Goal: Use online tool/utility: Utilize a website feature to perform a specific function

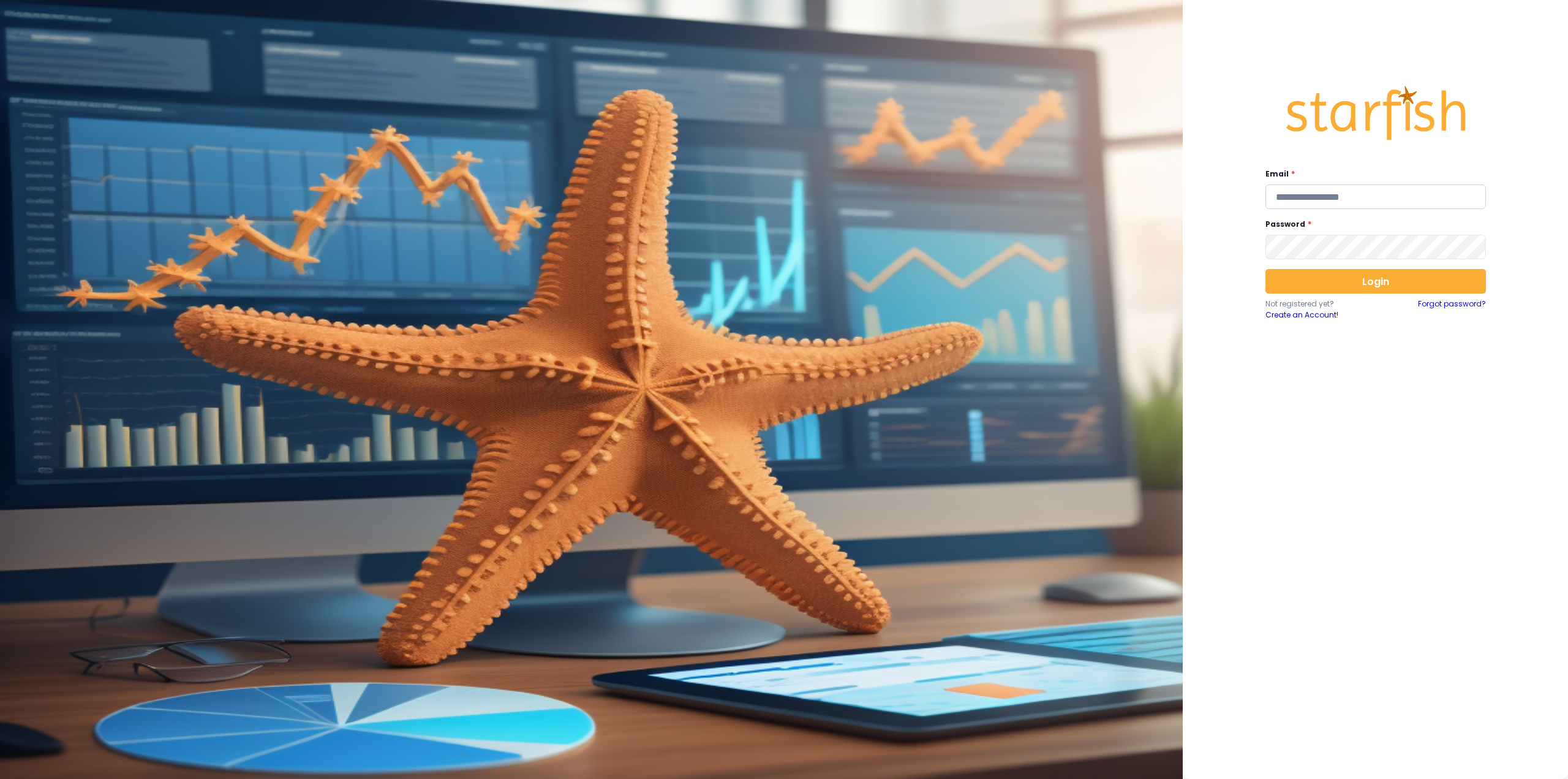
click at [1309, 197] on input "email" at bounding box center [1375, 196] width 221 height 24
type input "**********"
click at [1365, 285] on button "Login" at bounding box center [1375, 281] width 221 height 24
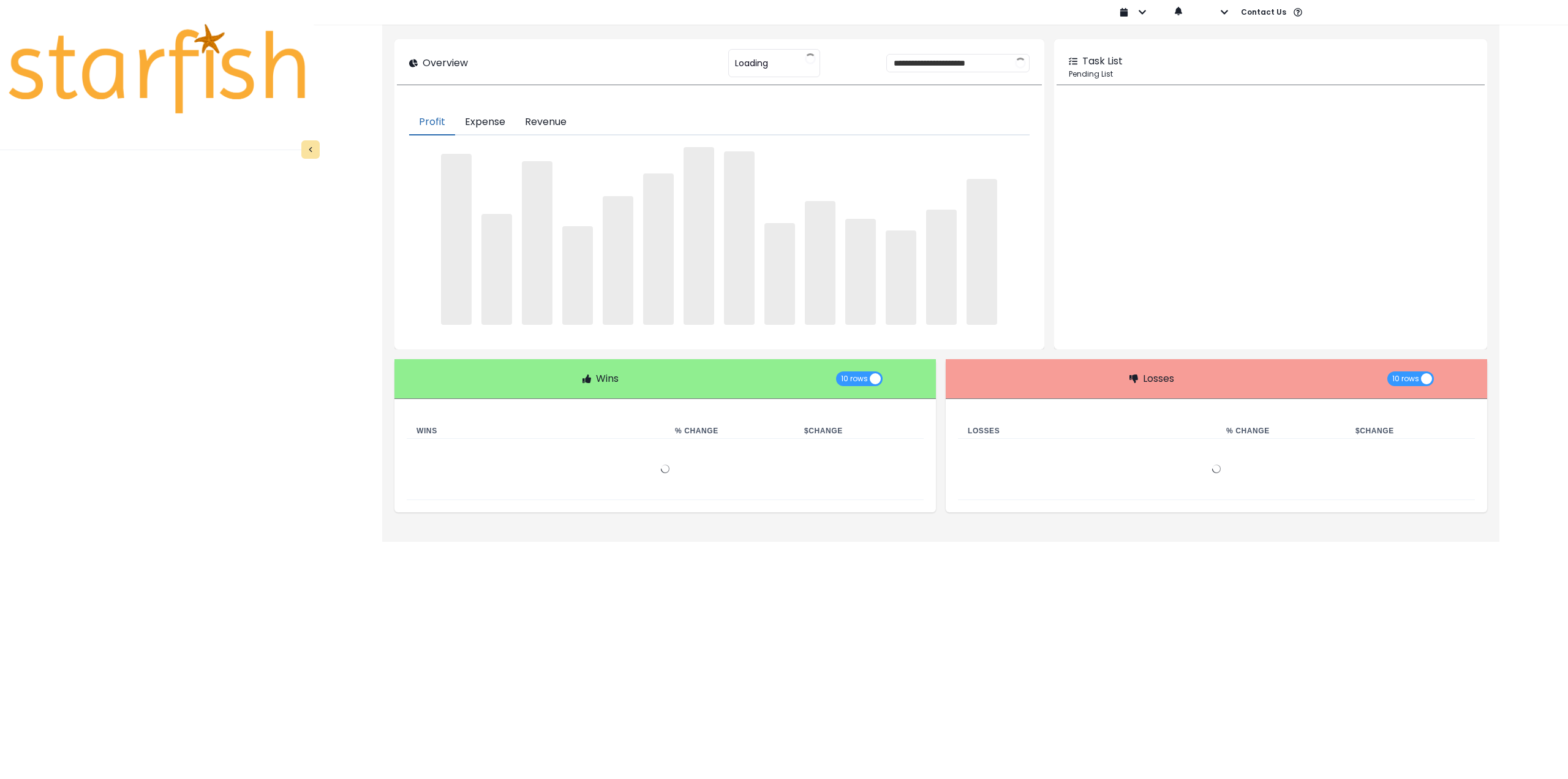
type input "********"
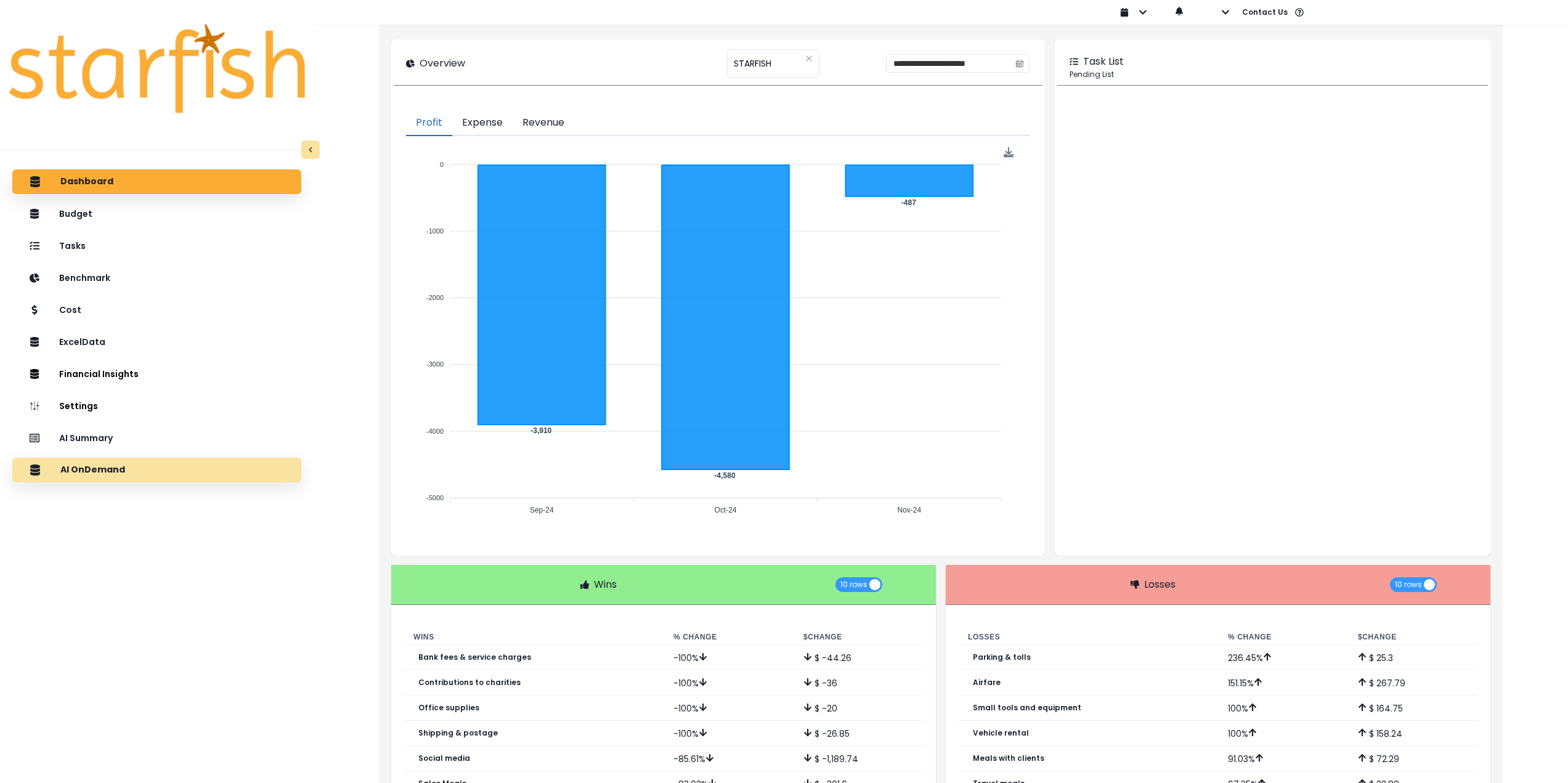
click at [146, 470] on div "AI OnDemand" at bounding box center [157, 470] width 269 height 26
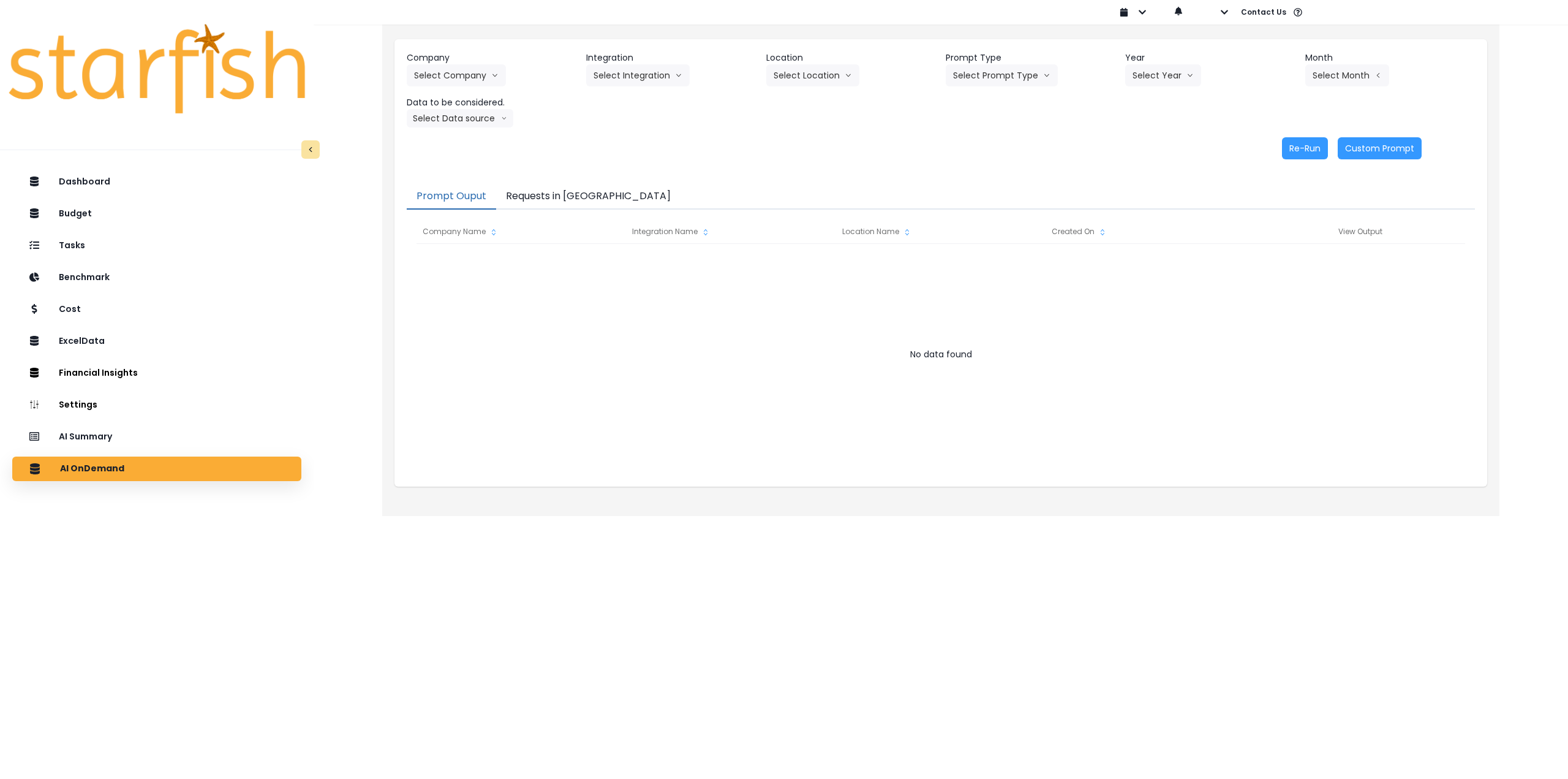
click at [476, 87] on div "Company Select Company 86 Costs Asti Bagel Cafe Balance Grille Bald Ginger Bar …" at bounding box center [941, 89] width 1068 height 76
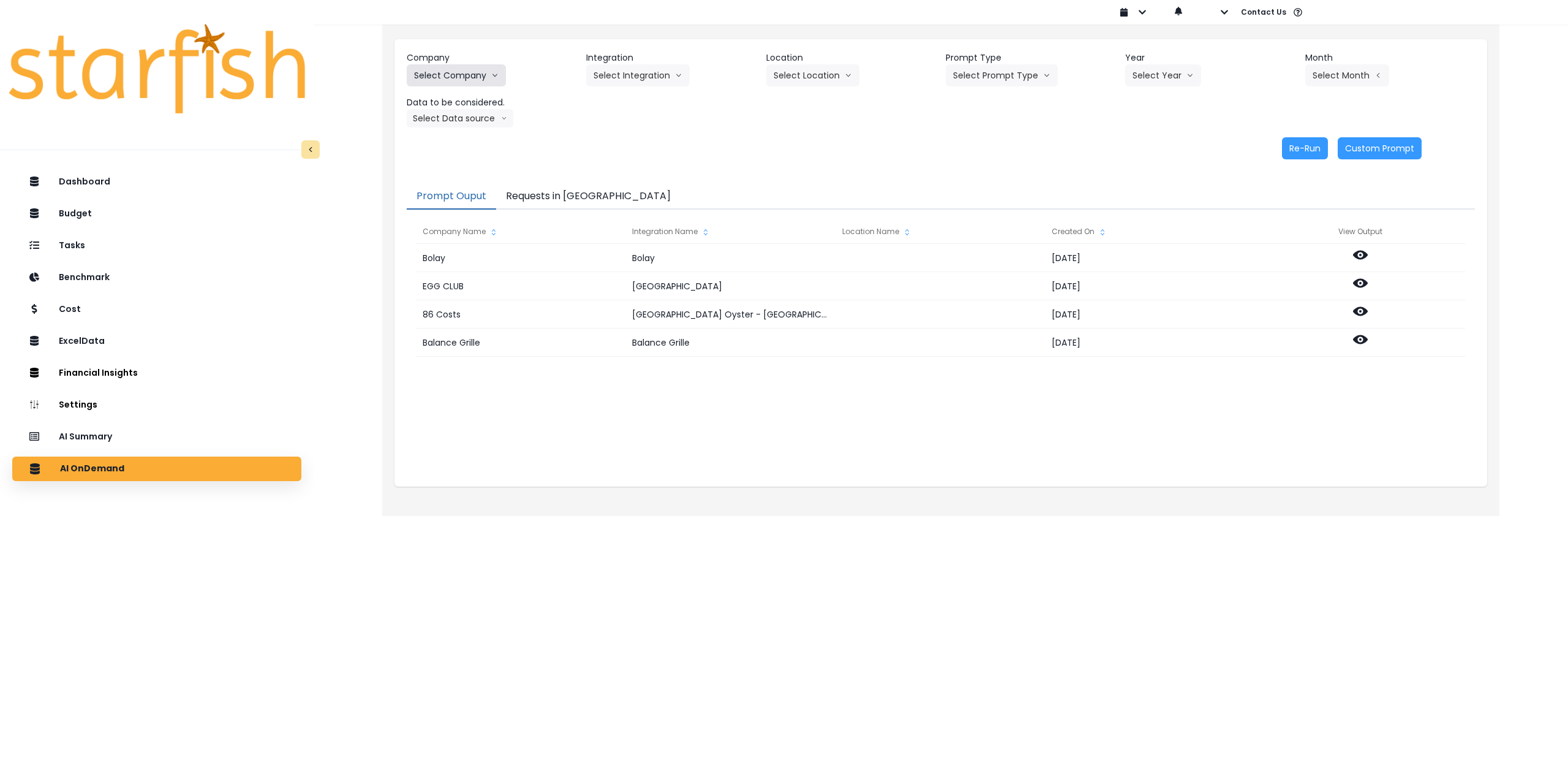
click at [474, 75] on button "Select Company" at bounding box center [456, 75] width 99 height 23
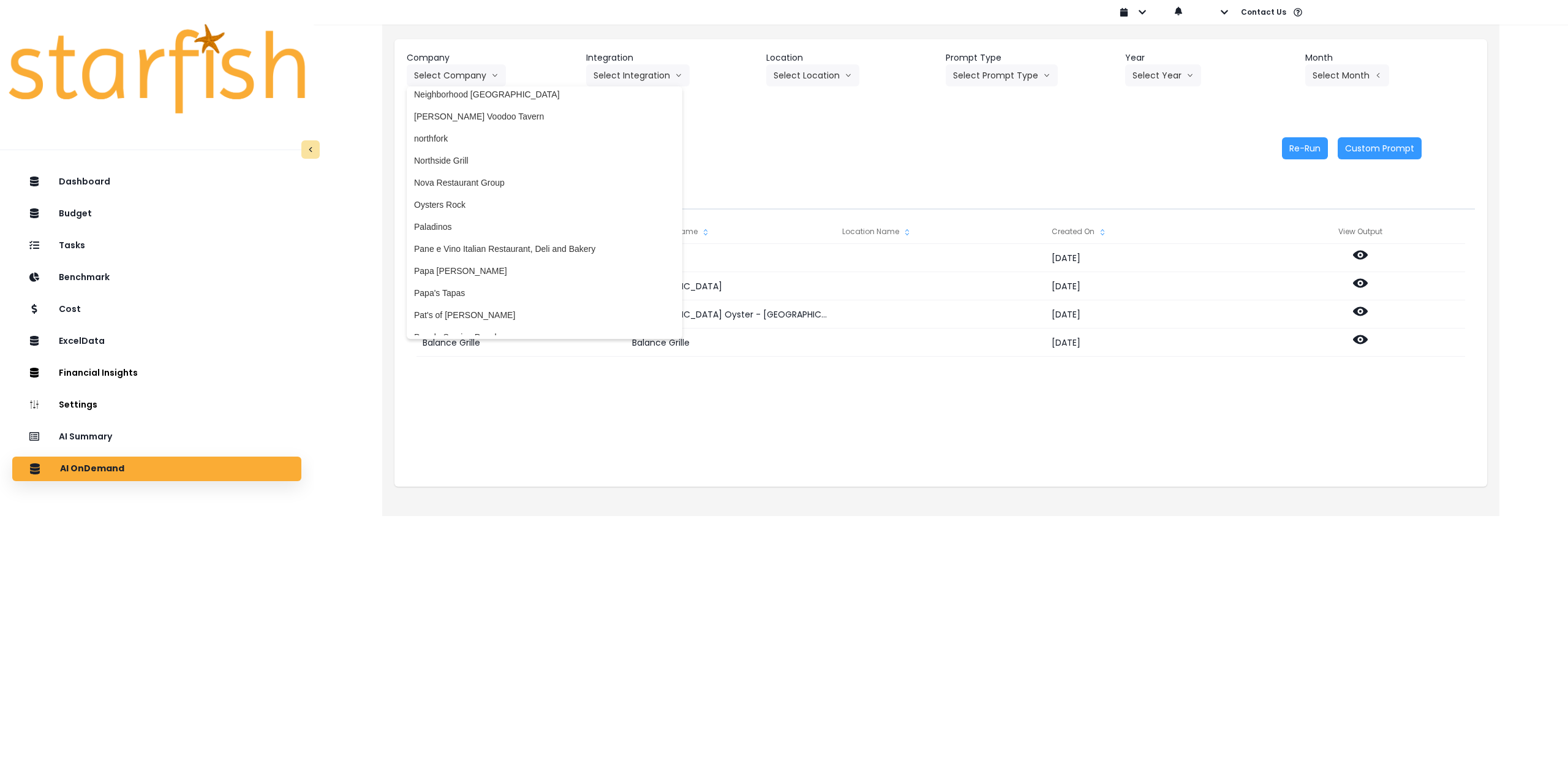
scroll to position [1778, 0]
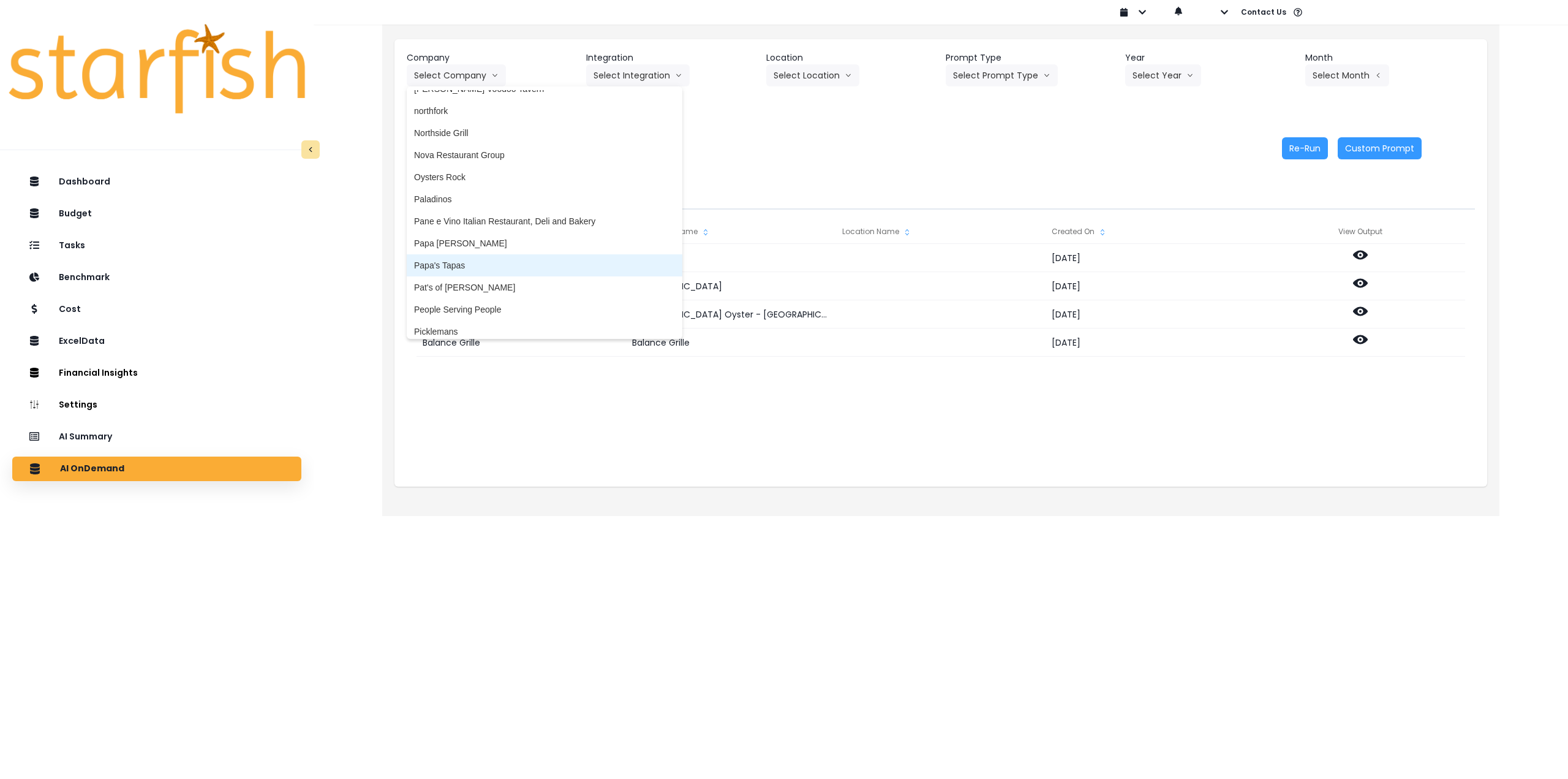
click at [461, 261] on span "Papa's Tapas" at bounding box center [545, 266] width 261 height 13
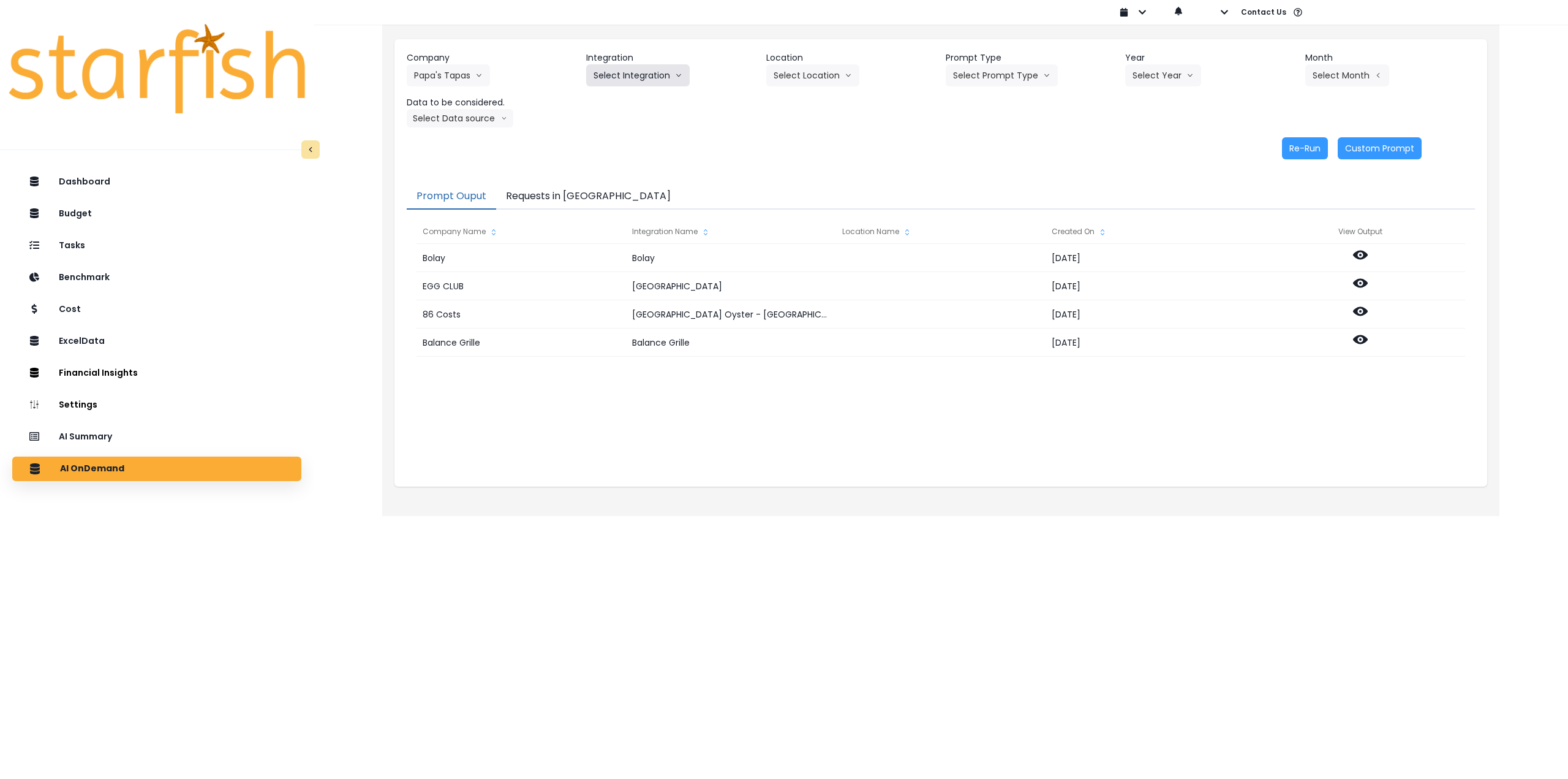
click at [641, 70] on button "Select Integration" at bounding box center [637, 75] width 104 height 23
click at [625, 97] on span "Quickbooks" at bounding box center [616, 101] width 45 height 13
click at [853, 66] on button "Select Location" at bounding box center [812, 75] width 93 height 23
click at [810, 103] on span "All Locations" at bounding box center [798, 101] width 49 height 13
click at [996, 77] on button "Select Prompt Type" at bounding box center [1002, 75] width 113 height 23
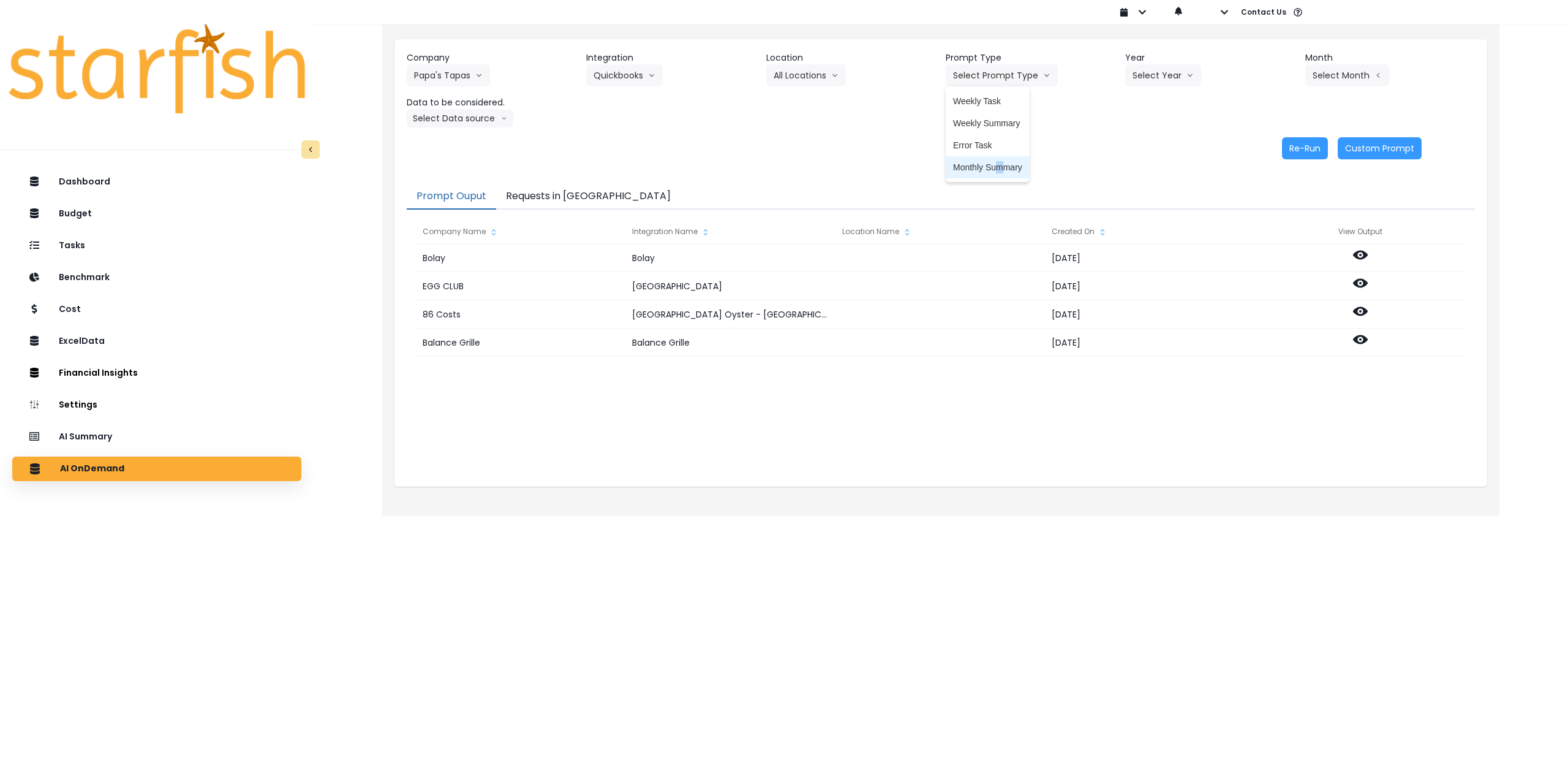
click at [1000, 159] on li "Monthly Summary" at bounding box center [987, 168] width 84 height 23
click at [1169, 79] on button "Select Year" at bounding box center [1163, 75] width 76 height 23
click at [1142, 148] on span "2025" at bounding box center [1141, 145] width 19 height 13
click at [1327, 68] on button "Select Month" at bounding box center [1347, 75] width 84 height 23
drag, startPoint x: 1278, startPoint y: 208, endPoint x: 795, endPoint y: 145, distance: 487.1
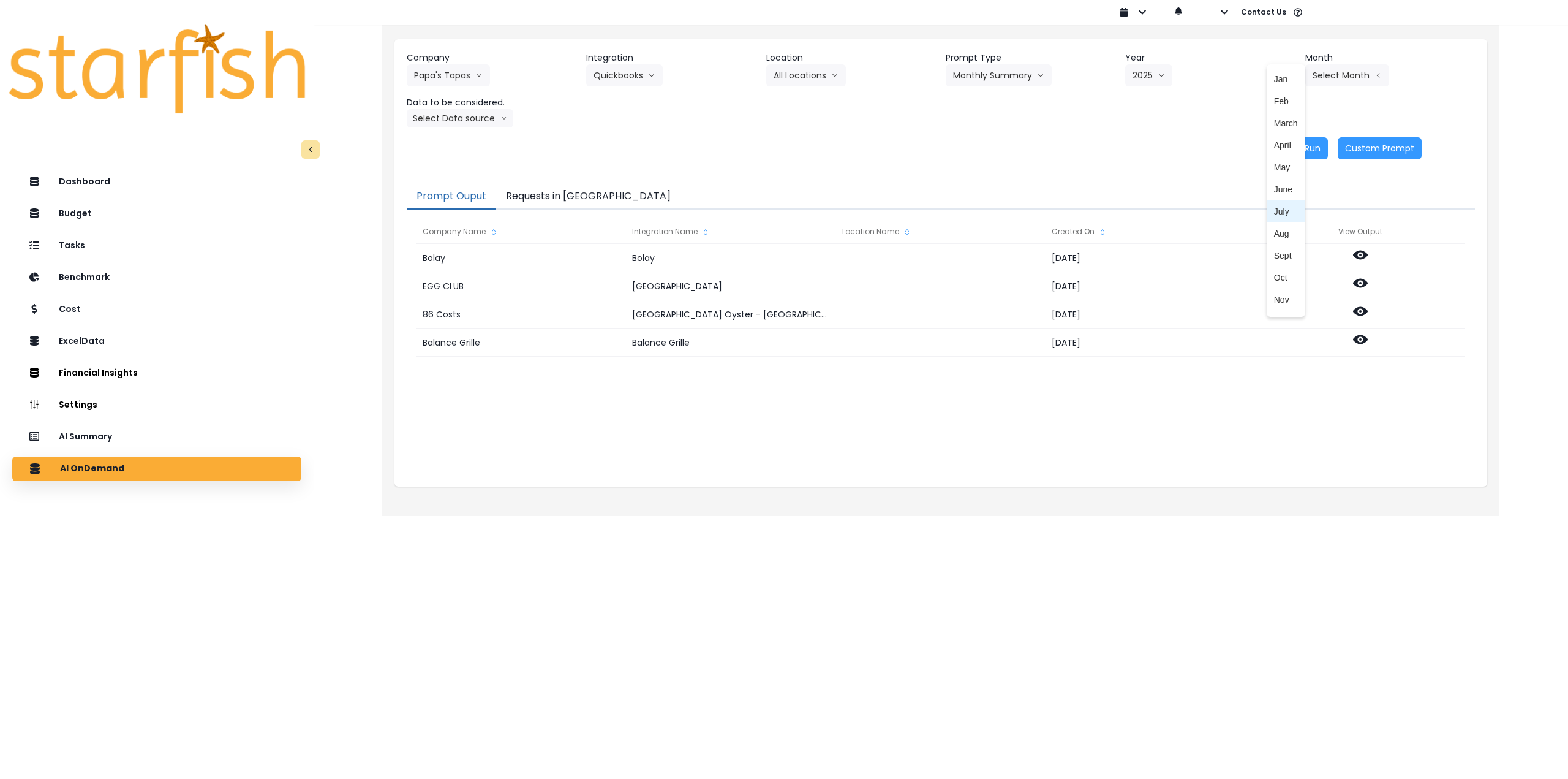
click at [1278, 208] on span "July" at bounding box center [1286, 212] width 24 height 13
click at [457, 120] on button "Select Data source" at bounding box center [460, 118] width 106 height 18
click at [459, 139] on span "Comparison overtime" at bounding box center [455, 142] width 82 height 13
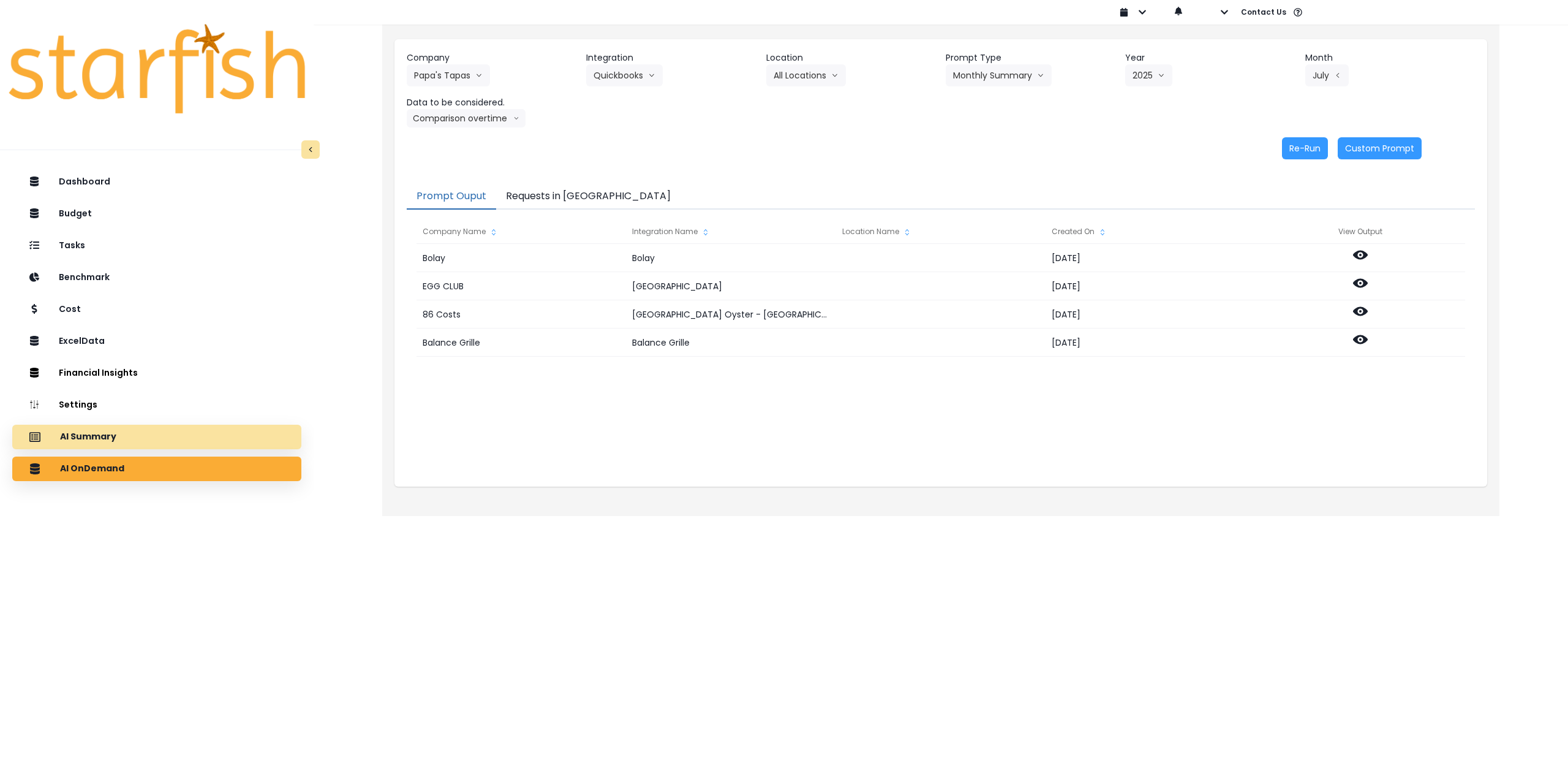
click at [175, 433] on div "AI Summary" at bounding box center [157, 437] width 269 height 26
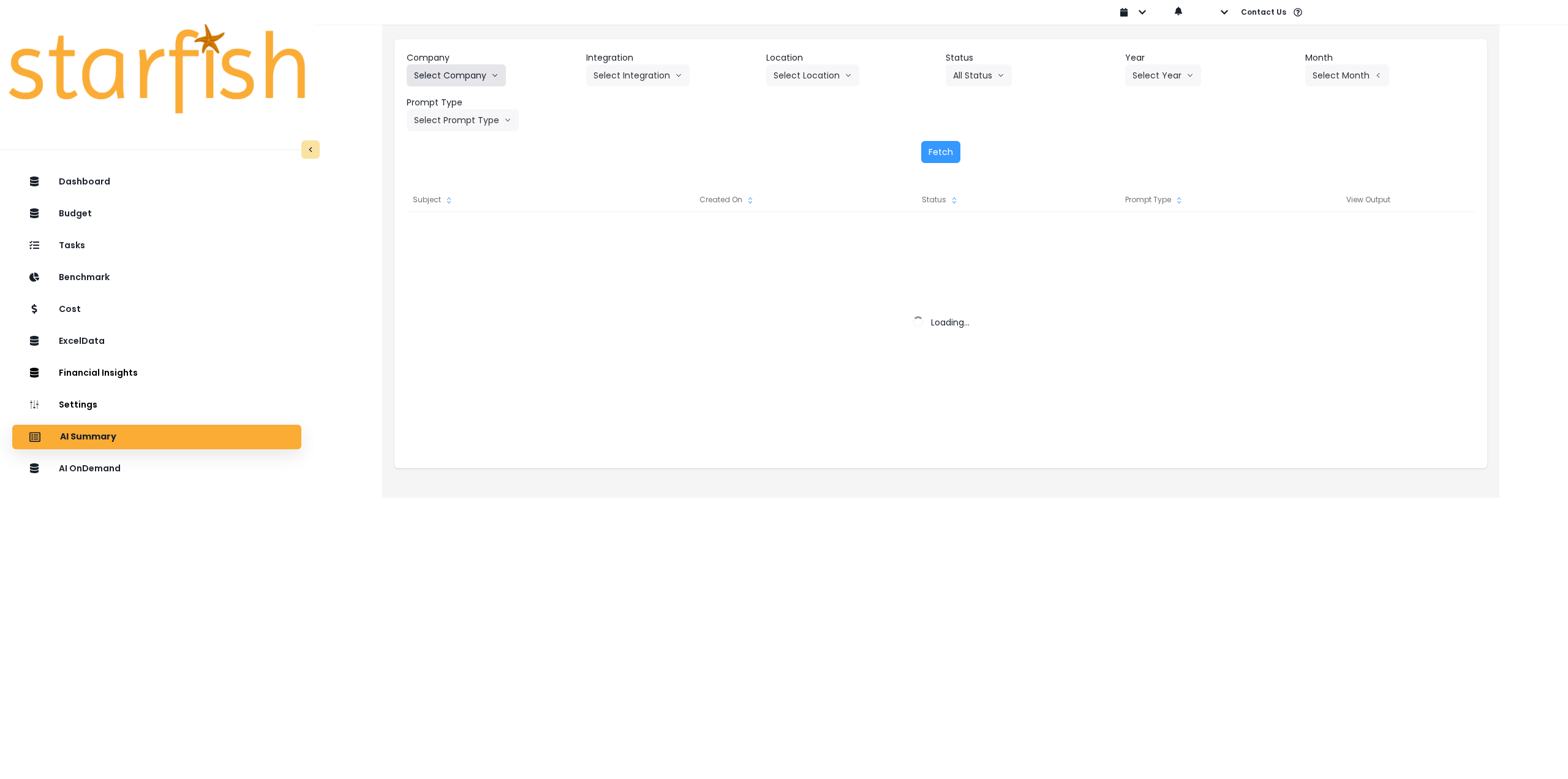
click at [450, 76] on button "Select Company" at bounding box center [456, 75] width 99 height 23
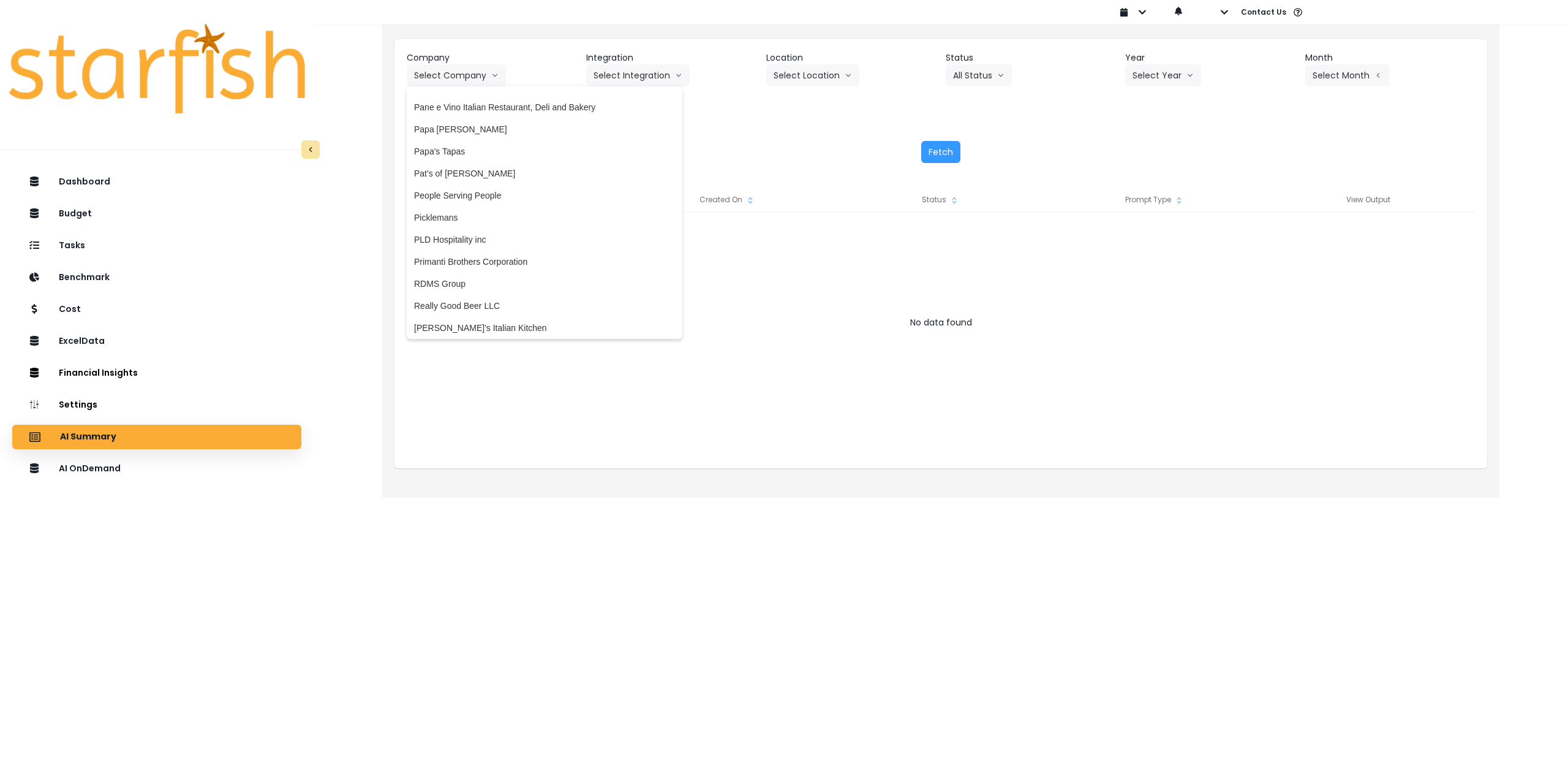
scroll to position [1900, 0]
click at [473, 143] on span "Papa's Tapas" at bounding box center [545, 143] width 261 height 13
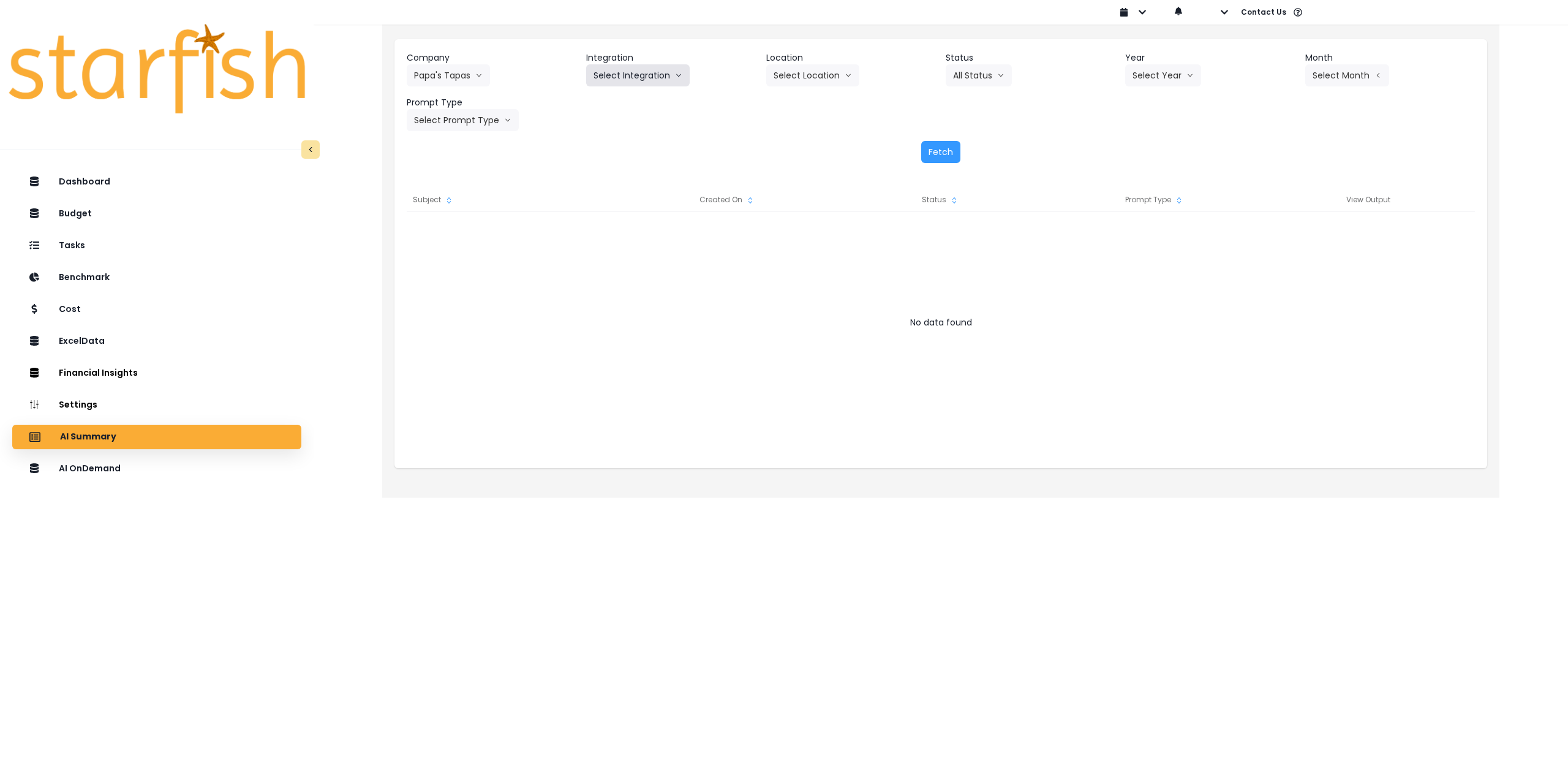
click at [632, 76] on button "Select Integration" at bounding box center [637, 75] width 104 height 23
drag, startPoint x: 618, startPoint y: 100, endPoint x: 725, endPoint y: 77, distance: 109.4
click at [618, 100] on span "Quickbooks" at bounding box center [616, 101] width 45 height 13
click at [818, 69] on button "Select Location" at bounding box center [812, 75] width 93 height 23
click at [804, 108] on li "All Locations" at bounding box center [798, 101] width 63 height 23
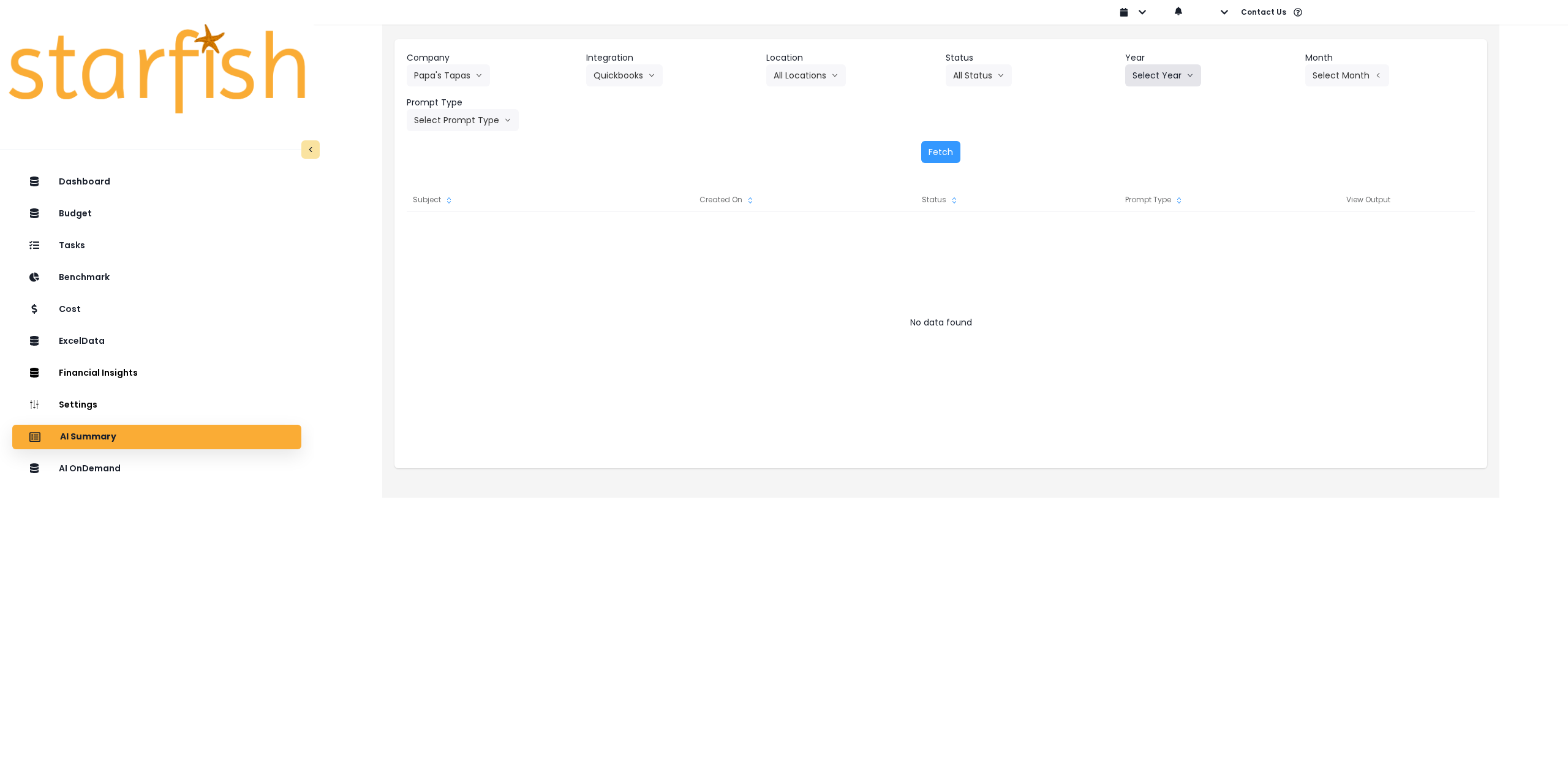
click at [1156, 72] on button "Select Year" at bounding box center [1163, 75] width 76 height 23
click at [1148, 142] on span "2025" at bounding box center [1141, 145] width 19 height 13
click at [1319, 70] on button "Select Month" at bounding box center [1347, 75] width 84 height 23
click at [1275, 214] on span "July" at bounding box center [1286, 212] width 24 height 13
click at [455, 130] on button "Select Prompt Type" at bounding box center [463, 120] width 113 height 23
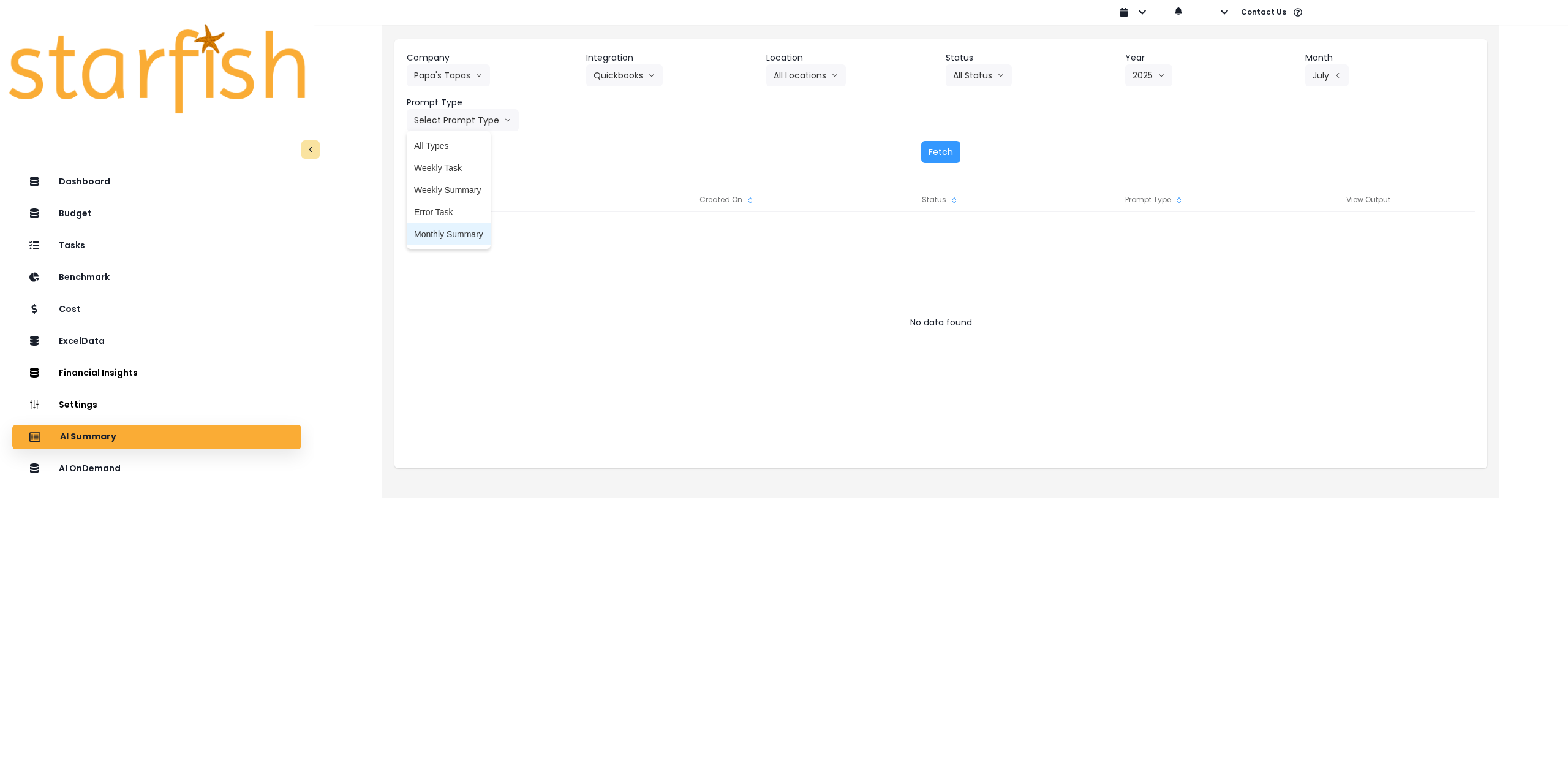
click at [444, 228] on li "Monthly Summary" at bounding box center [448, 234] width 84 height 23
click at [969, 139] on div "Company Papa's Tapas 86 Costs Asti Bagel Cafe Balance Grille Bald Ginger Bar Bu…" at bounding box center [941, 107] width 1093 height 136
click at [951, 147] on button "Fetch" at bounding box center [942, 152] width 40 height 23
click at [1317, 70] on button "July" at bounding box center [1327, 75] width 43 height 23
click at [1280, 184] on span "June" at bounding box center [1286, 189] width 24 height 13
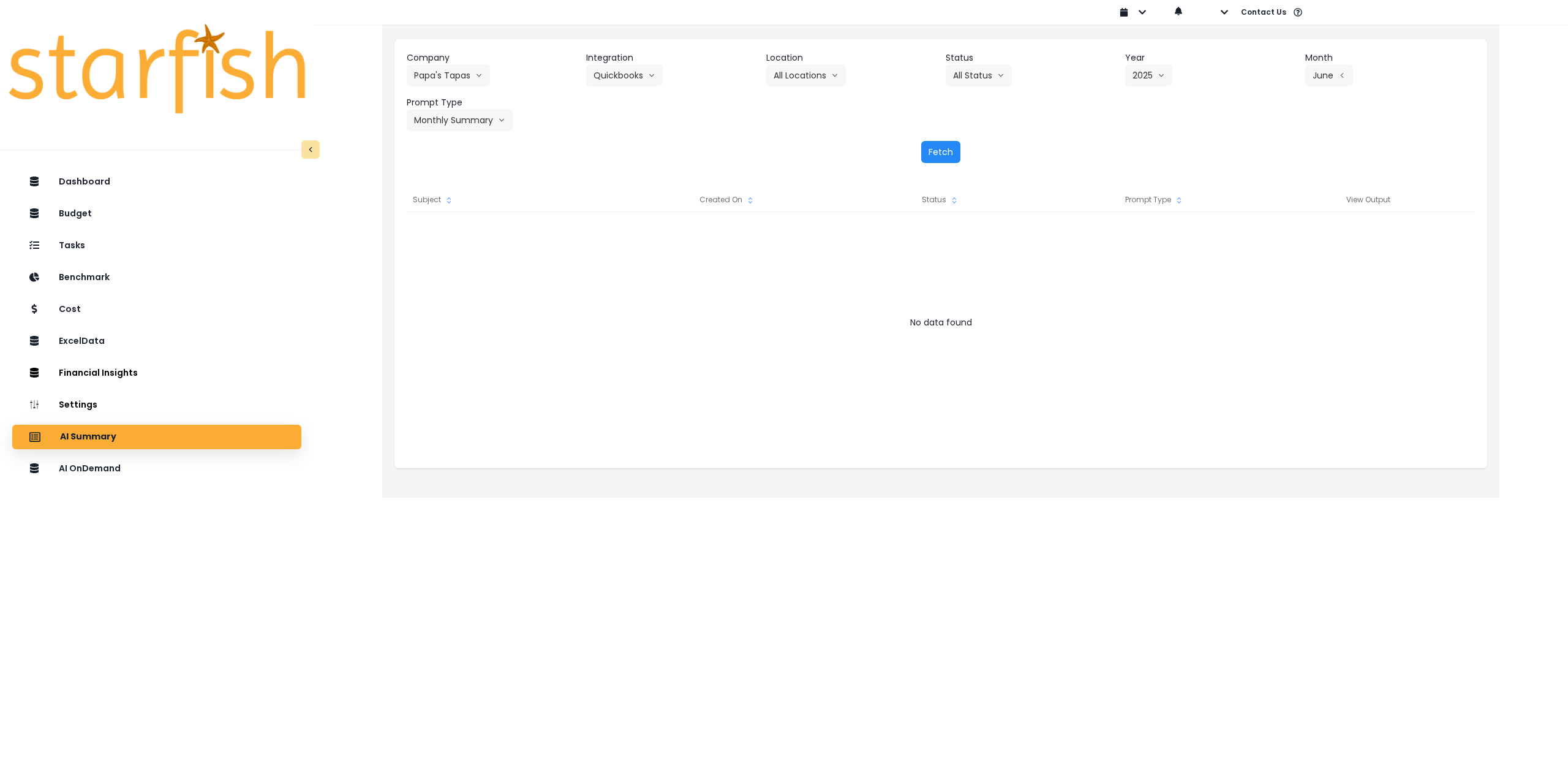
click at [941, 157] on button "Fetch" at bounding box center [942, 152] width 40 height 23
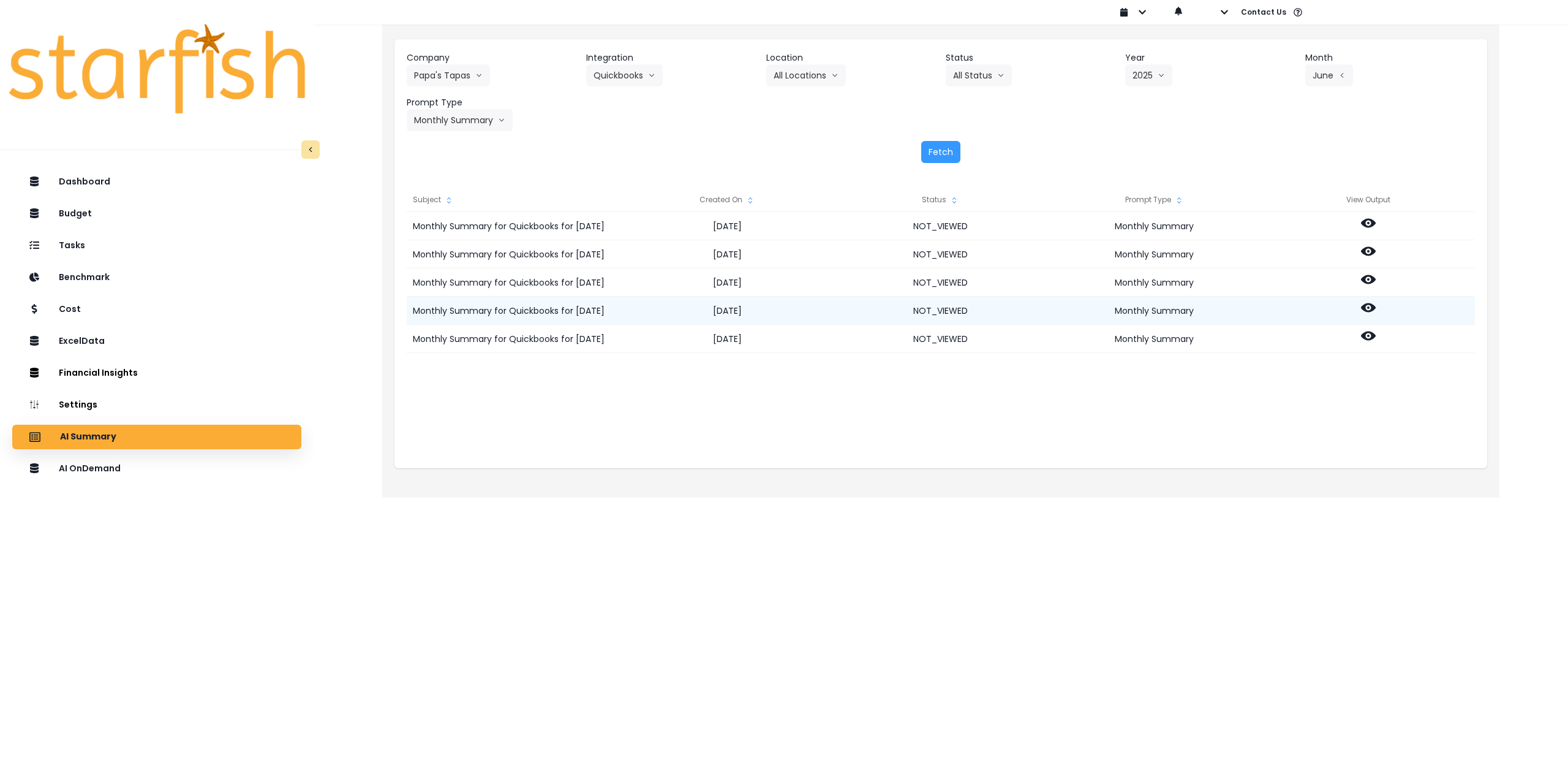
click at [1368, 304] on icon at bounding box center [1368, 308] width 14 height 9
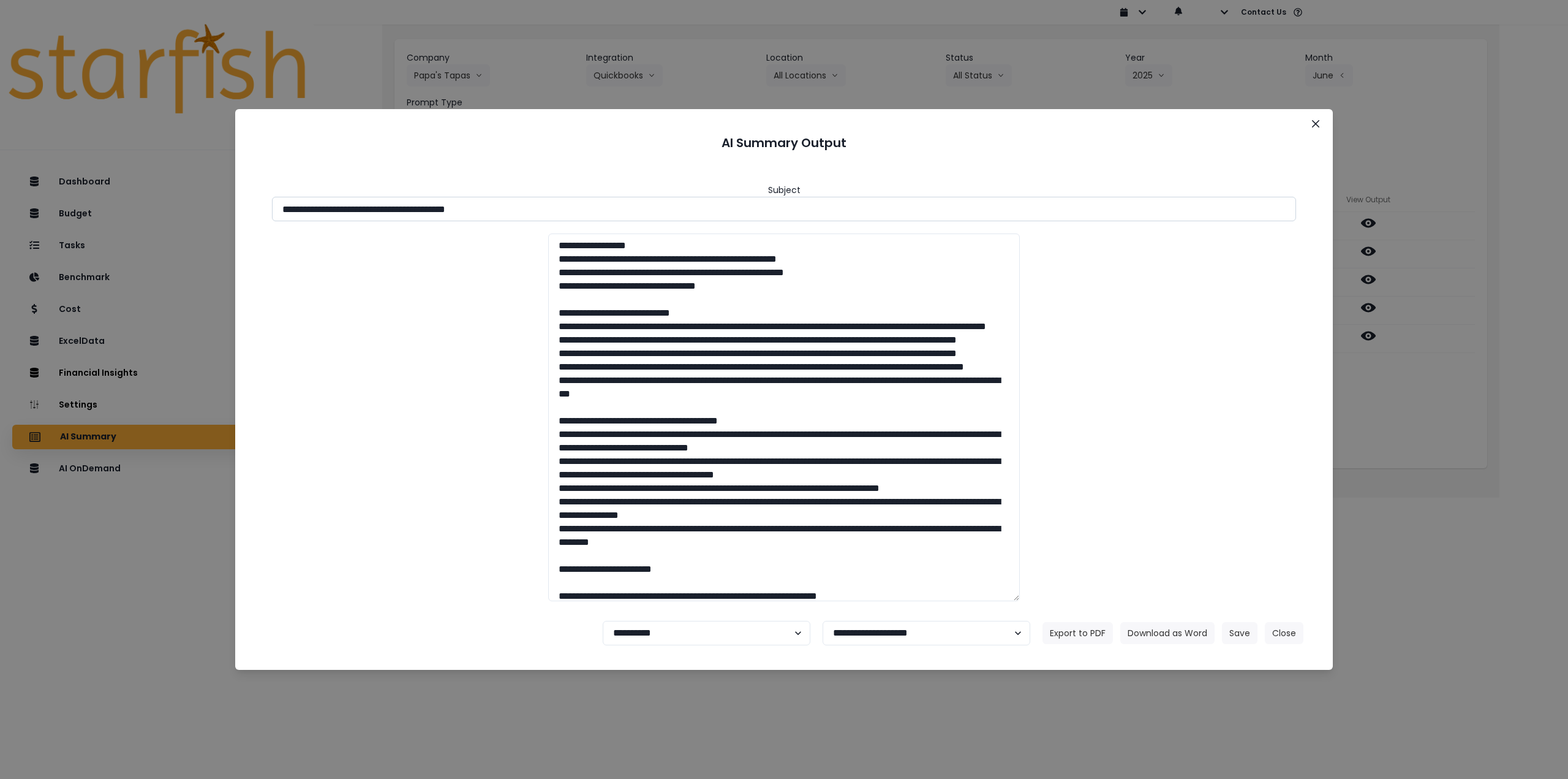
drag, startPoint x: 467, startPoint y: 208, endPoint x: 637, endPoint y: 218, distance: 170.3
click at [623, 214] on input "**********" at bounding box center [784, 208] width 1024 height 24
click at [1185, 631] on button "Download as Word" at bounding box center [1167, 633] width 95 height 23
click at [1446, 332] on div "**********" at bounding box center [784, 389] width 1568 height 779
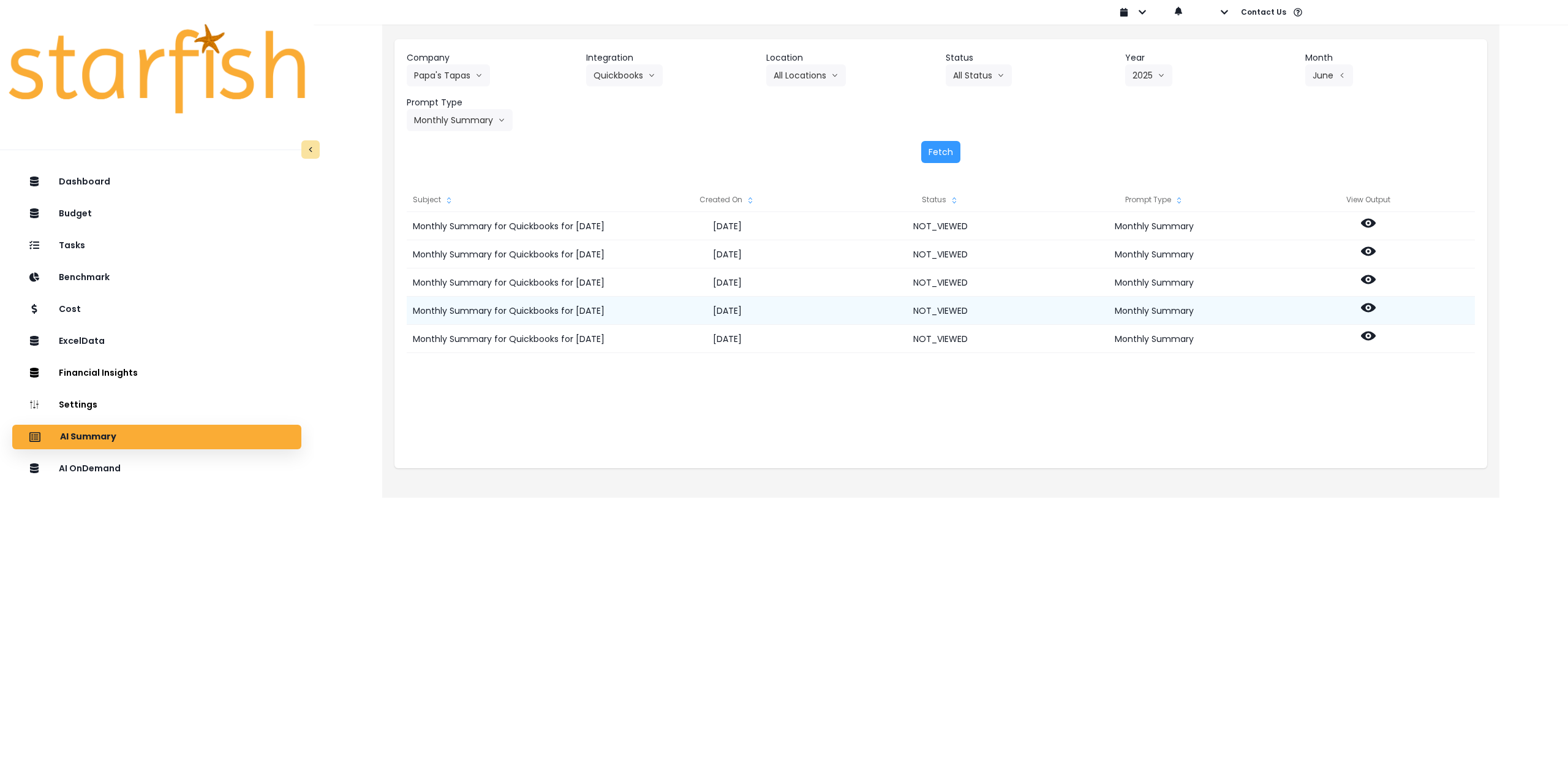
click at [1369, 308] on circle at bounding box center [1368, 307] width 3 height 3
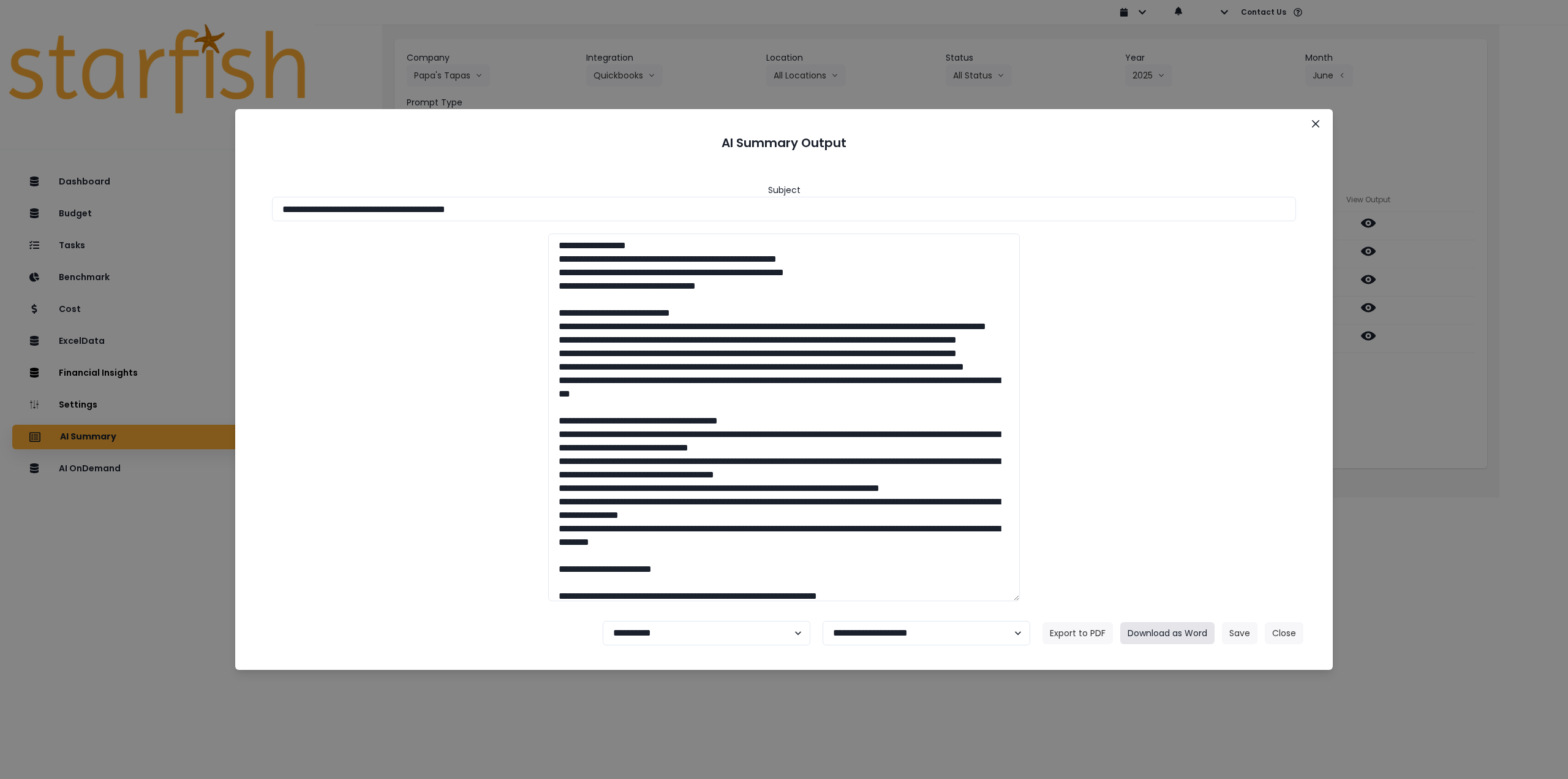
click at [1184, 632] on button "Download as Word" at bounding box center [1167, 633] width 95 height 23
click at [1314, 122] on icon "Close" at bounding box center [1316, 123] width 7 height 7
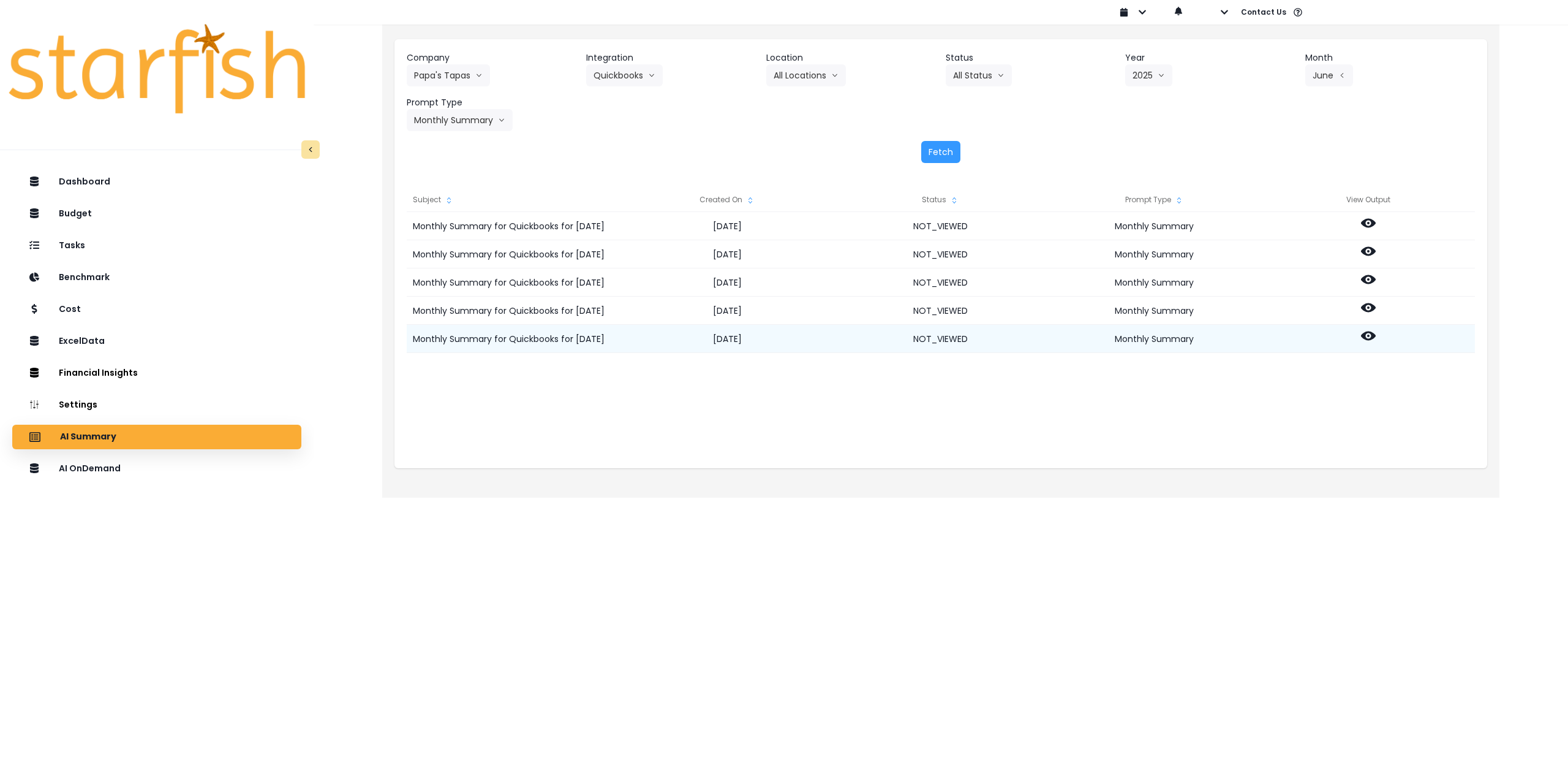
click at [1371, 338] on icon at bounding box center [1368, 336] width 14 height 9
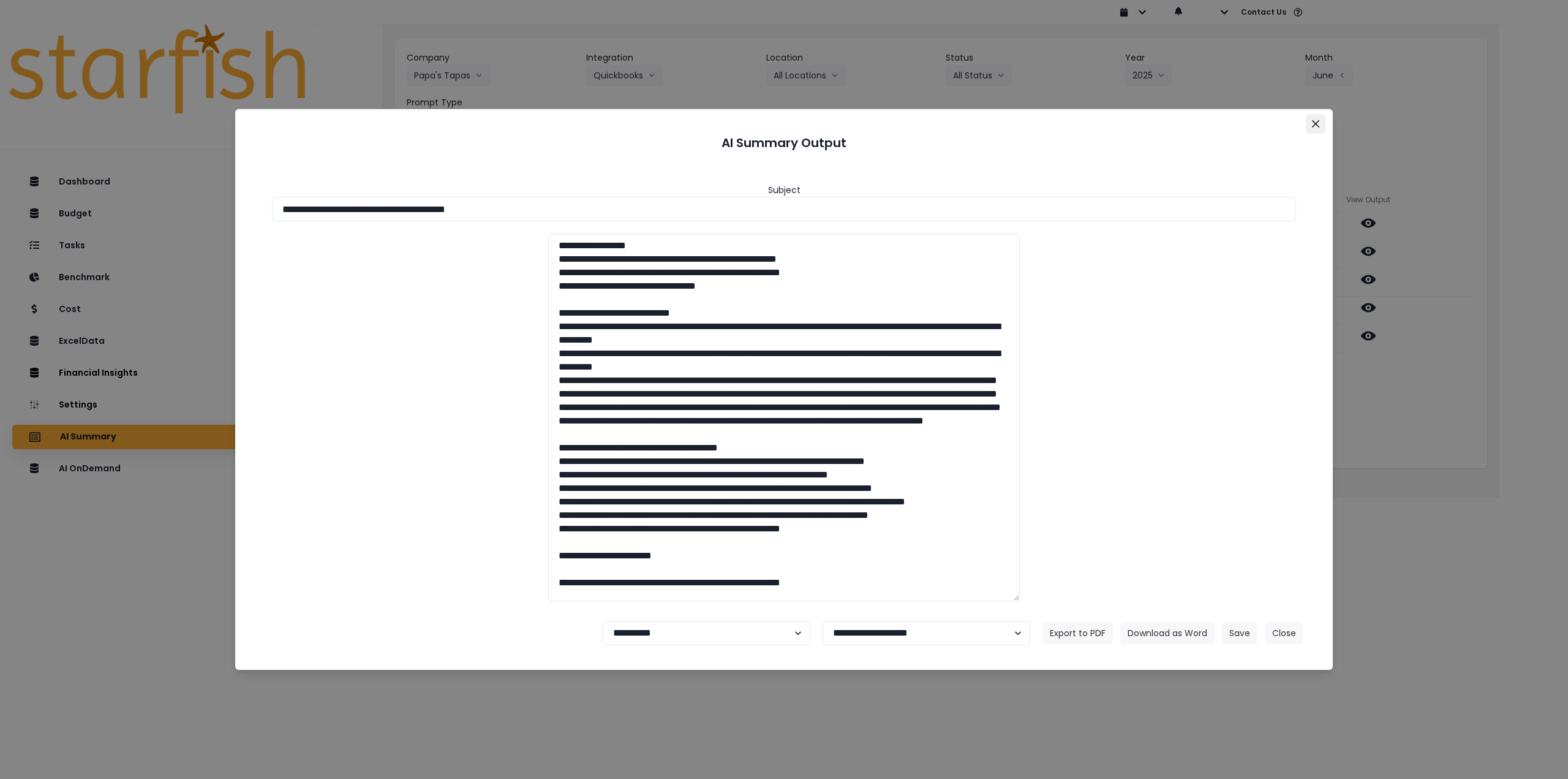
click at [1311, 122] on button "Close" at bounding box center [1316, 124] width 20 height 20
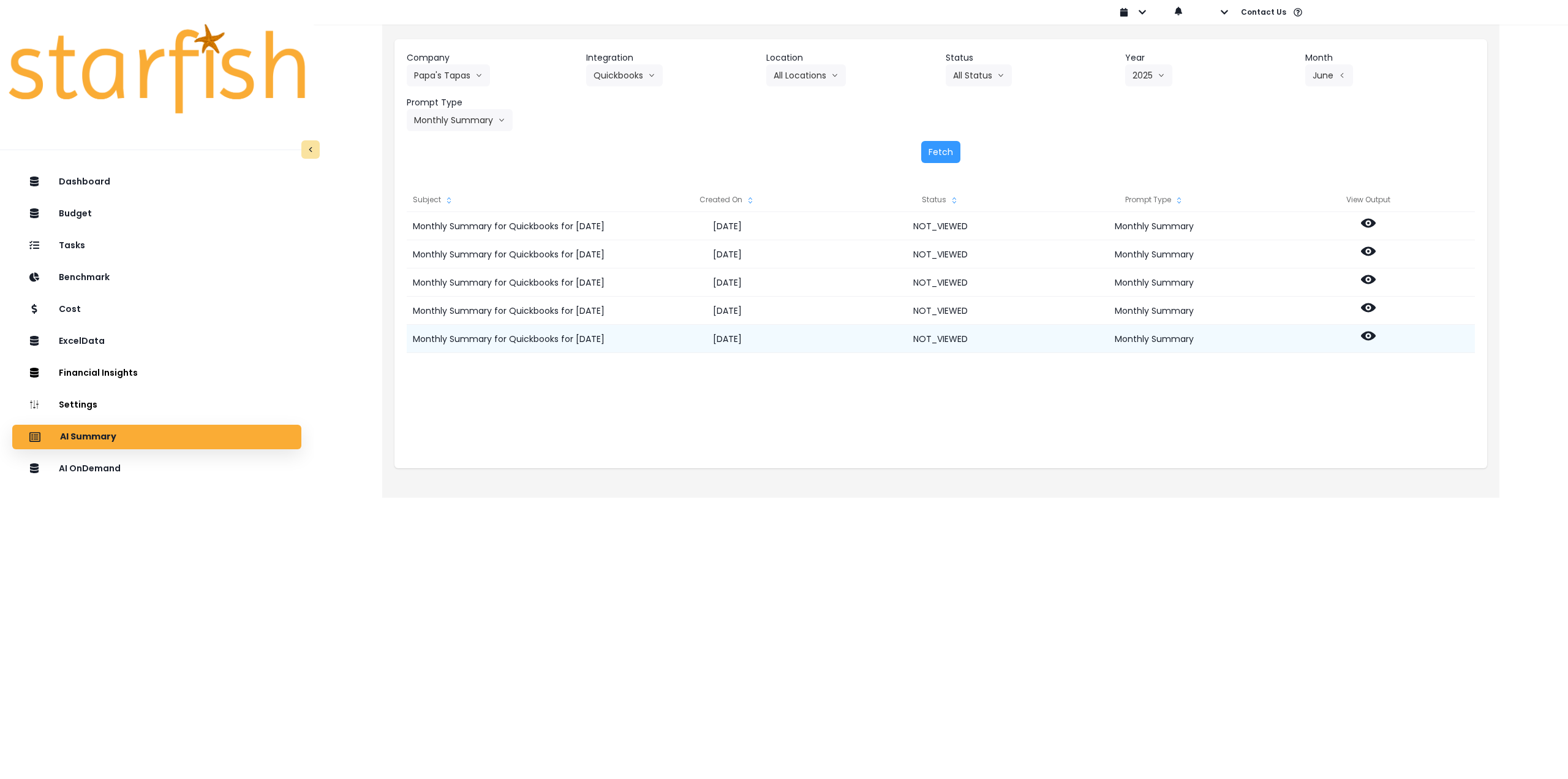
click at [1367, 331] on icon at bounding box center [1368, 336] width 14 height 14
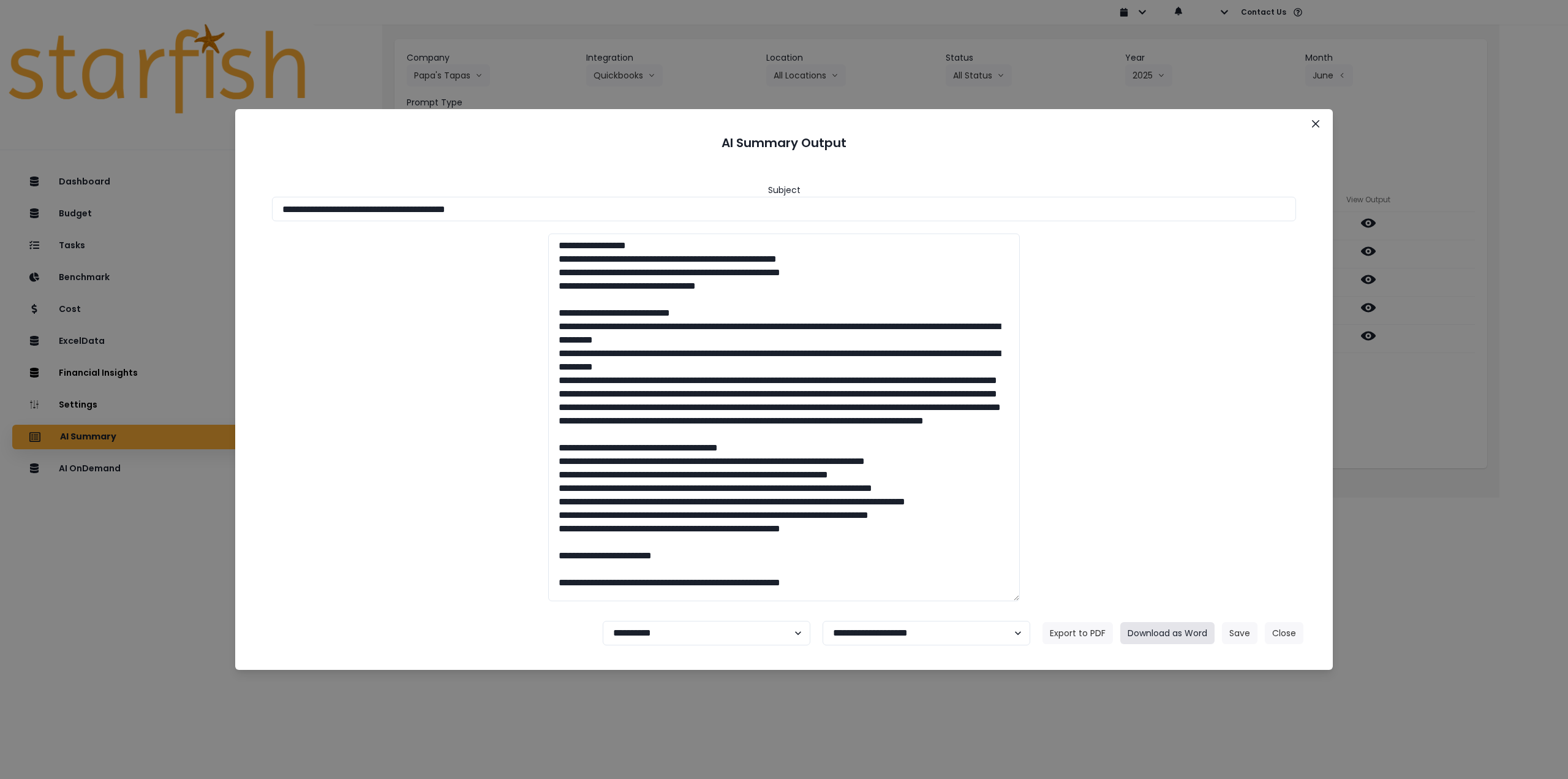
click at [1177, 626] on button "Download as Word" at bounding box center [1167, 633] width 95 height 23
click at [1318, 119] on button "Close" at bounding box center [1316, 124] width 20 height 20
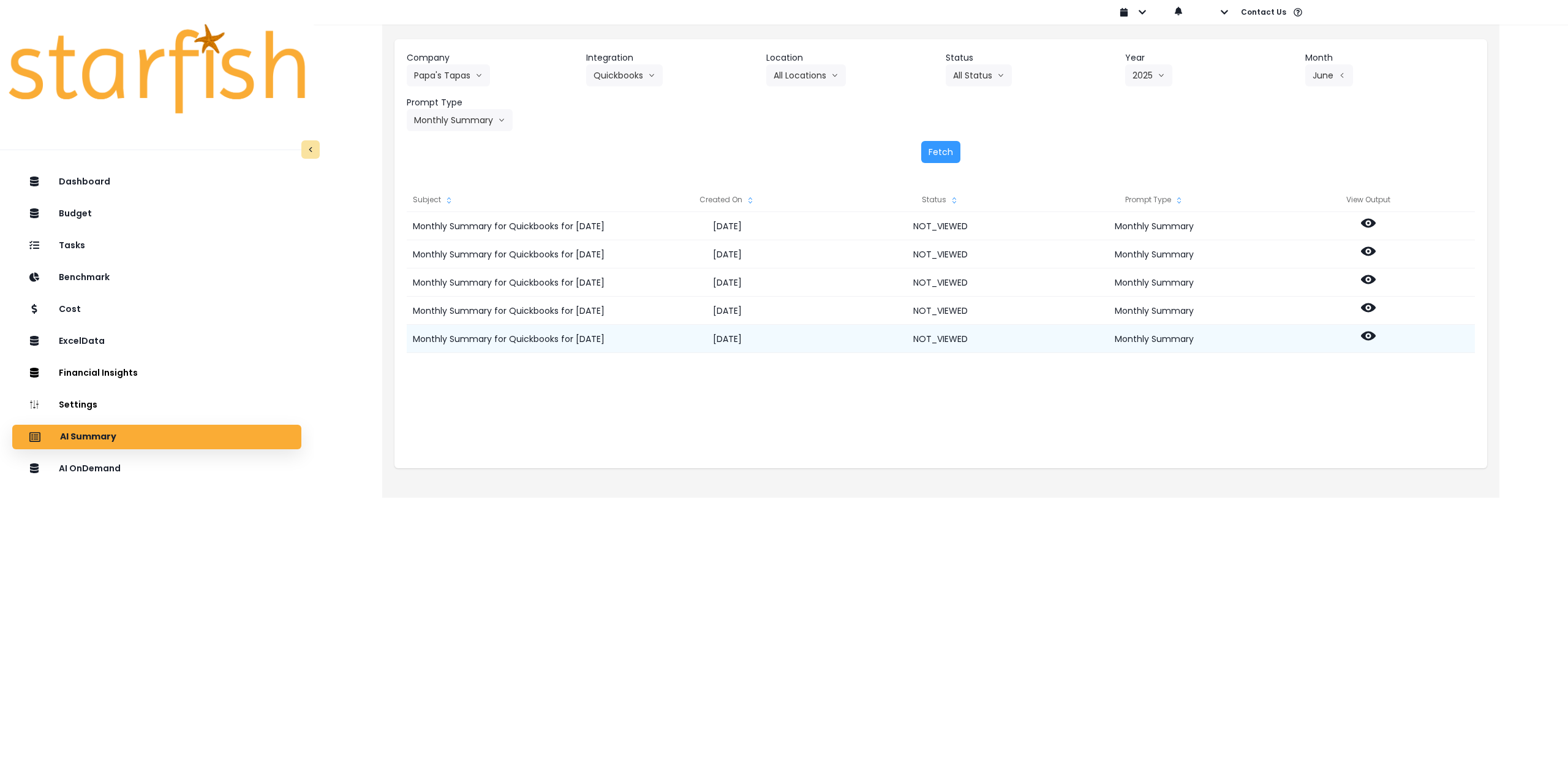
click at [1367, 333] on icon at bounding box center [1368, 336] width 14 height 14
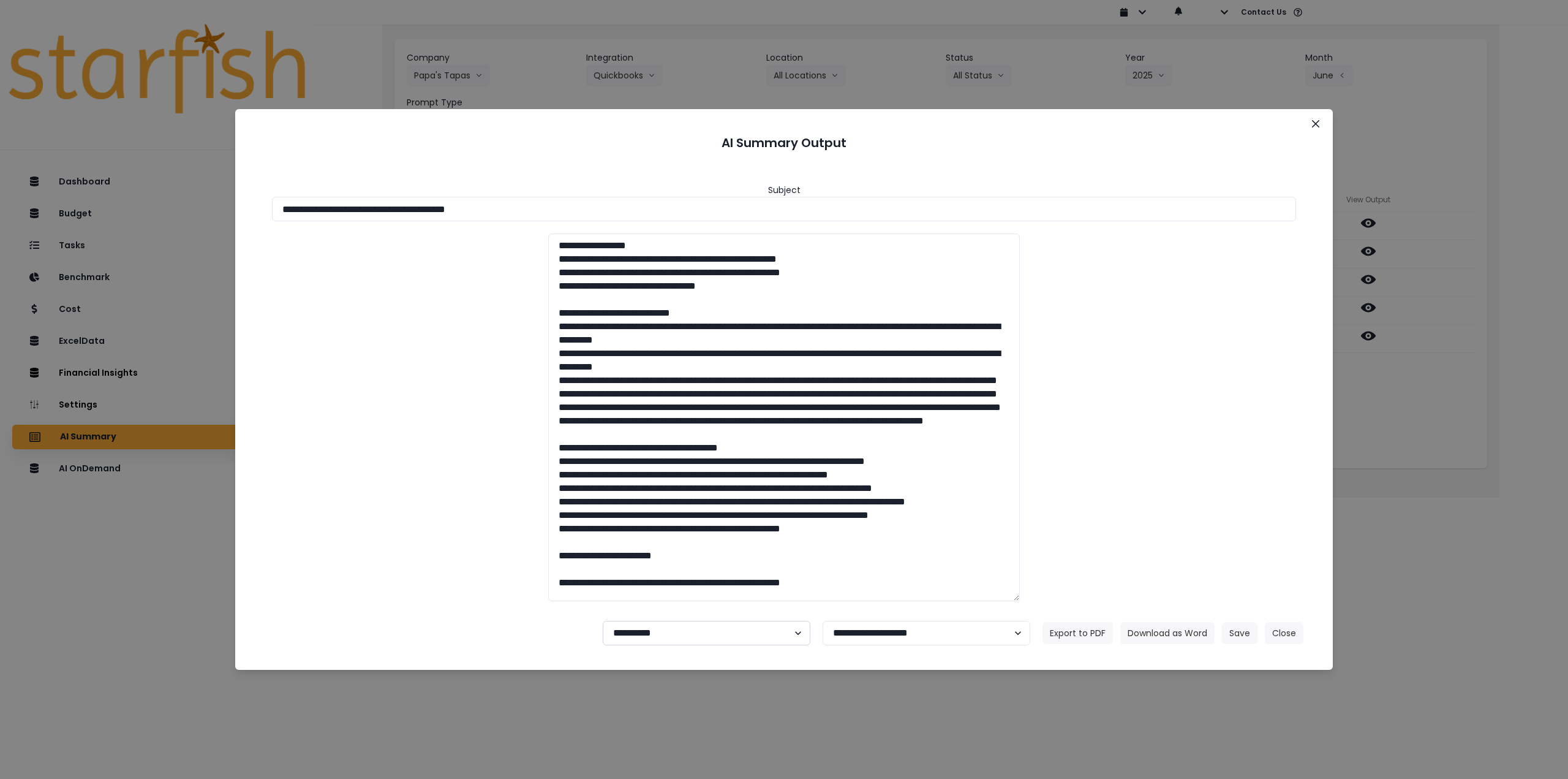
click at [681, 624] on select "**********" at bounding box center [707, 632] width 208 height 24
select select "********"
click at [603, 620] on select "**********" at bounding box center [707, 632] width 208 height 24
click at [1229, 635] on button "Save" at bounding box center [1239, 633] width 35 height 23
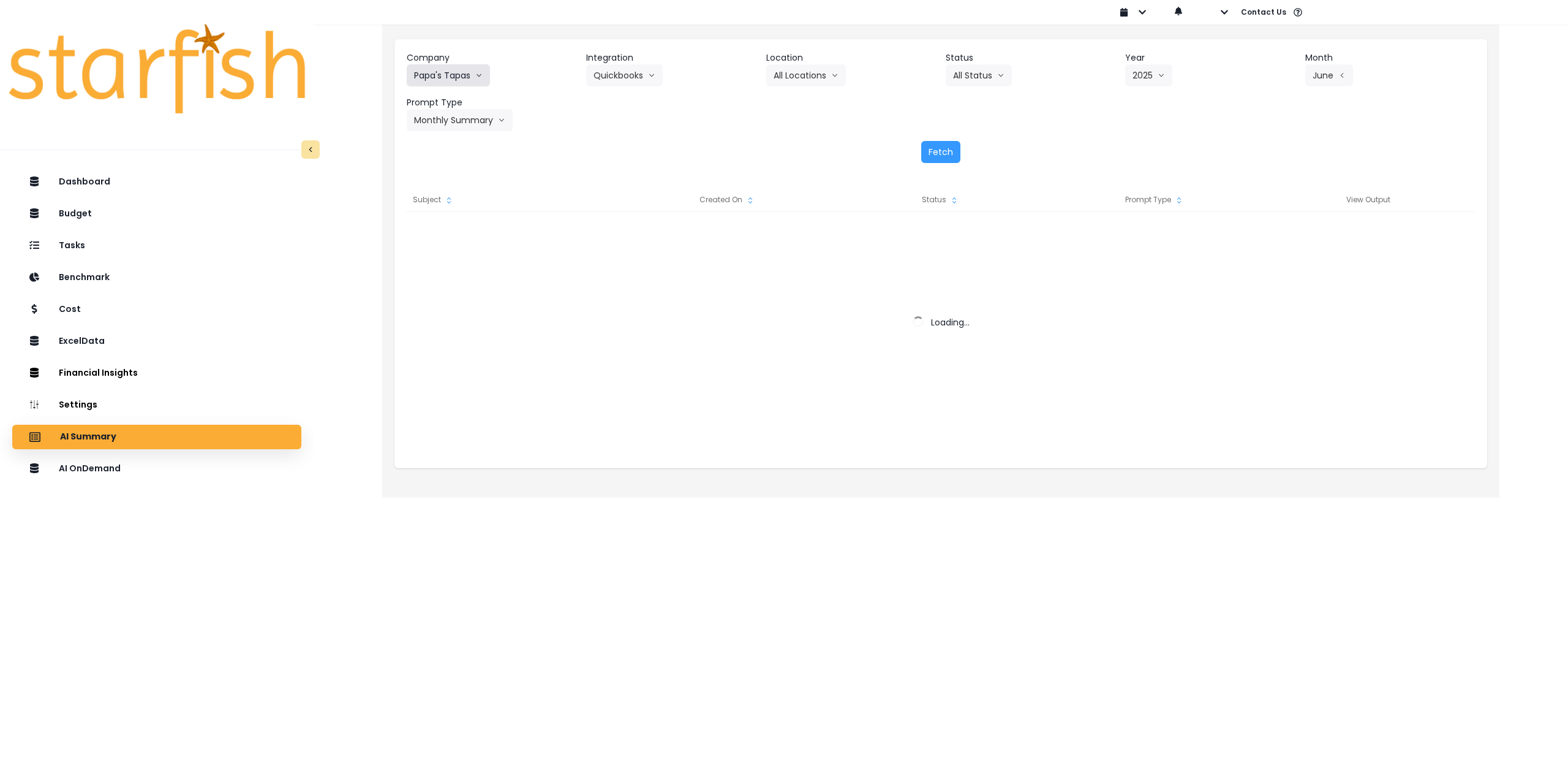
click at [452, 68] on button "Papa's Tapas" at bounding box center [448, 75] width 84 height 23
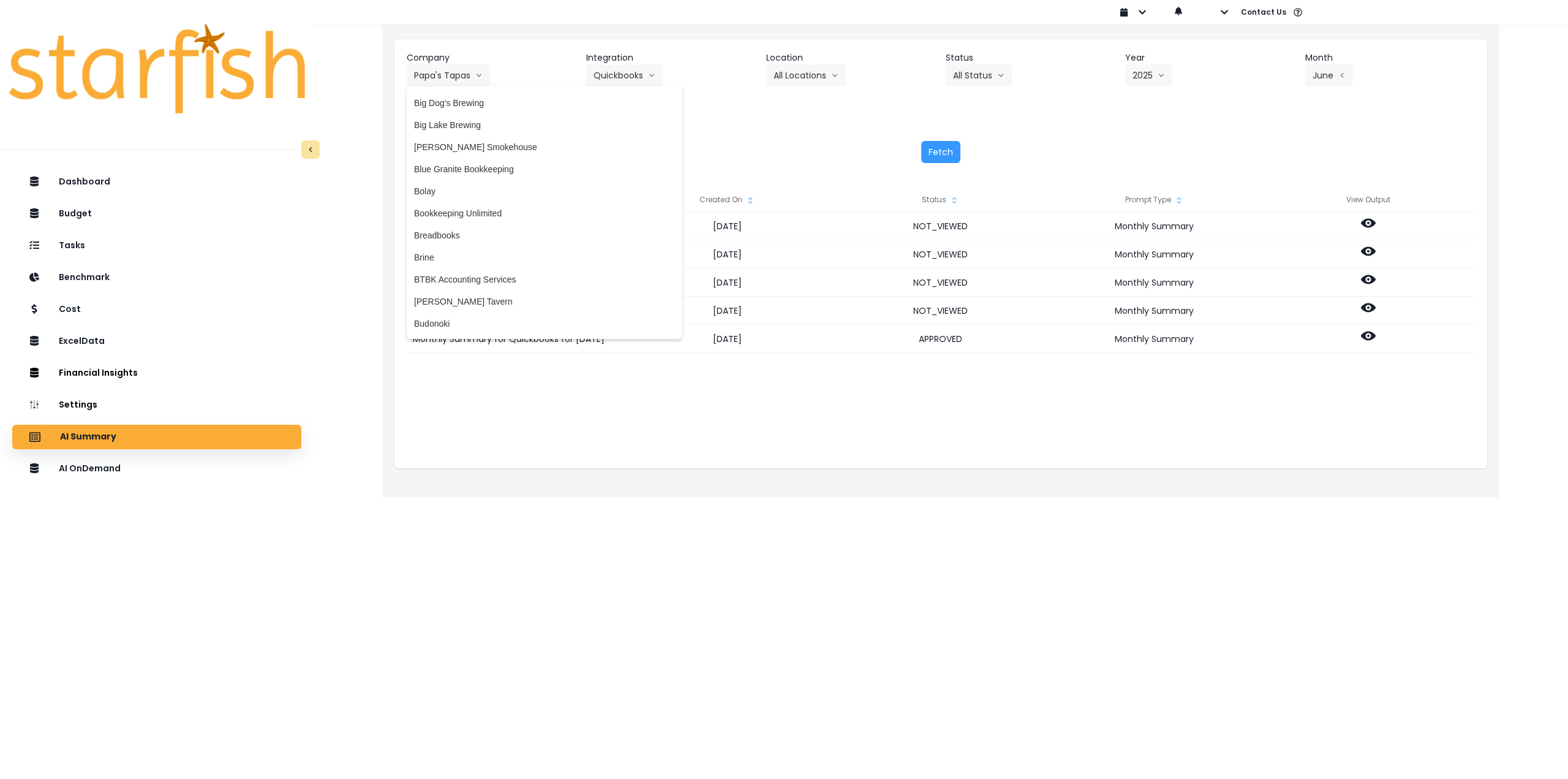
scroll to position [184, 0]
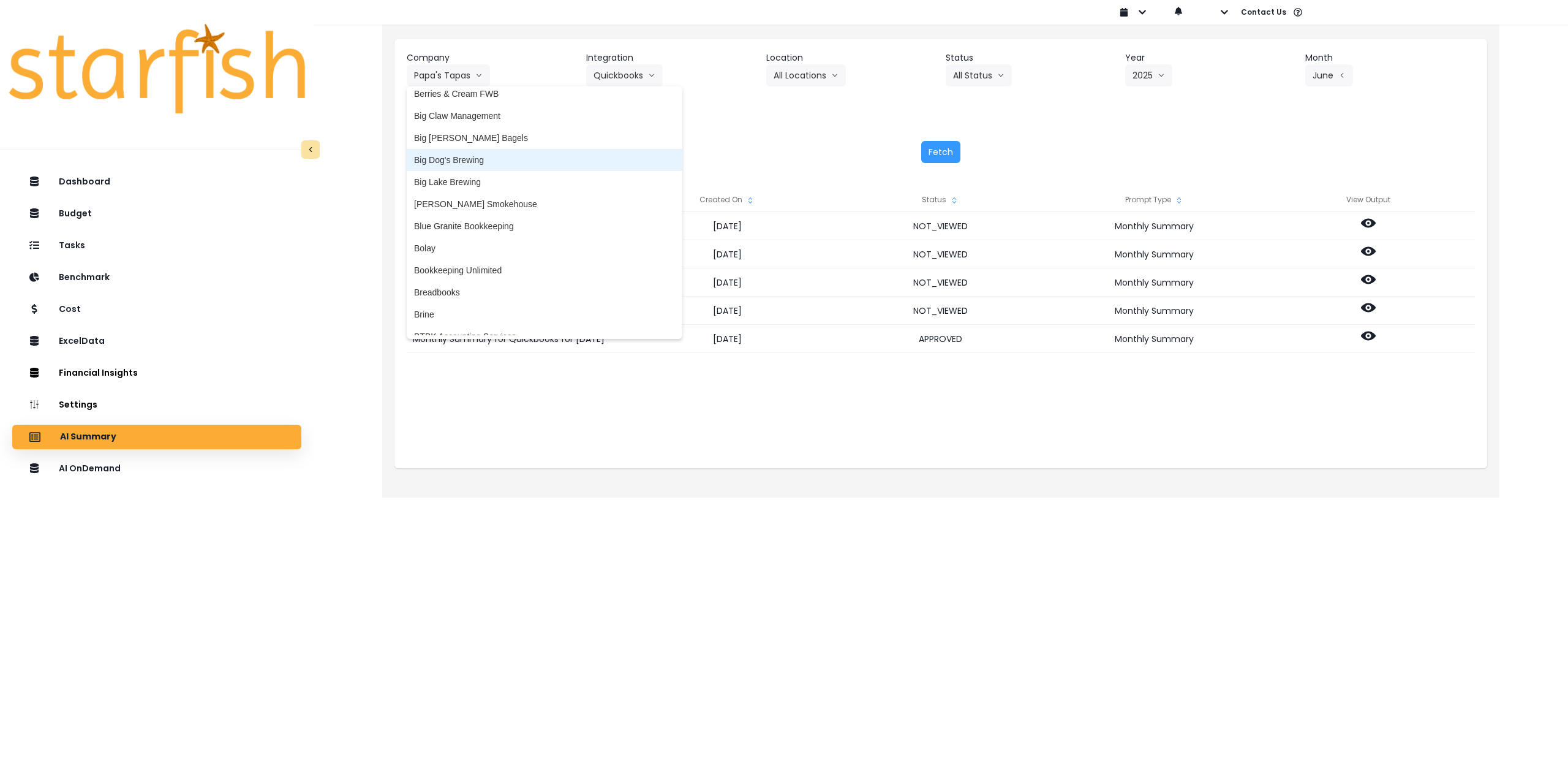
click at [471, 155] on span "Big Dog's Brewing" at bounding box center [545, 160] width 261 height 13
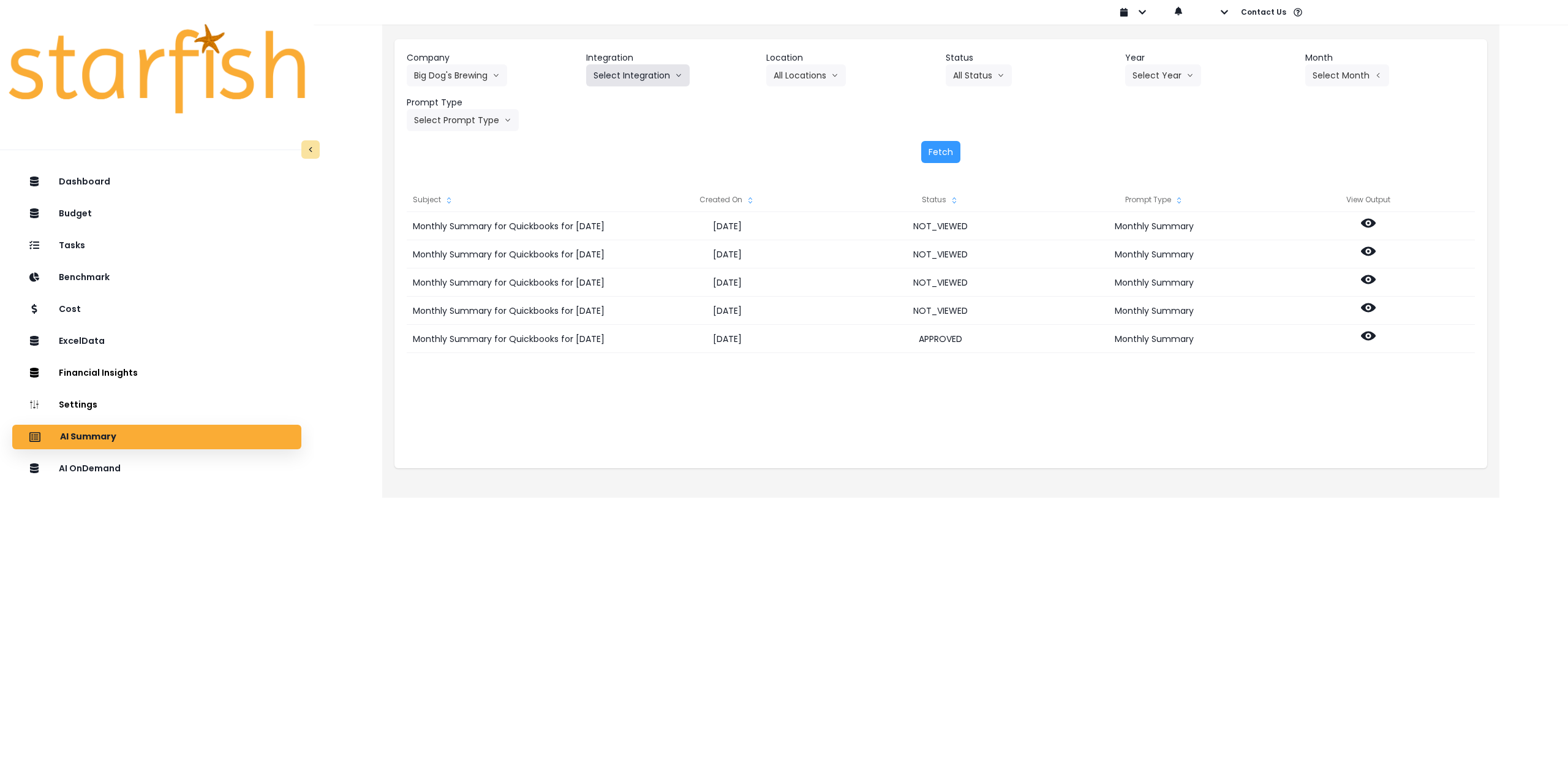
click at [656, 70] on button "Select Integration" at bounding box center [637, 75] width 104 height 23
click at [608, 101] on span "bigdogs" at bounding box center [608, 101] width 30 height 13
click at [816, 77] on button "Select Location" at bounding box center [812, 75] width 93 height 23
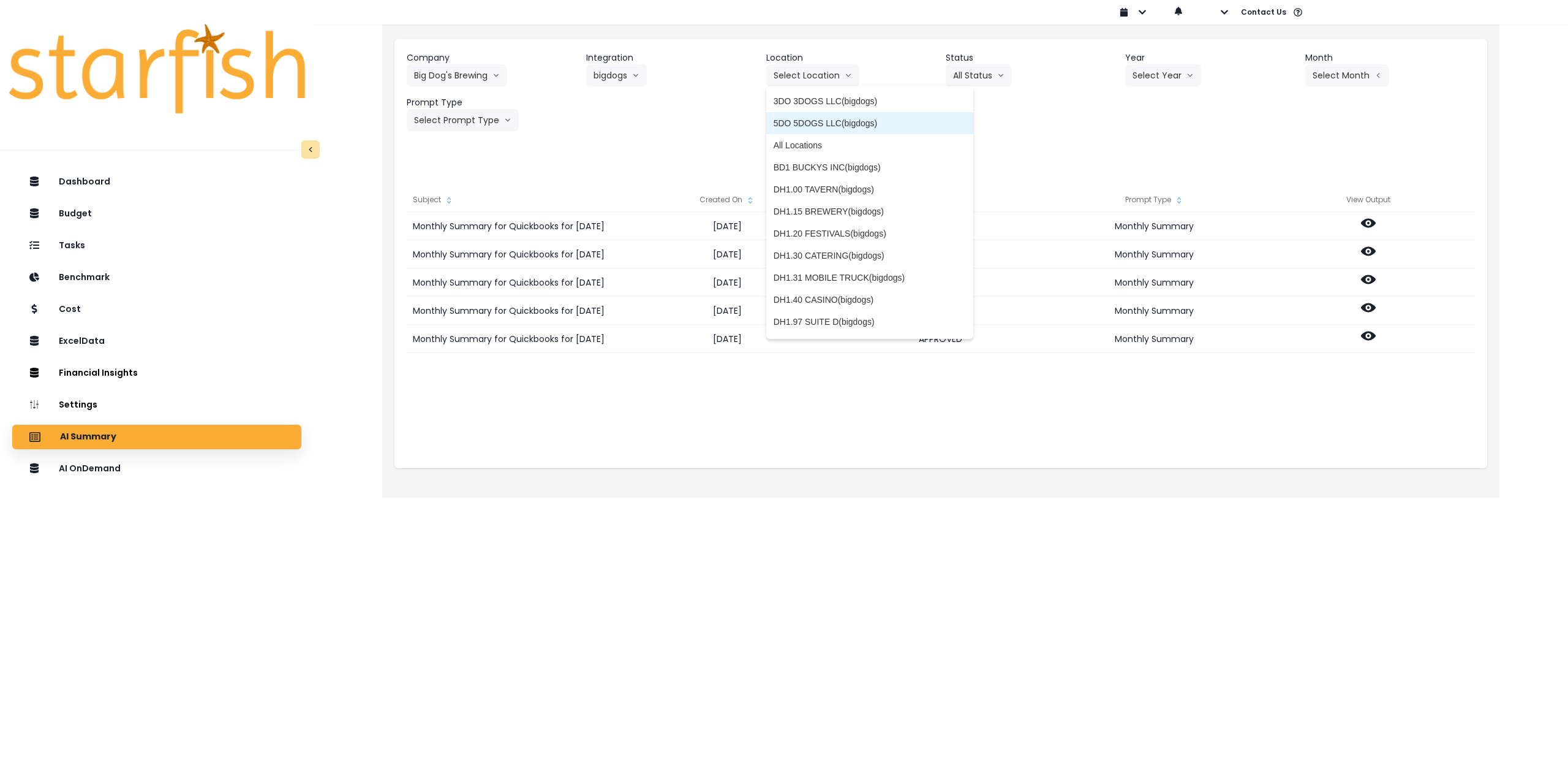
click at [812, 143] on span "All Locations" at bounding box center [870, 145] width 193 height 13
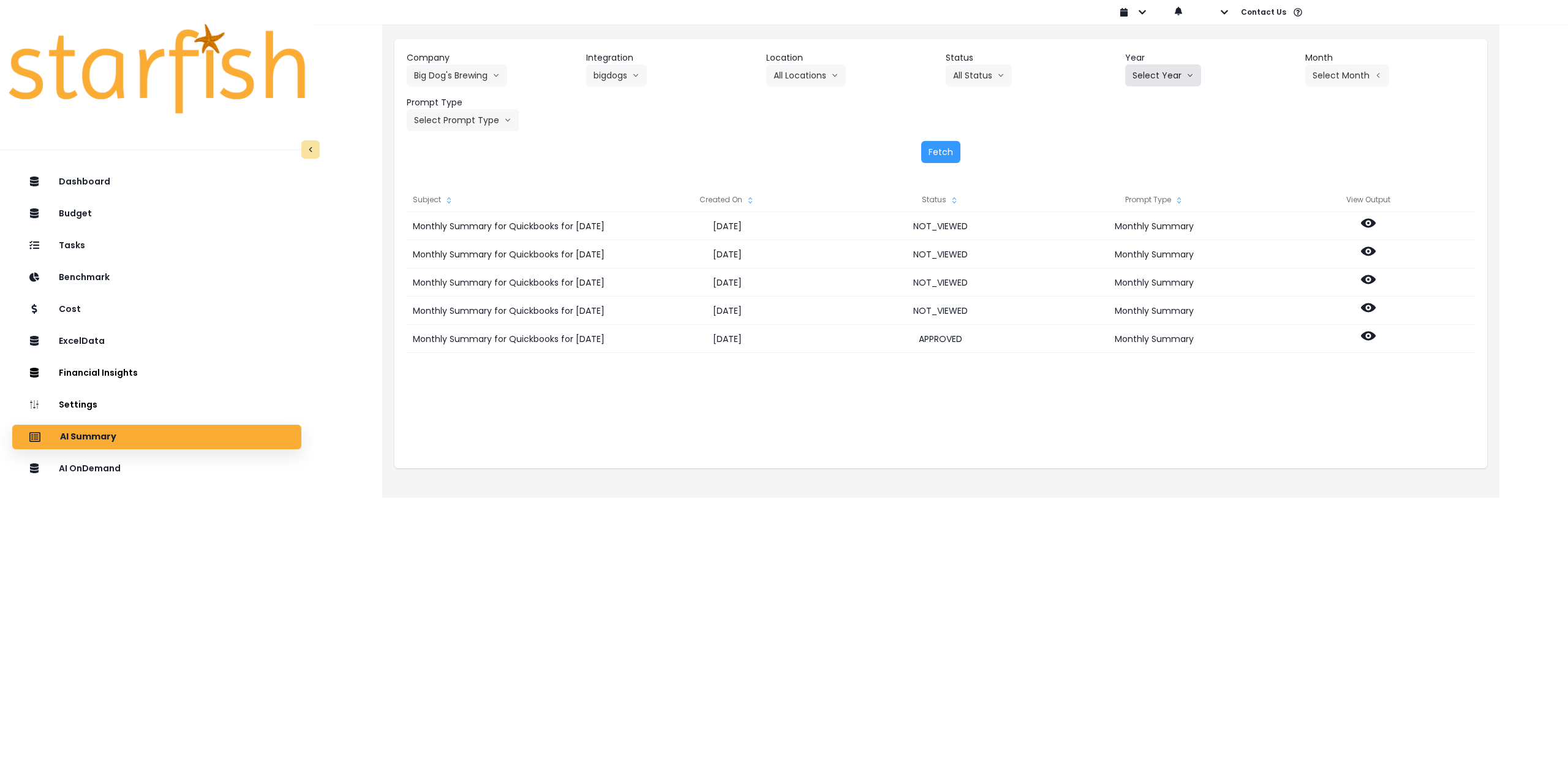
drag, startPoint x: 1176, startPoint y: 81, endPoint x: 1176, endPoint y: 89, distance: 8.0
click at [1177, 79] on button "Select Year" at bounding box center [1163, 75] width 76 height 23
drag, startPoint x: 1149, startPoint y: 145, endPoint x: 1161, endPoint y: 145, distance: 12.0
click at [1151, 145] on span "2025" at bounding box center [1141, 145] width 19 height 13
click at [1331, 82] on button "Select Month" at bounding box center [1347, 75] width 84 height 23
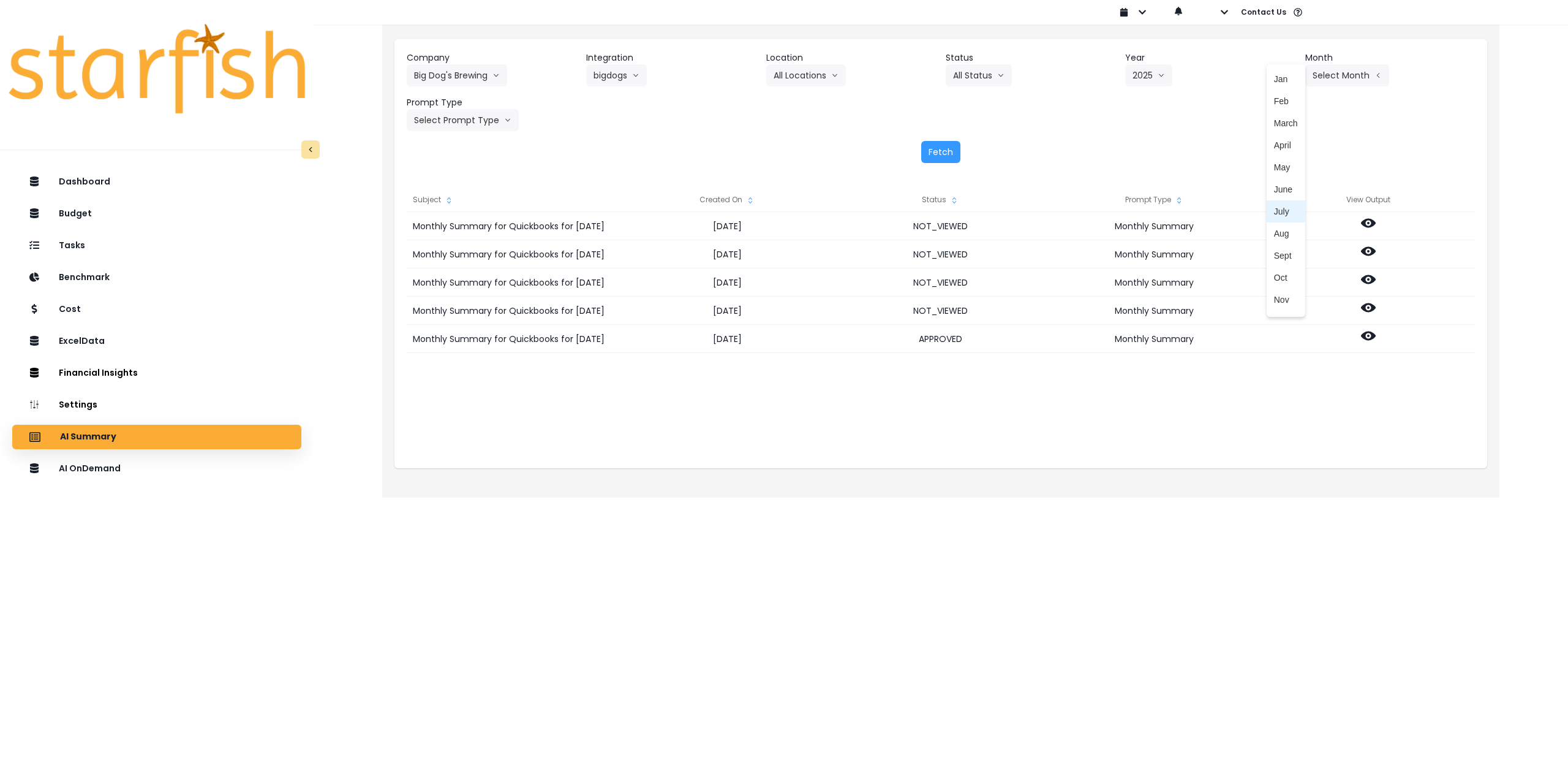
click at [1275, 214] on span "July" at bounding box center [1286, 212] width 24 height 13
click at [479, 122] on button "Select Prompt Type" at bounding box center [463, 120] width 113 height 23
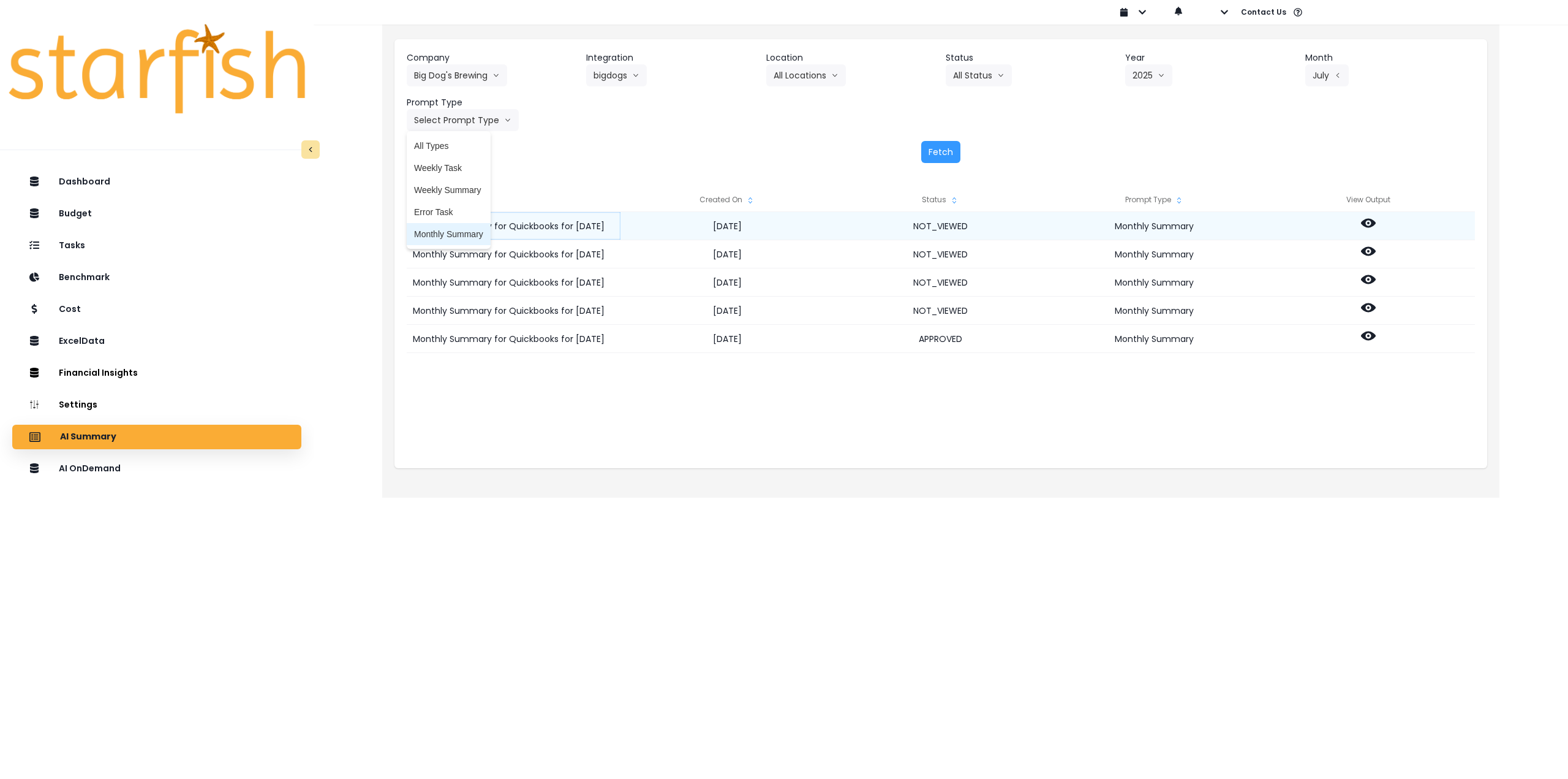
click at [450, 231] on span "Monthly Summary" at bounding box center [448, 234] width 69 height 13
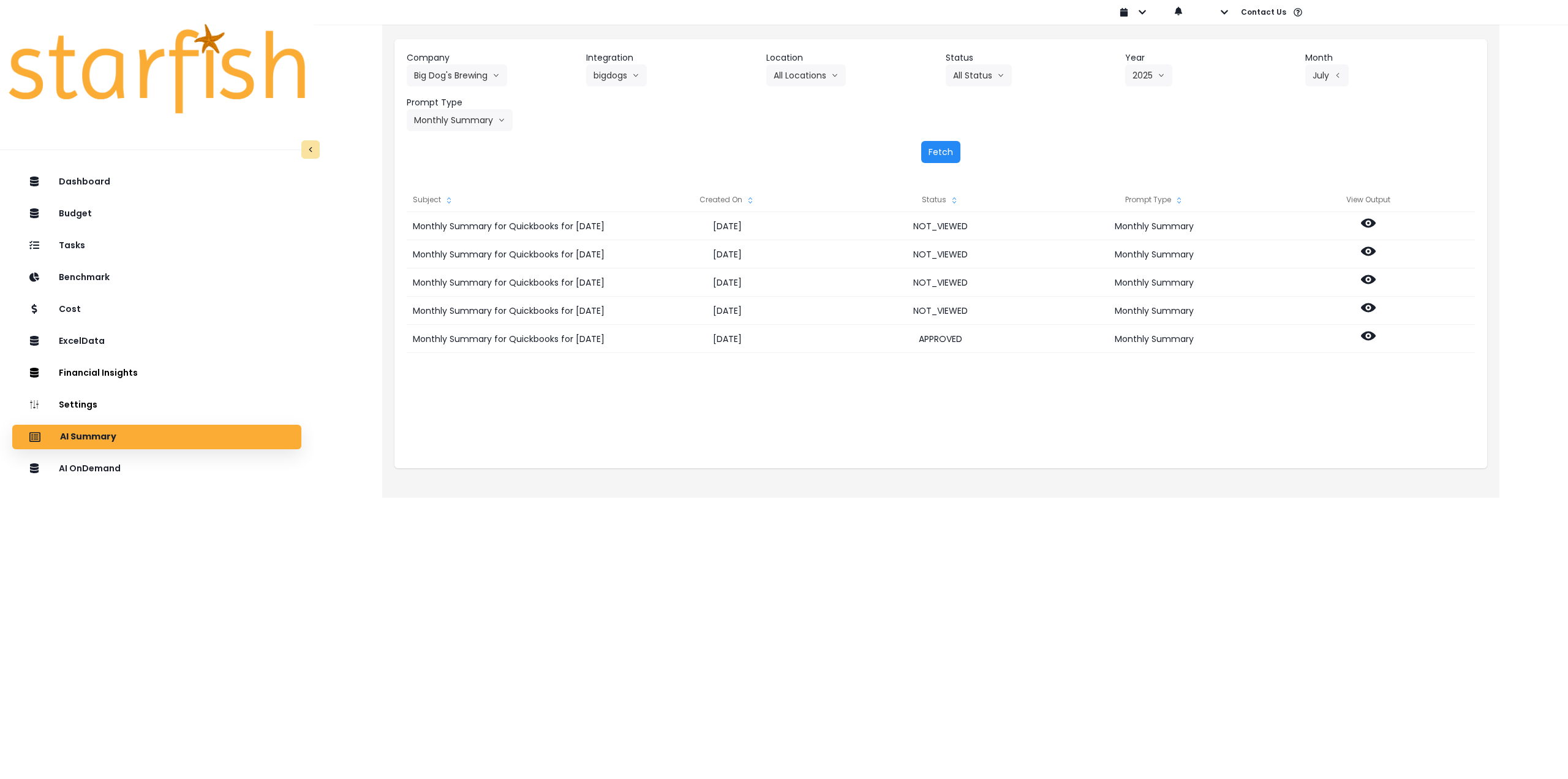
click at [953, 149] on button "Fetch" at bounding box center [942, 152] width 40 height 23
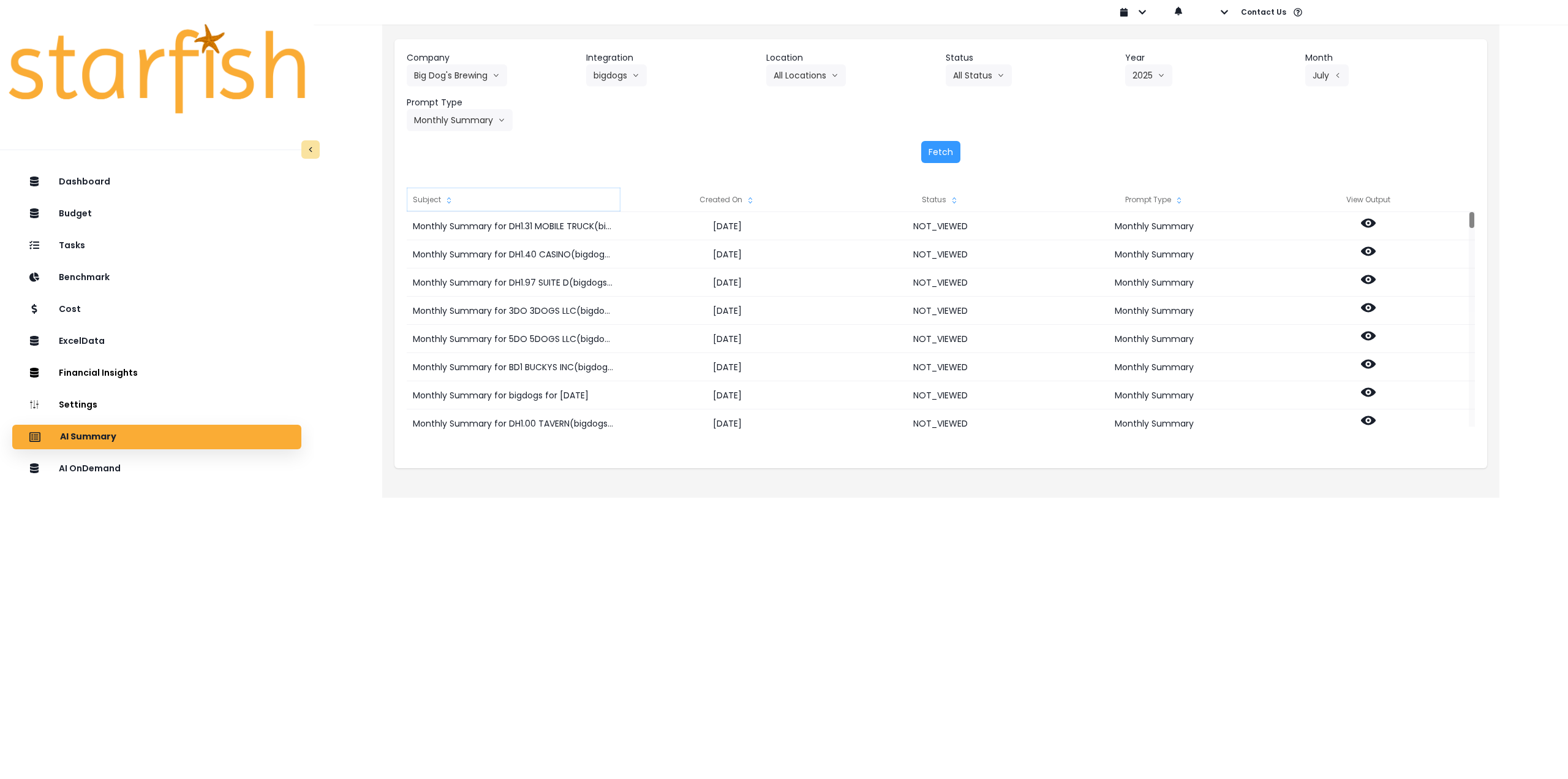
click at [437, 198] on div "Subject" at bounding box center [514, 199] width 214 height 24
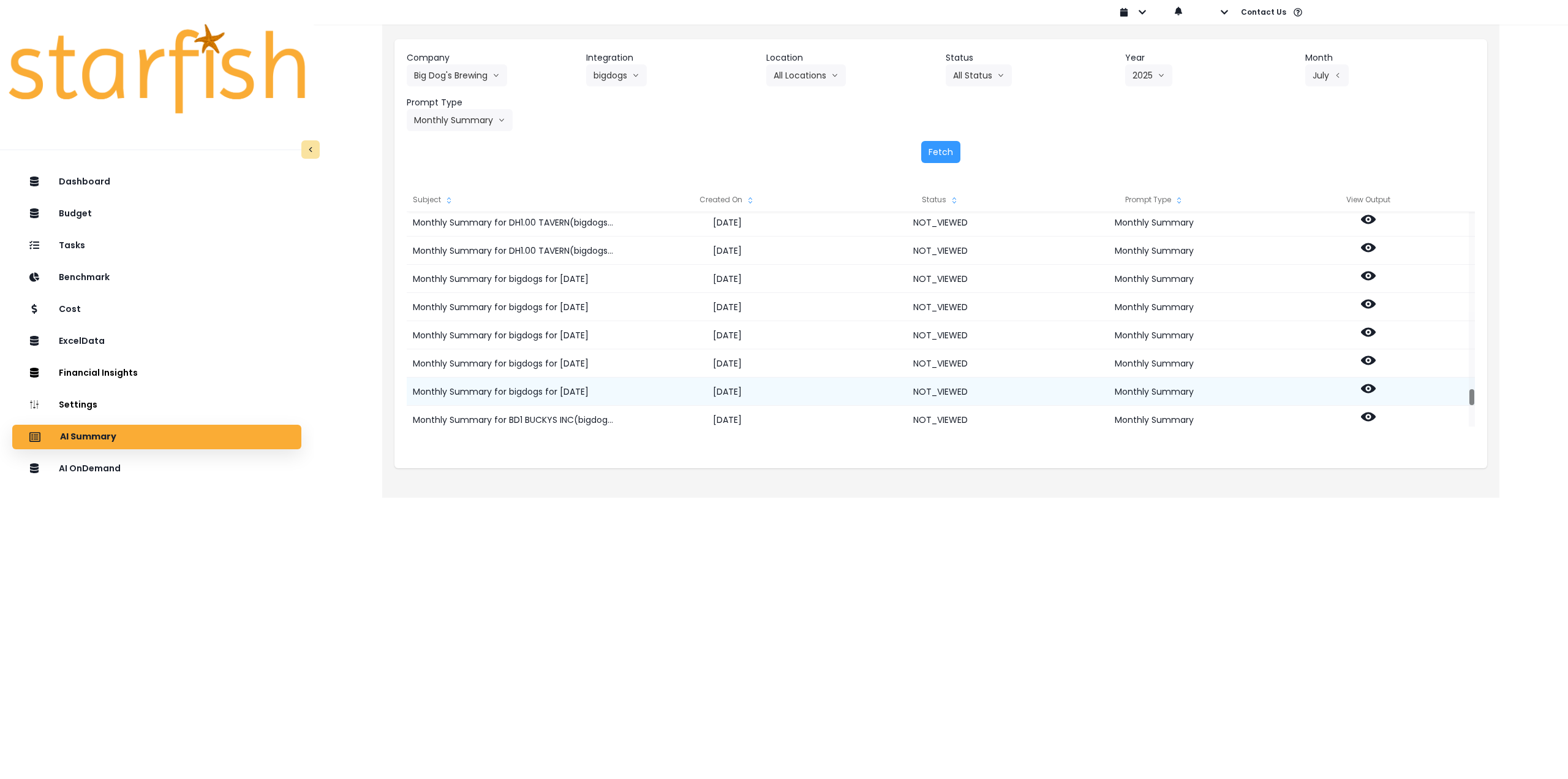
click at [1367, 388] on circle at bounding box center [1368, 388] width 3 height 3
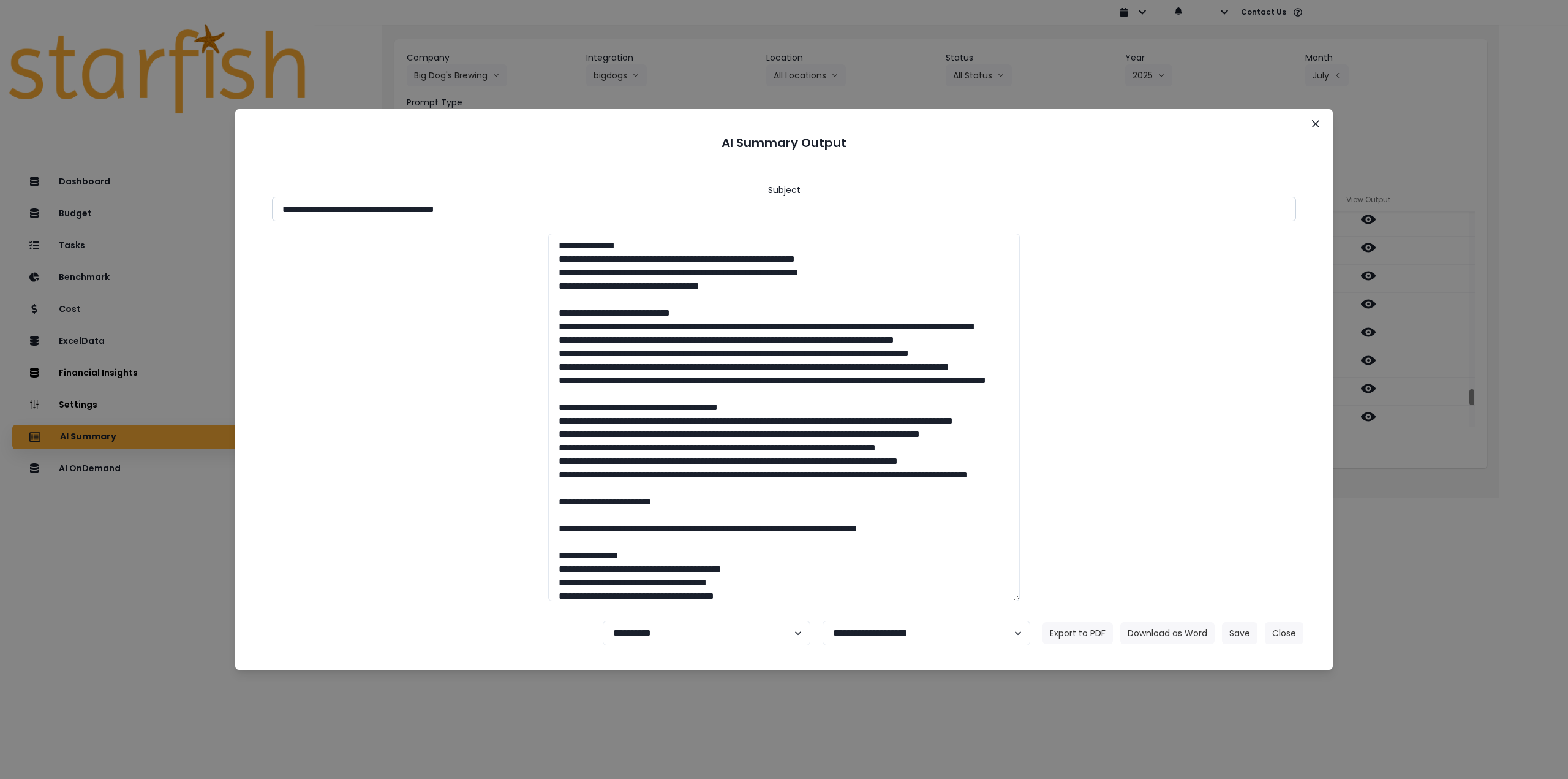
drag, startPoint x: 392, startPoint y: 209, endPoint x: 563, endPoint y: 204, distance: 171.1
click at [563, 204] on input "**********" at bounding box center [784, 208] width 1024 height 24
click at [1152, 635] on button "Download as Word" at bounding box center [1167, 633] width 95 height 23
click at [1467, 572] on div "**********" at bounding box center [784, 389] width 1568 height 779
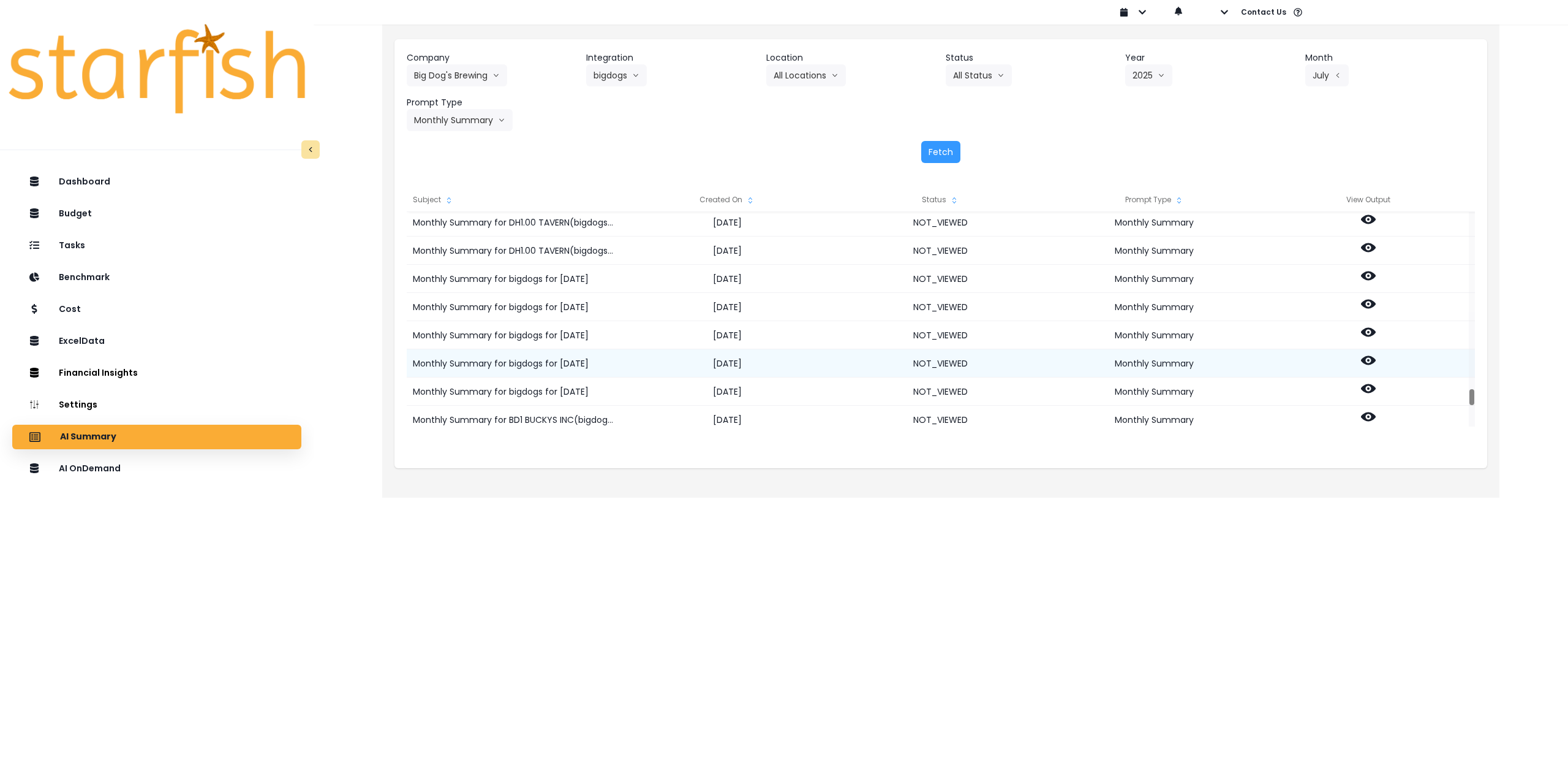
click at [1370, 359] on icon at bounding box center [1368, 360] width 14 height 14
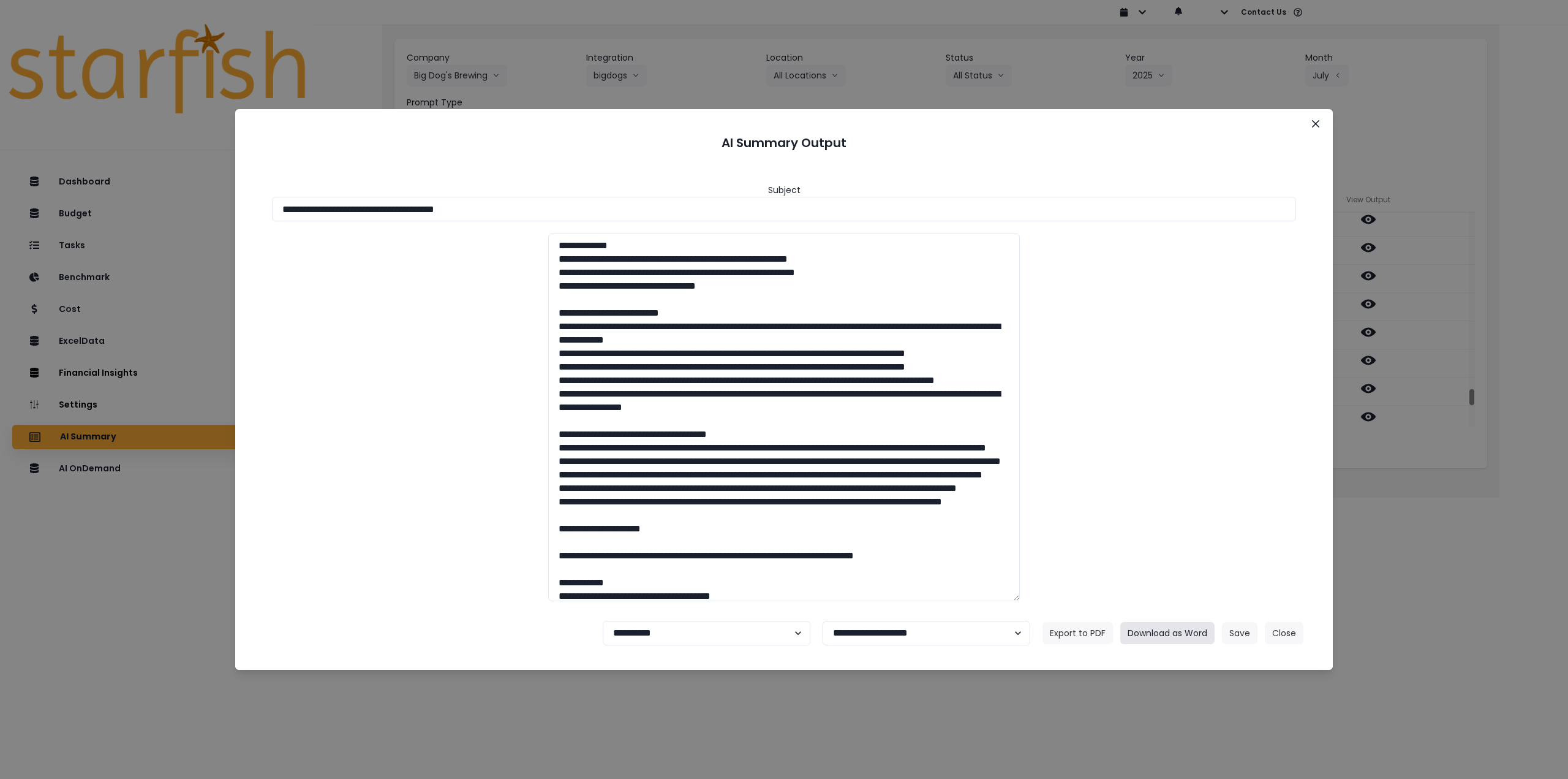
click at [1166, 637] on button "Download as Word" at bounding box center [1167, 633] width 95 height 23
click at [1409, 572] on div "**********" at bounding box center [784, 389] width 1568 height 779
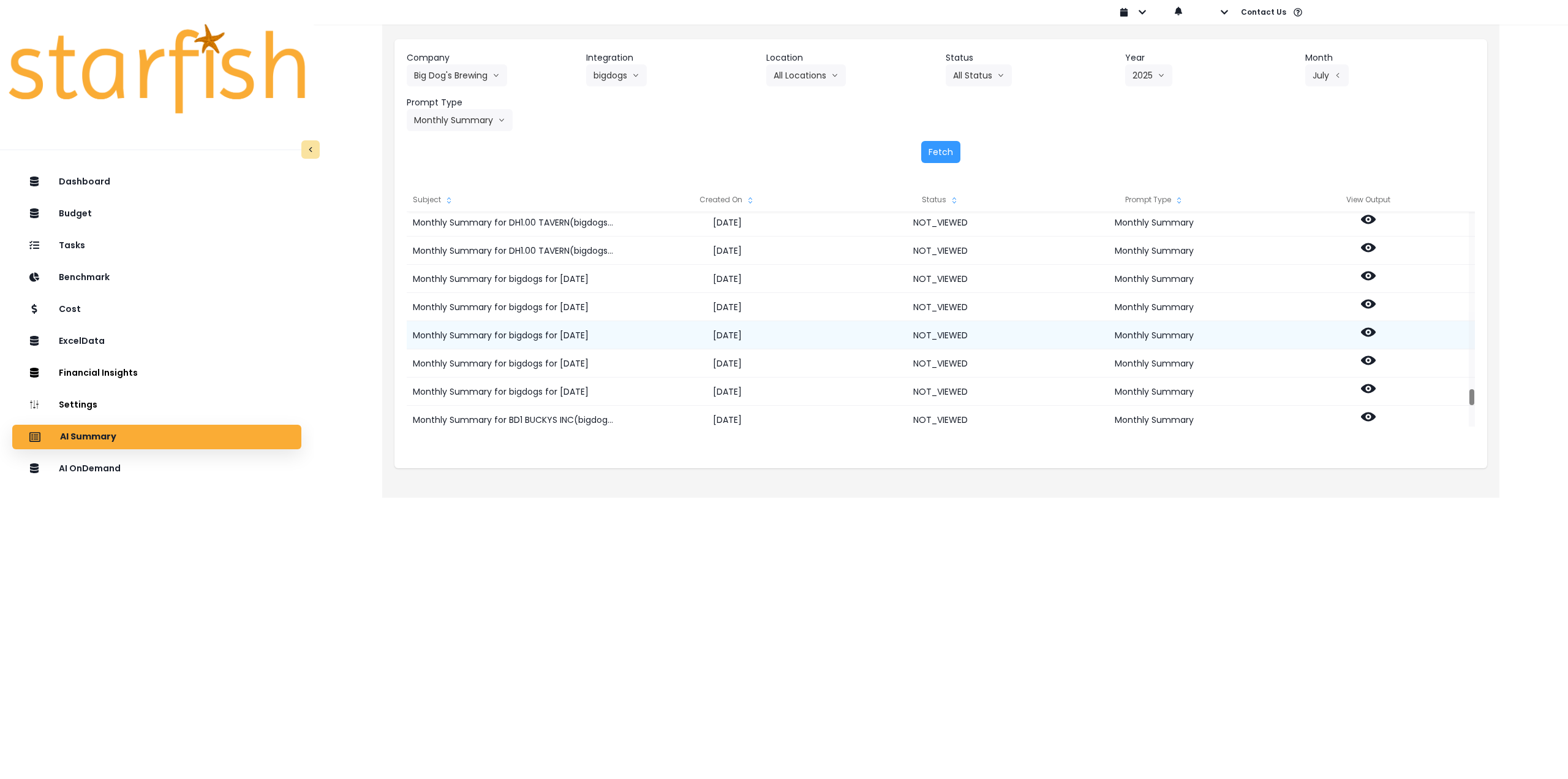
click at [1371, 331] on icon at bounding box center [1368, 332] width 14 height 9
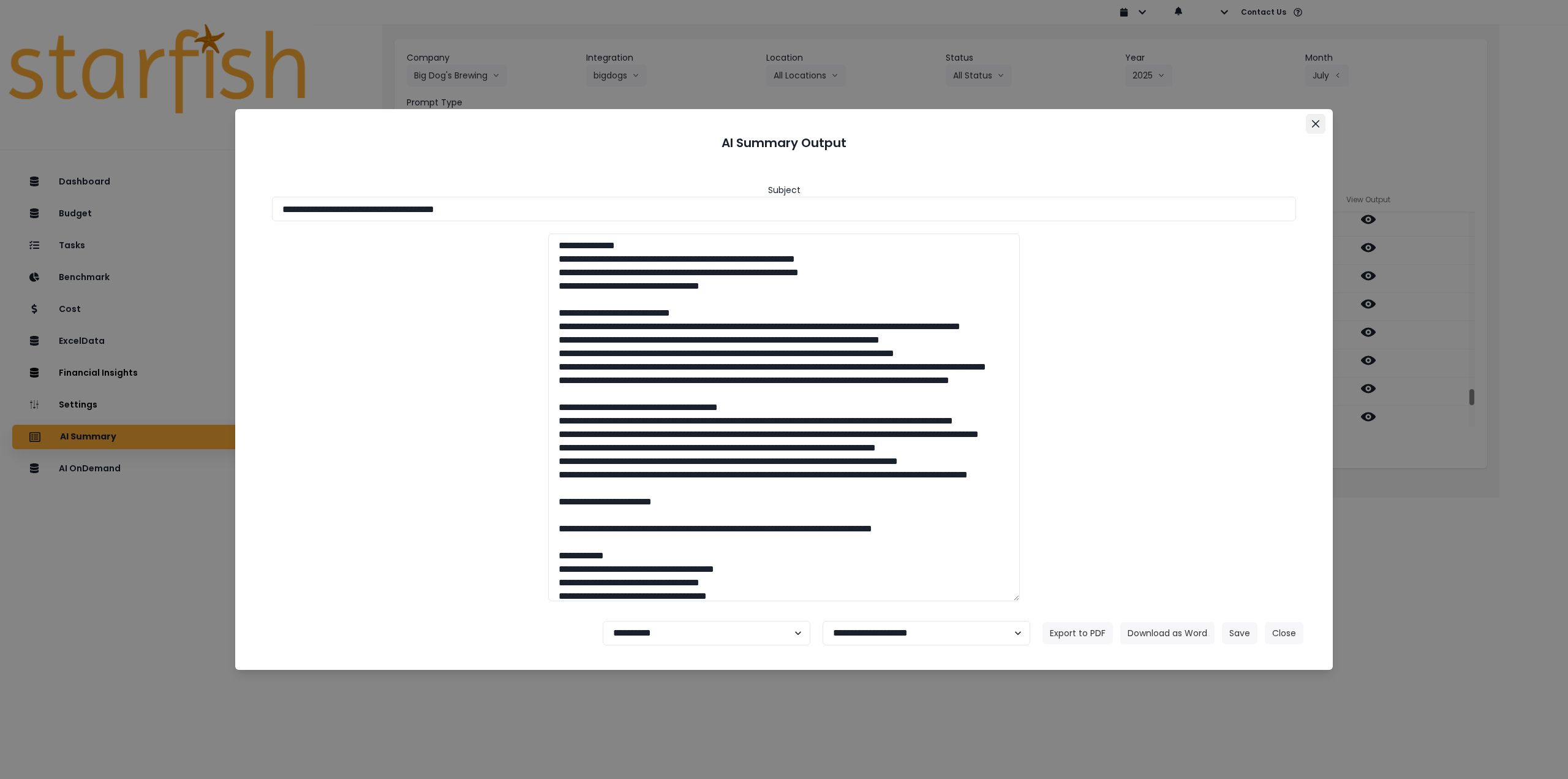
click at [1312, 127] on icon "Close" at bounding box center [1316, 123] width 7 height 7
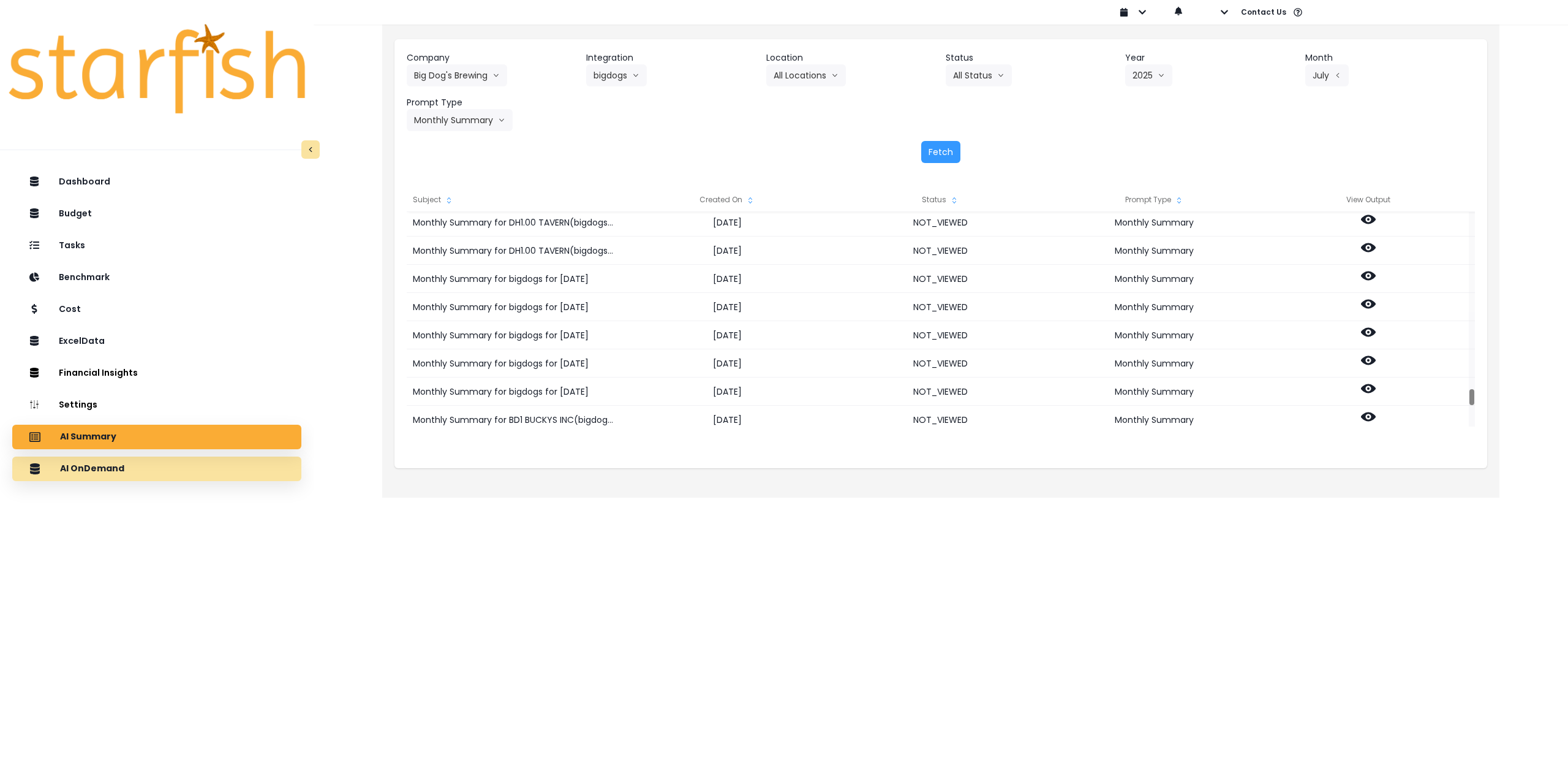
click at [238, 478] on div "AI OnDemand" at bounding box center [157, 468] width 269 height 26
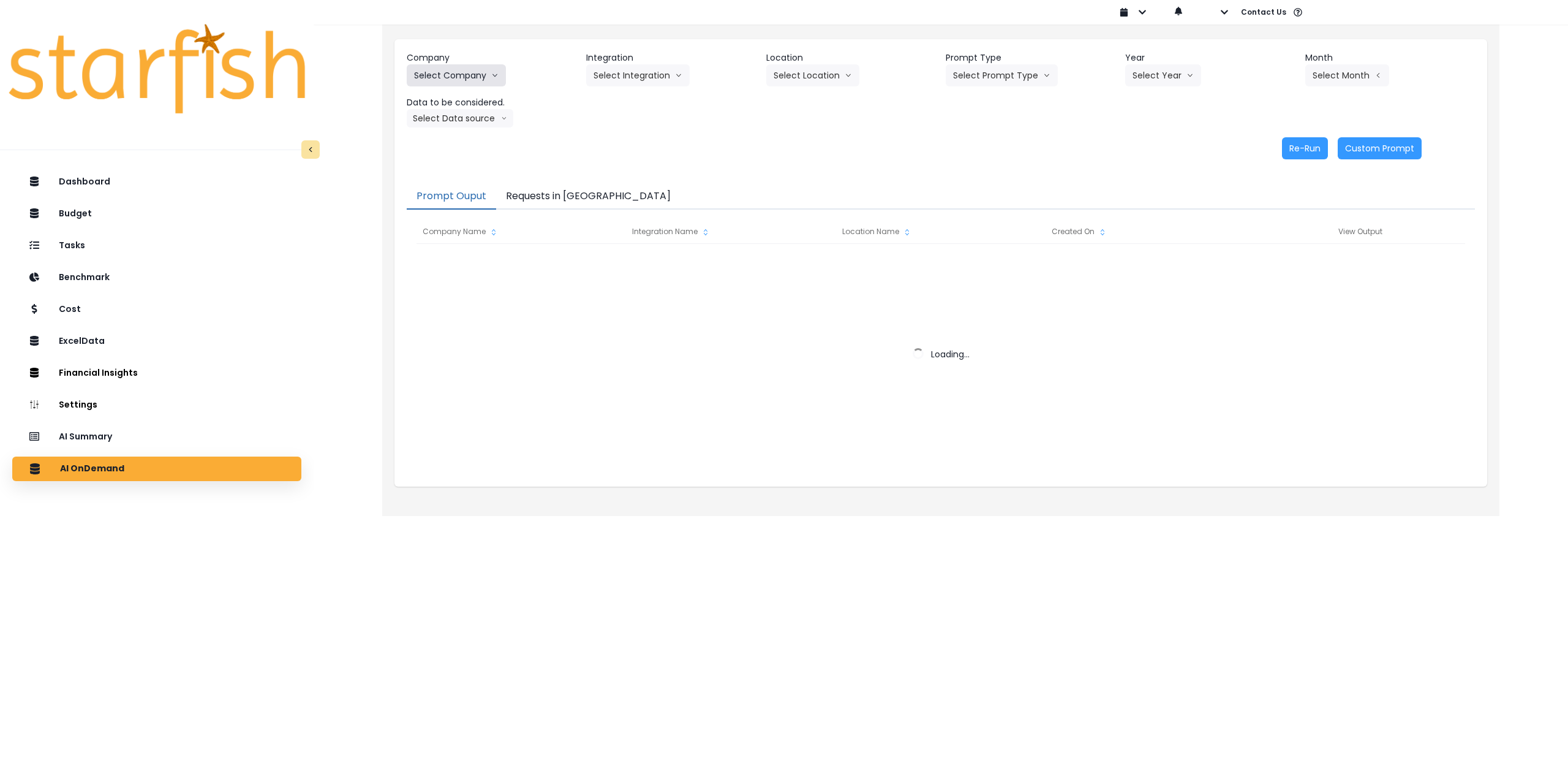
click at [456, 85] on button "Select Company" at bounding box center [456, 75] width 99 height 23
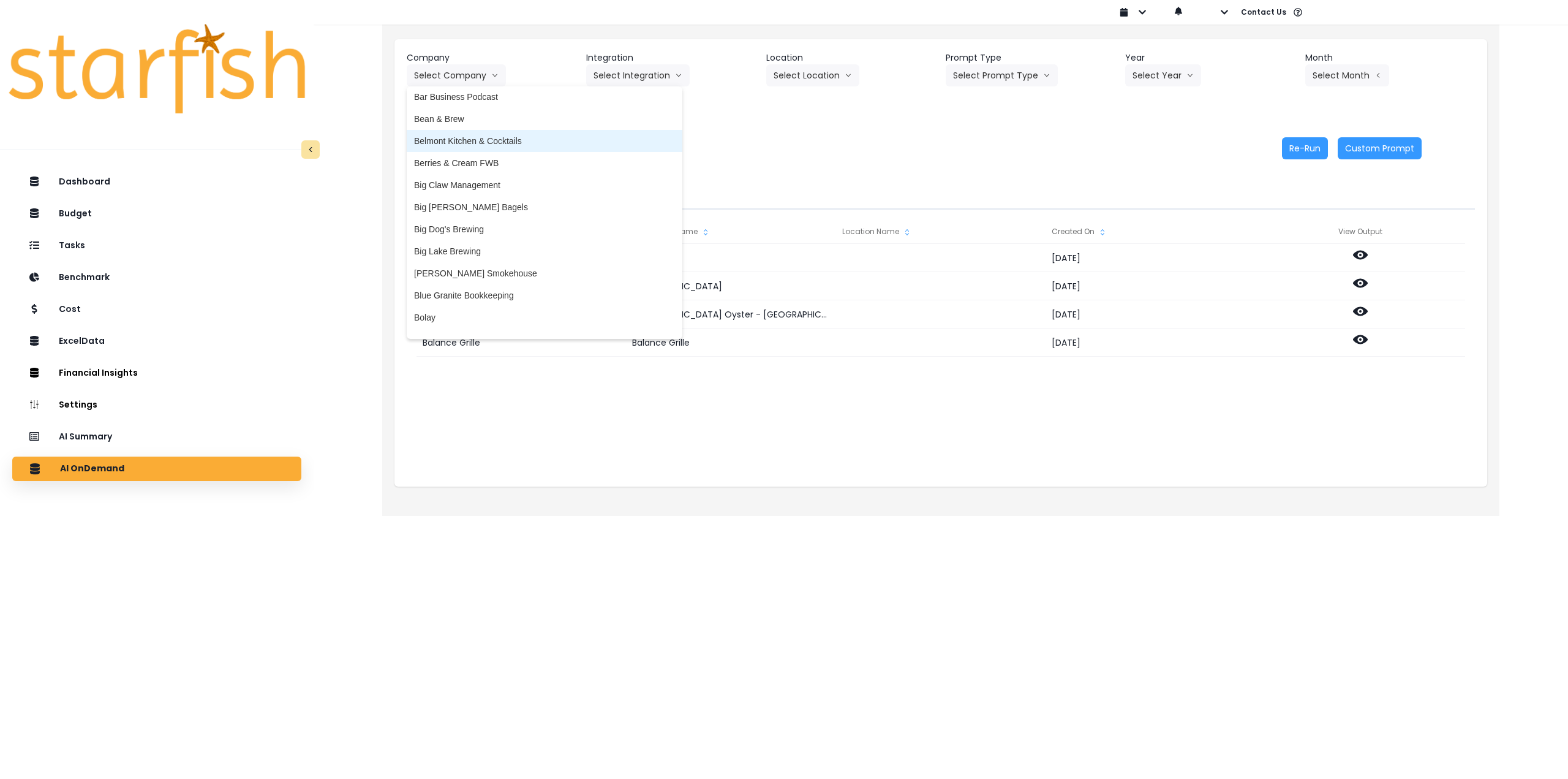
scroll to position [122, 0]
click at [480, 216] on span "Big Dog's Brewing" at bounding box center [545, 222] width 261 height 13
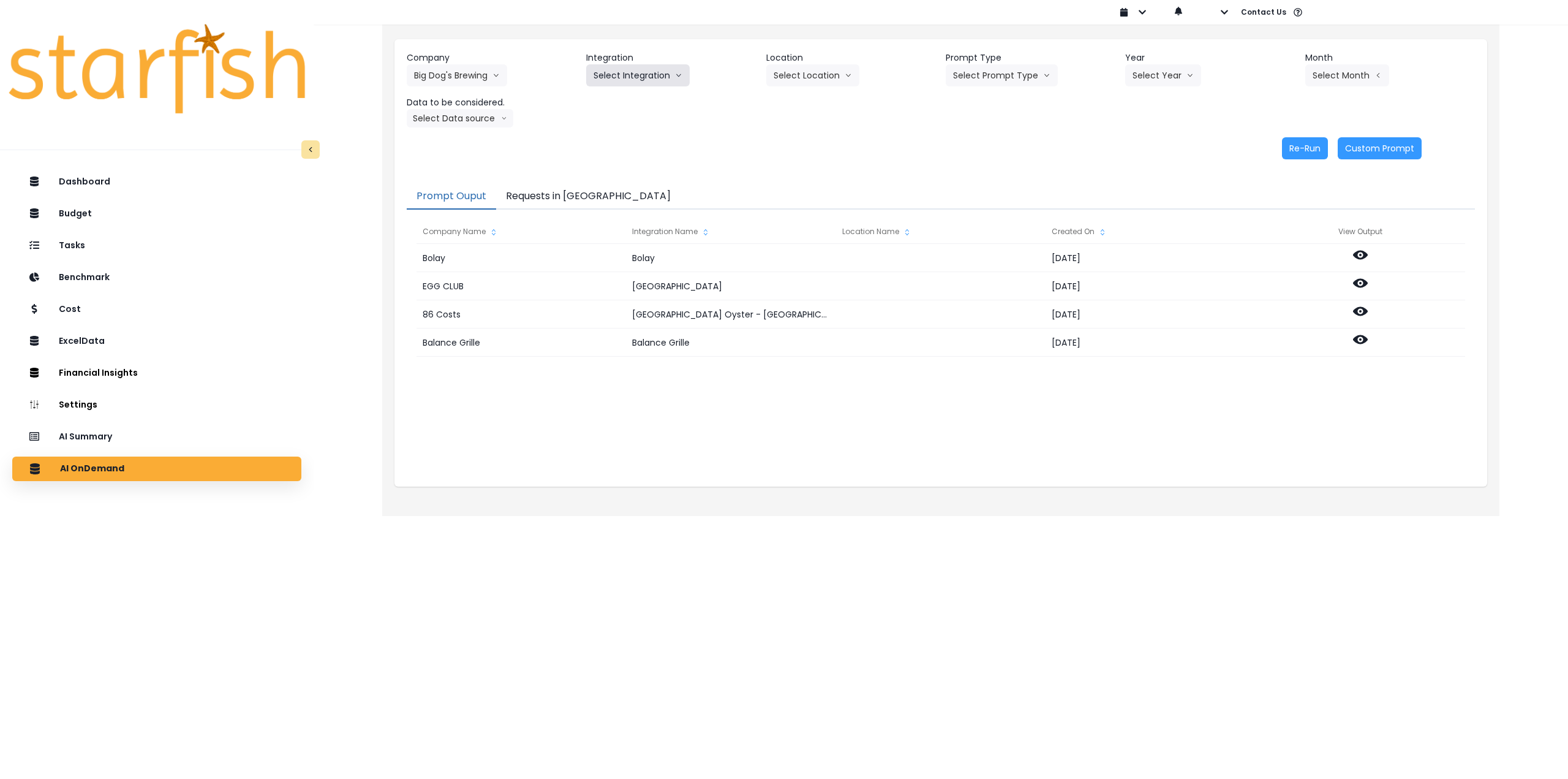
click at [637, 76] on button "Select Integration" at bounding box center [637, 75] width 104 height 23
drag, startPoint x: 618, startPoint y: 103, endPoint x: 638, endPoint y: 98, distance: 20.6
click at [618, 103] on span "bigdogs" at bounding box center [608, 101] width 30 height 13
click at [844, 70] on icon "arrow down line" at bounding box center [848, 76] width 7 height 13
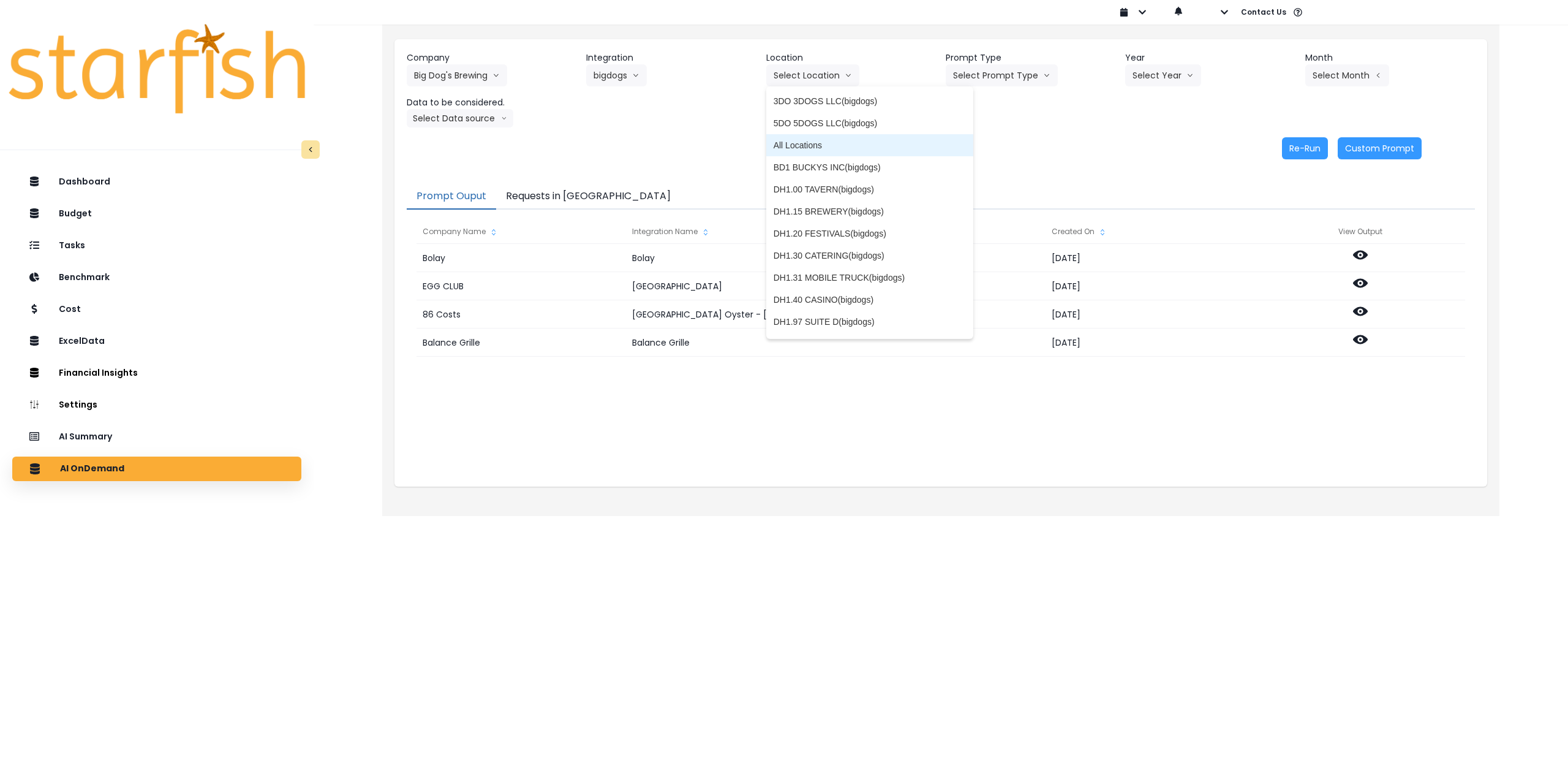
click at [809, 142] on span "All Locations" at bounding box center [870, 145] width 193 height 13
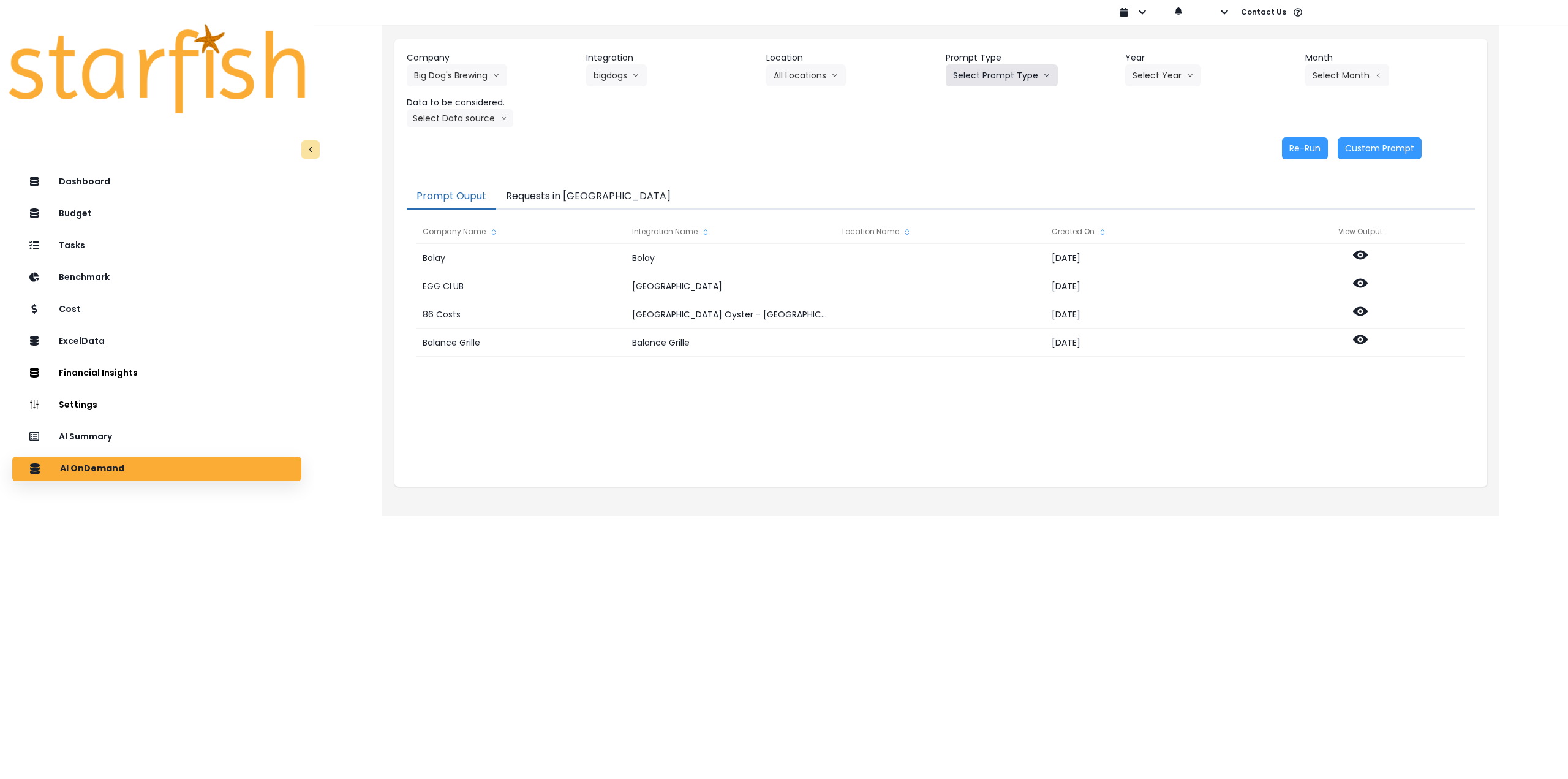
click at [1023, 77] on button "Select Prompt Type" at bounding box center [1002, 75] width 113 height 23
click at [999, 172] on span "Monthly Summary" at bounding box center [987, 168] width 69 height 13
click at [1161, 67] on button "Select Year" at bounding box center [1163, 75] width 76 height 23
click at [1141, 148] on span "2025" at bounding box center [1141, 145] width 19 height 13
click at [1338, 70] on button "Select Month" at bounding box center [1347, 75] width 84 height 23
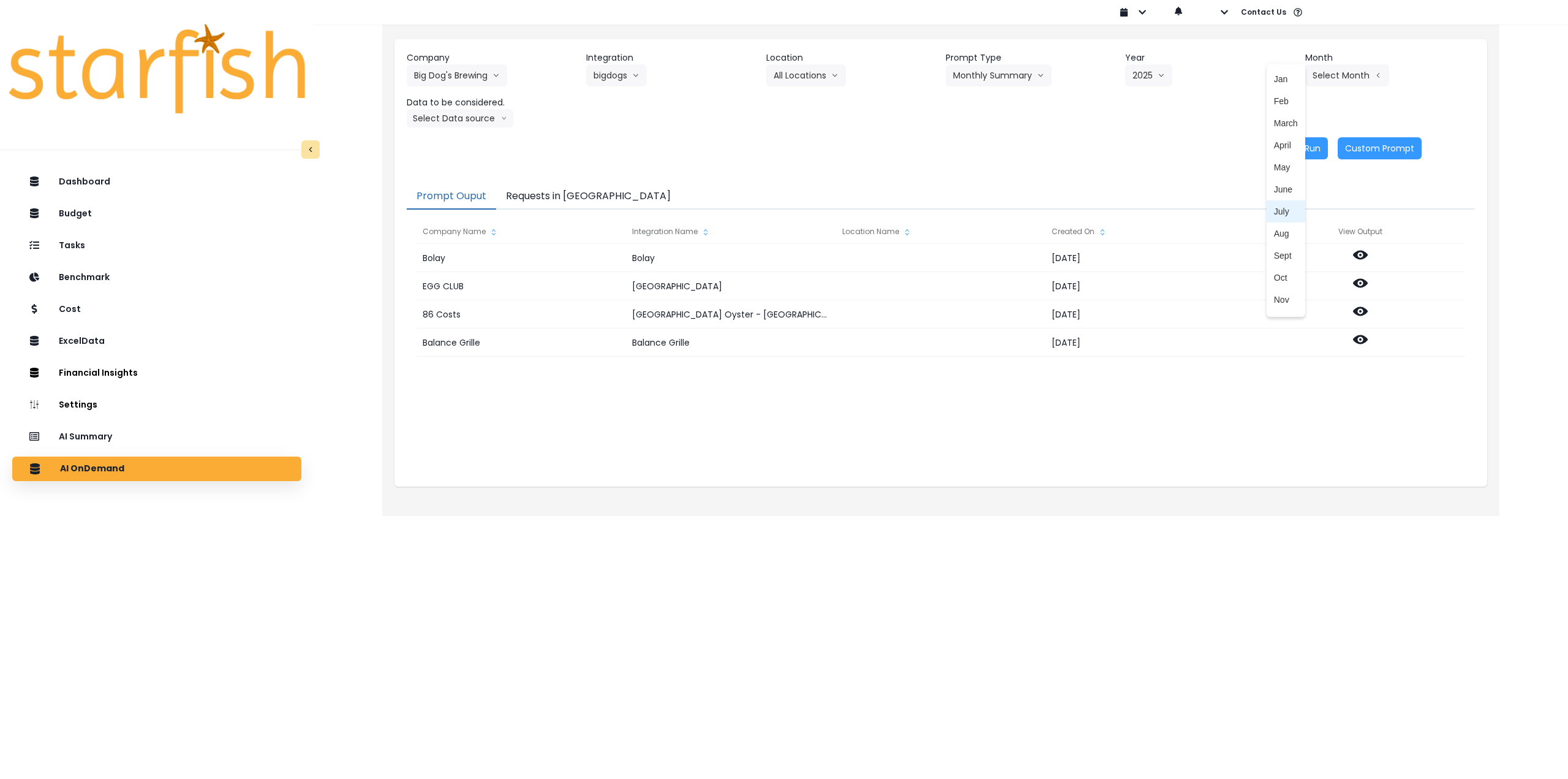
click at [1277, 208] on span "July" at bounding box center [1286, 212] width 24 height 13
click at [478, 116] on button "Select Data source" at bounding box center [460, 118] width 106 height 18
click at [473, 141] on span "Comparison overtime" at bounding box center [455, 142] width 82 height 13
click at [1305, 141] on button "Re-Run" at bounding box center [1304, 148] width 46 height 23
click at [470, 123] on button "Comparison overtime" at bounding box center [466, 118] width 119 height 18
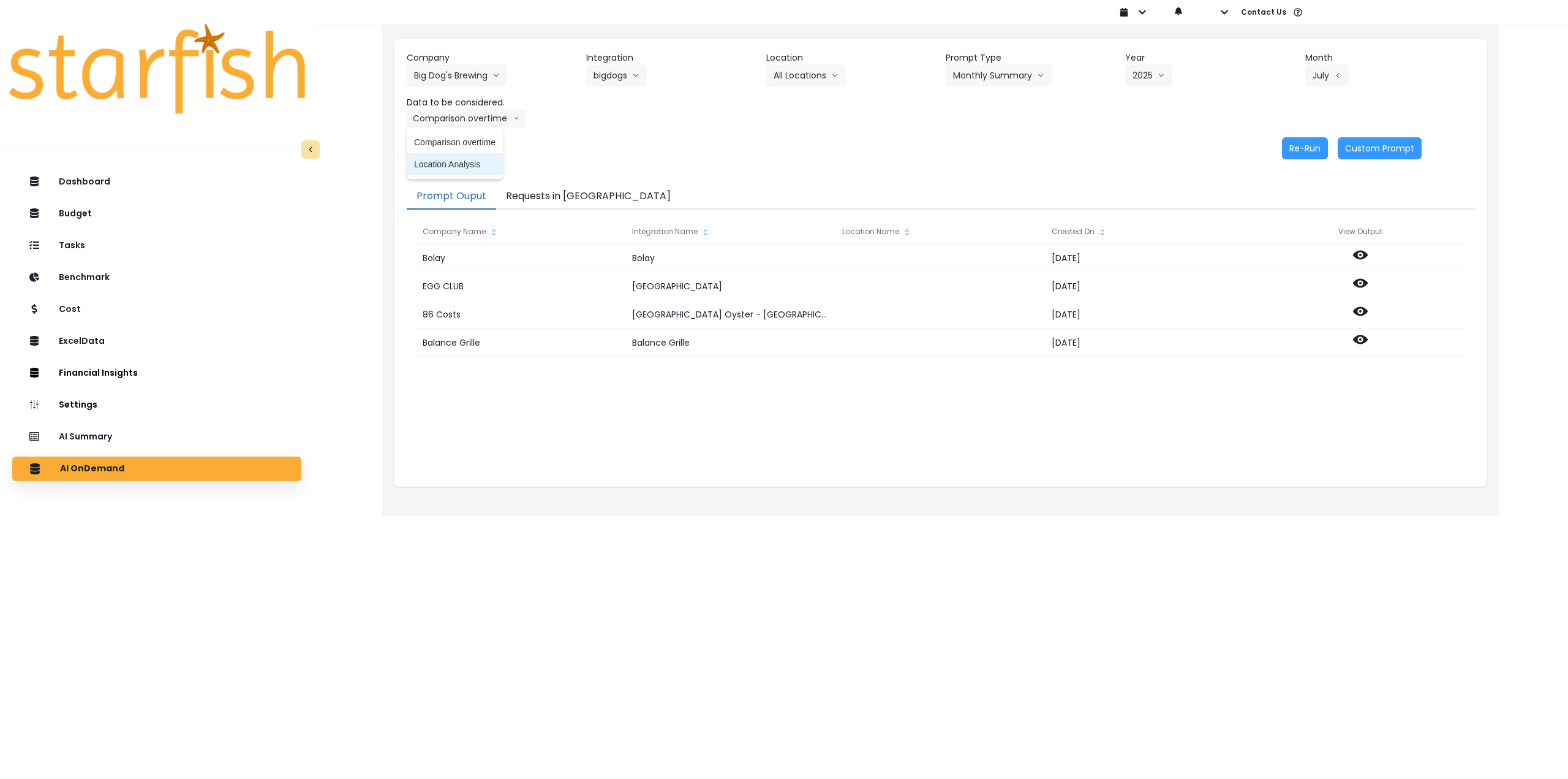
click at [471, 166] on span "Location Analysis" at bounding box center [455, 165] width 82 height 13
click at [1305, 147] on button "Re-Run" at bounding box center [1304, 148] width 46 height 23
click at [465, 64] on button "Big Dog's Brewing" at bounding box center [457, 75] width 101 height 23
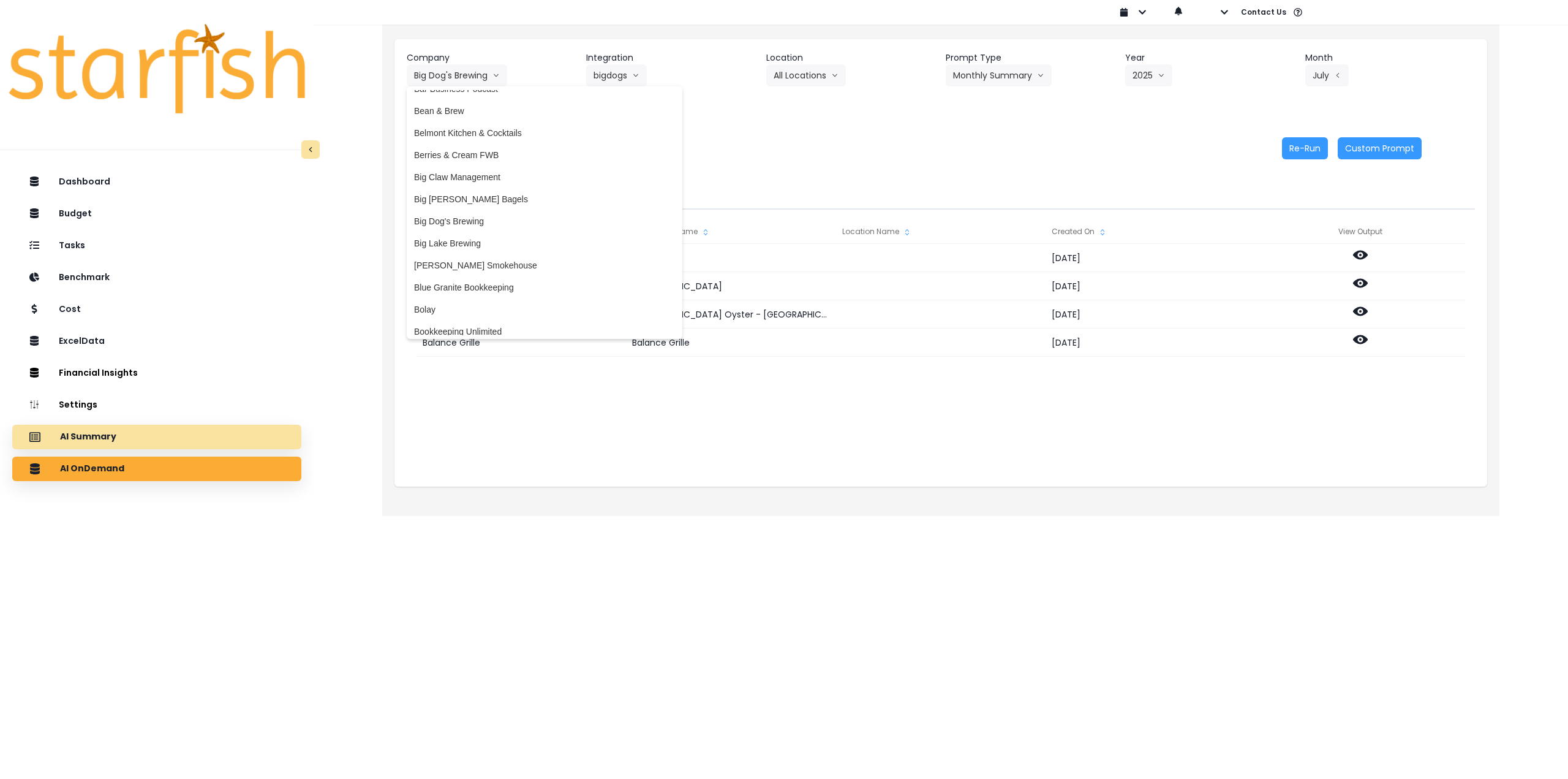
click at [121, 439] on div "AI Summary" at bounding box center [157, 437] width 269 height 26
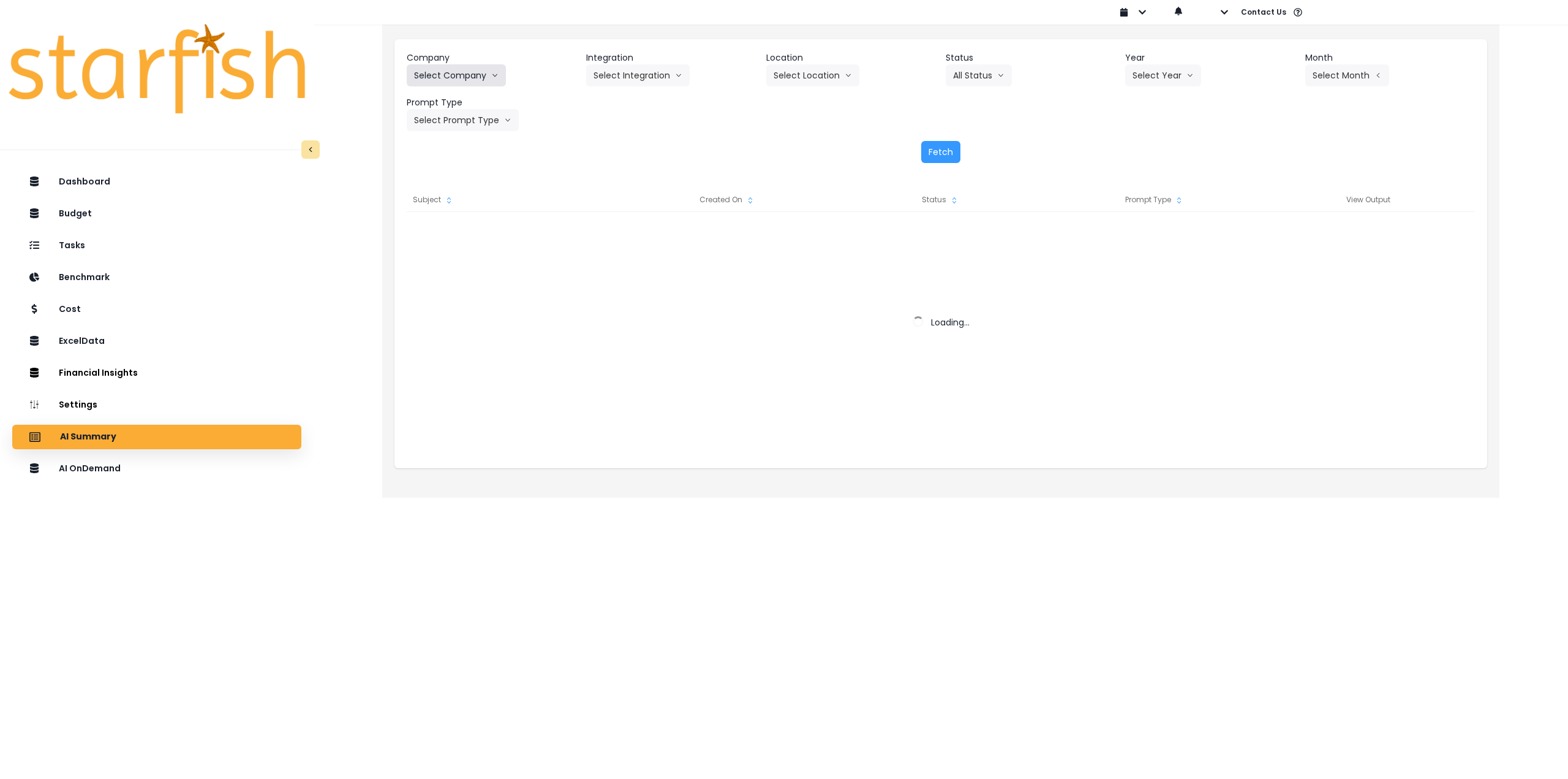
click at [474, 79] on button "Select Company" at bounding box center [456, 75] width 99 height 23
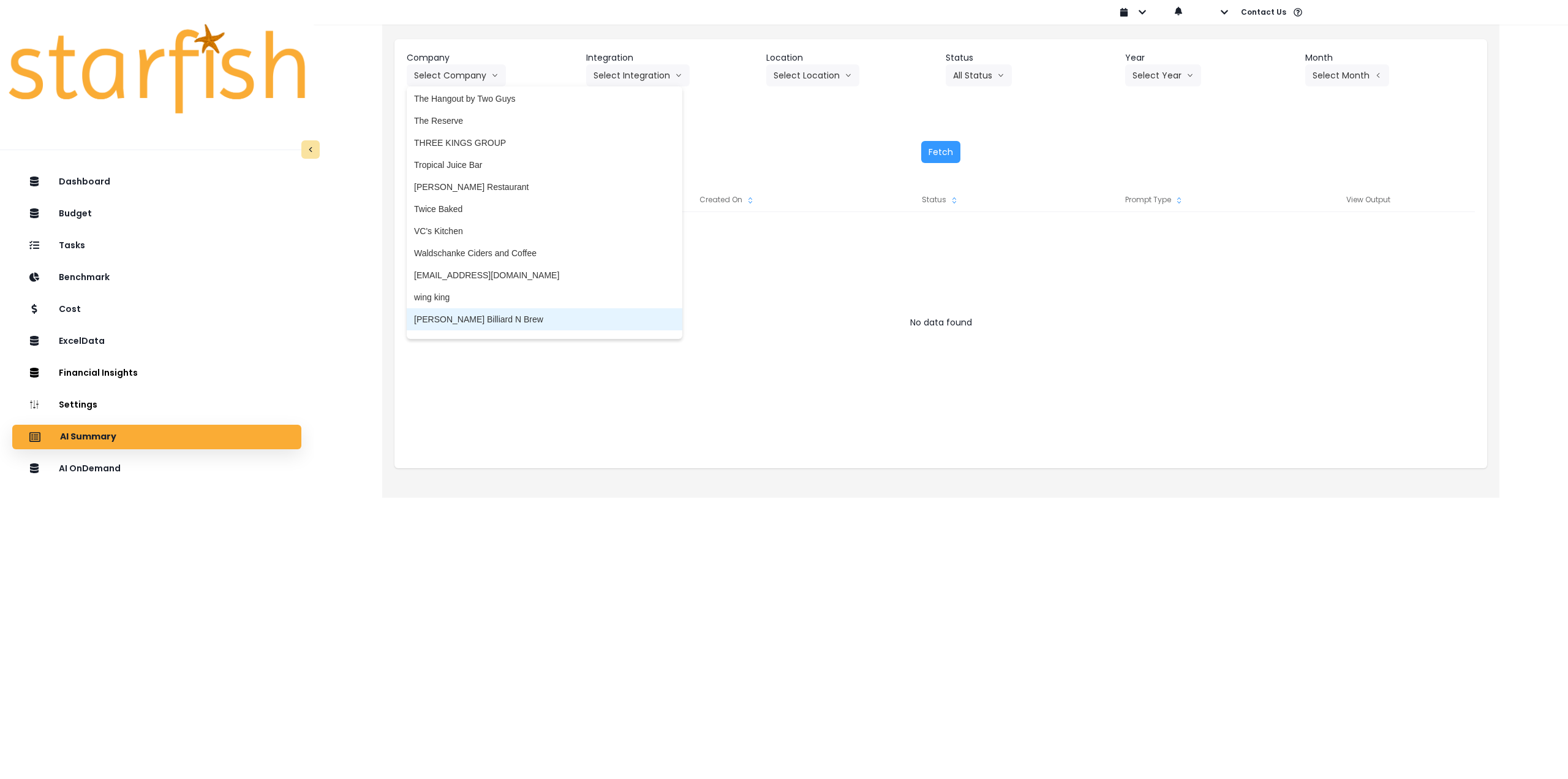
scroll to position [2484, 0]
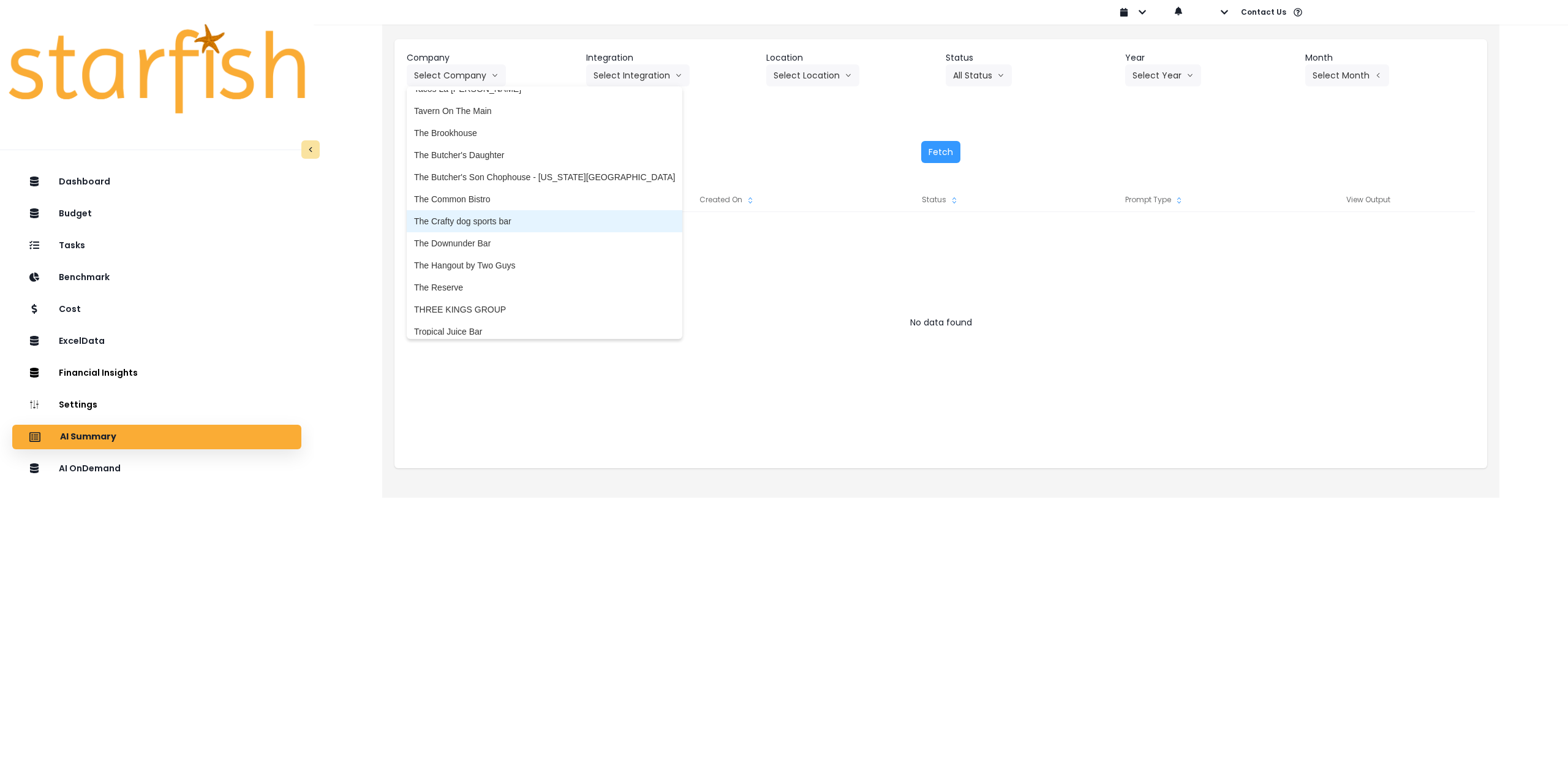
click at [505, 216] on span "The Crafty dog sports bar" at bounding box center [545, 222] width 261 height 13
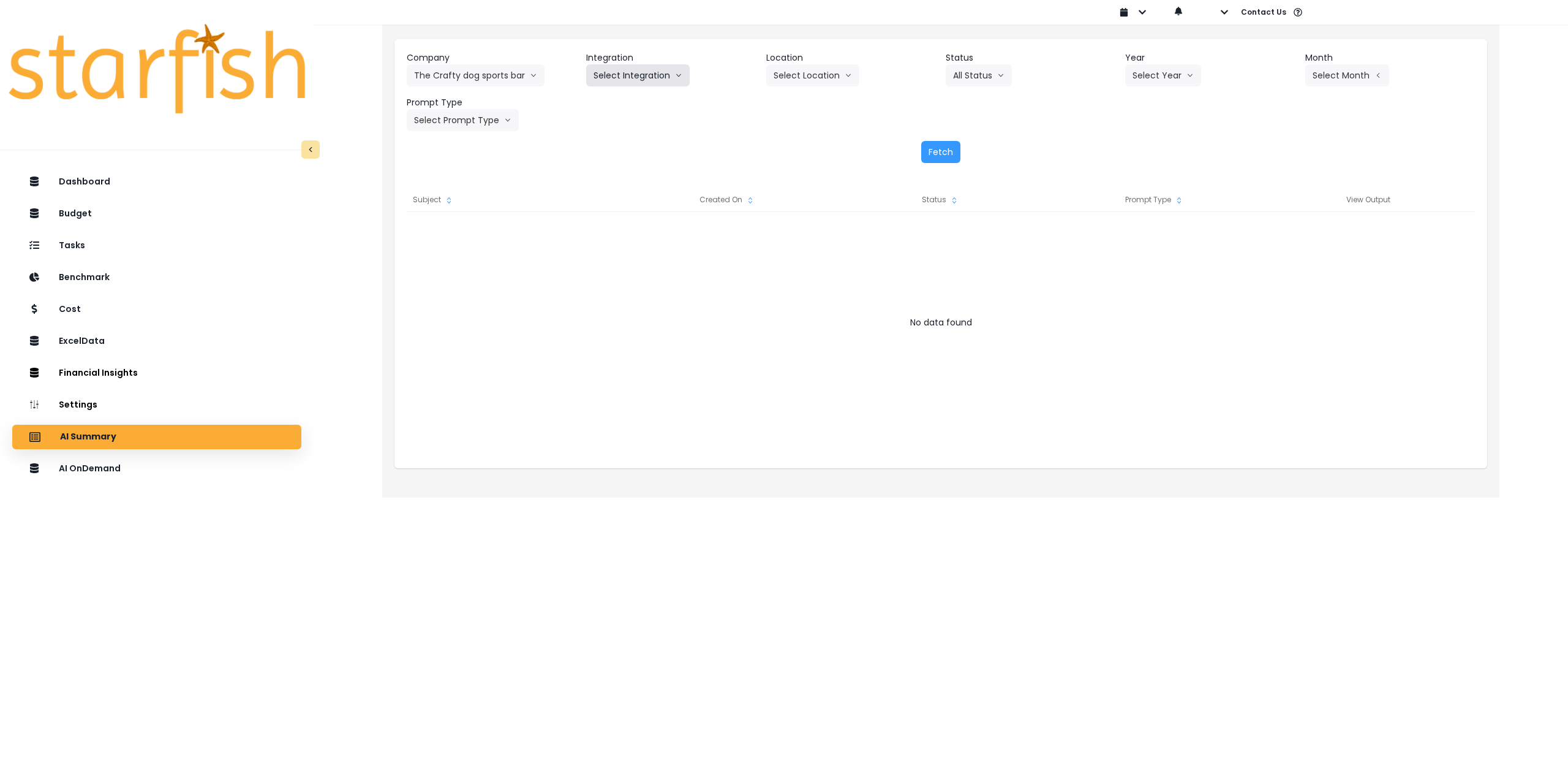
click at [637, 72] on button "Select Integration" at bounding box center [637, 75] width 104 height 23
click at [619, 103] on span "Quickbooks" at bounding box center [616, 101] width 45 height 13
click at [797, 74] on button "Select Location" at bounding box center [812, 75] width 93 height 23
click at [803, 103] on span "All Locations" at bounding box center [798, 101] width 49 height 13
click at [1131, 76] on button "Select Year" at bounding box center [1163, 75] width 76 height 23
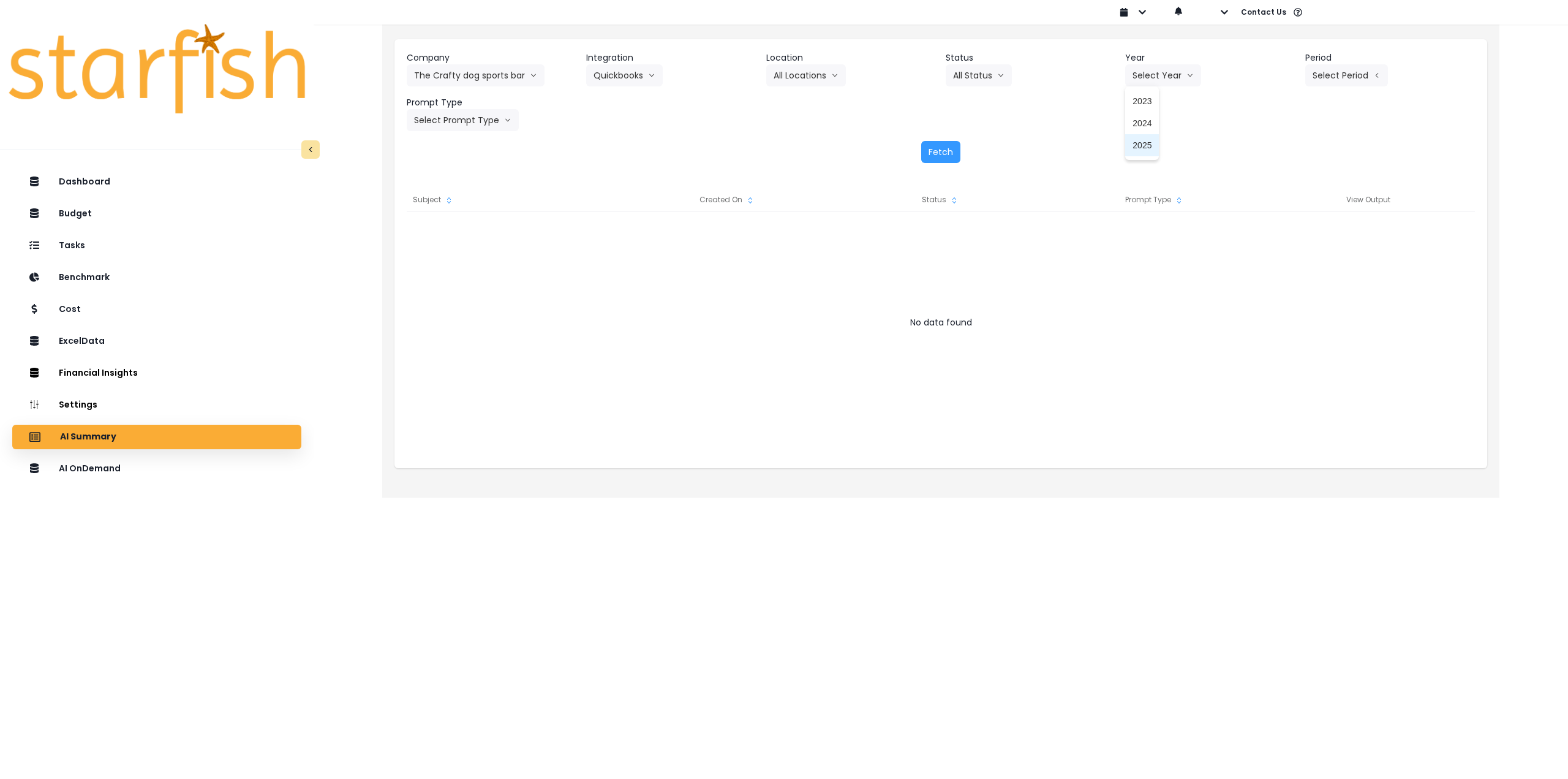
drag, startPoint x: 1134, startPoint y: 147, endPoint x: 1273, endPoint y: 101, distance: 146.4
click at [1136, 147] on span "2025" at bounding box center [1141, 145] width 19 height 13
click at [1333, 84] on button "Select Period" at bounding box center [1347, 75] width 83 height 23
click at [1286, 232] on span "P8" at bounding box center [1290, 233] width 15 height 13
click at [452, 118] on button "Select Prompt Type" at bounding box center [463, 120] width 113 height 23
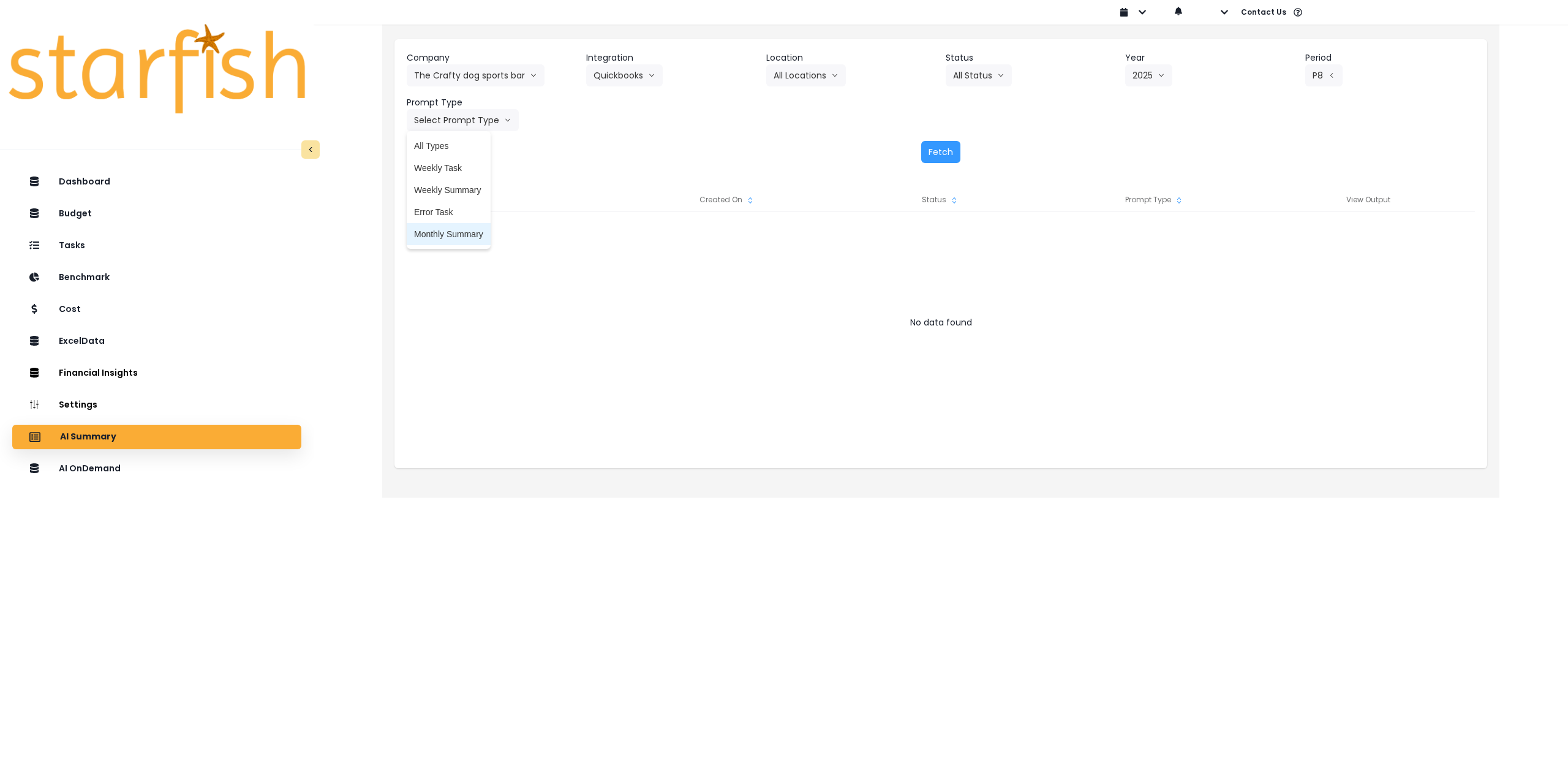
click at [455, 230] on span "Monthly Summary" at bounding box center [448, 234] width 69 height 13
click at [942, 150] on button "Fetch" at bounding box center [942, 152] width 40 height 23
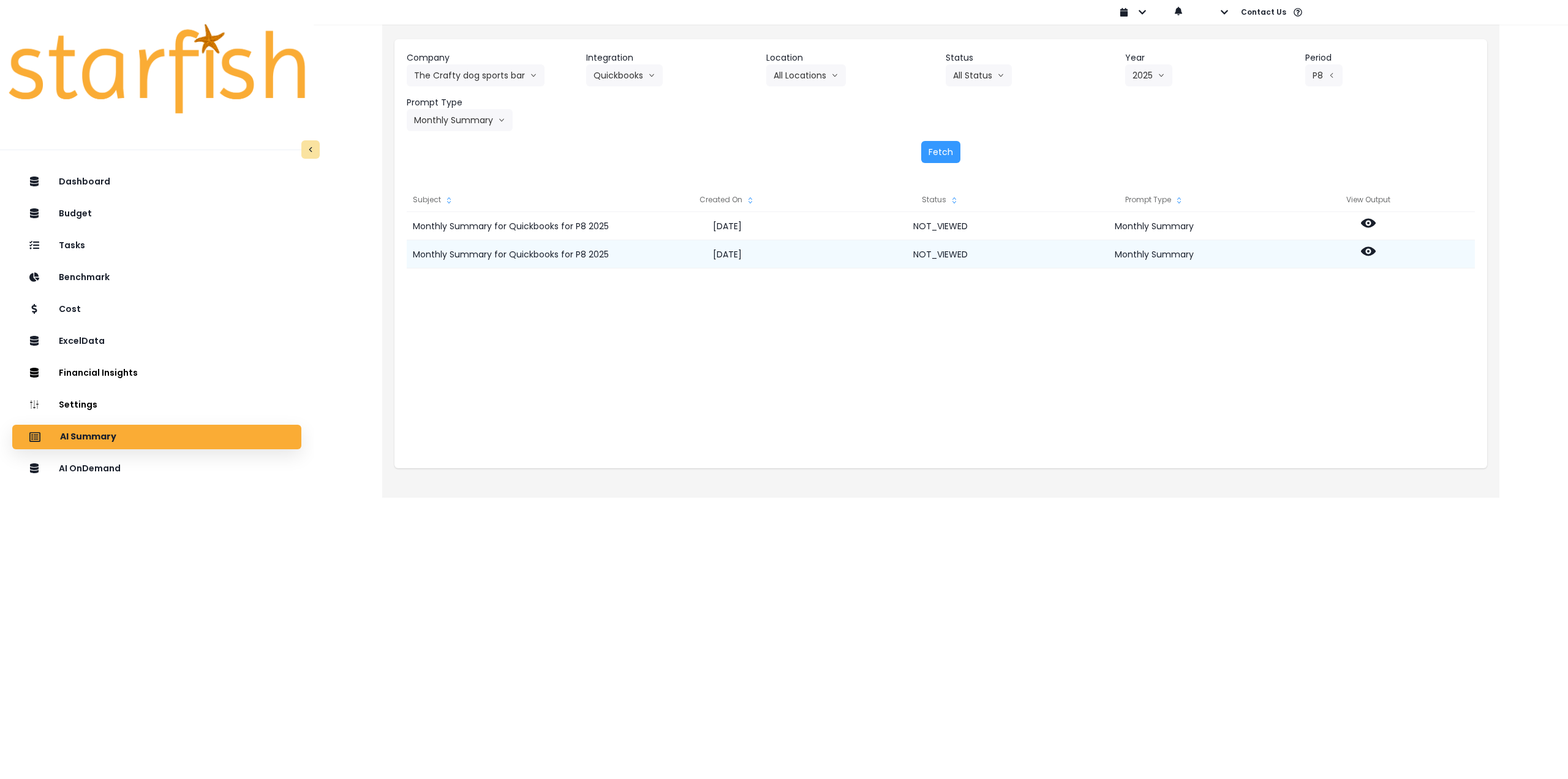
click at [1367, 252] on circle at bounding box center [1368, 251] width 3 height 3
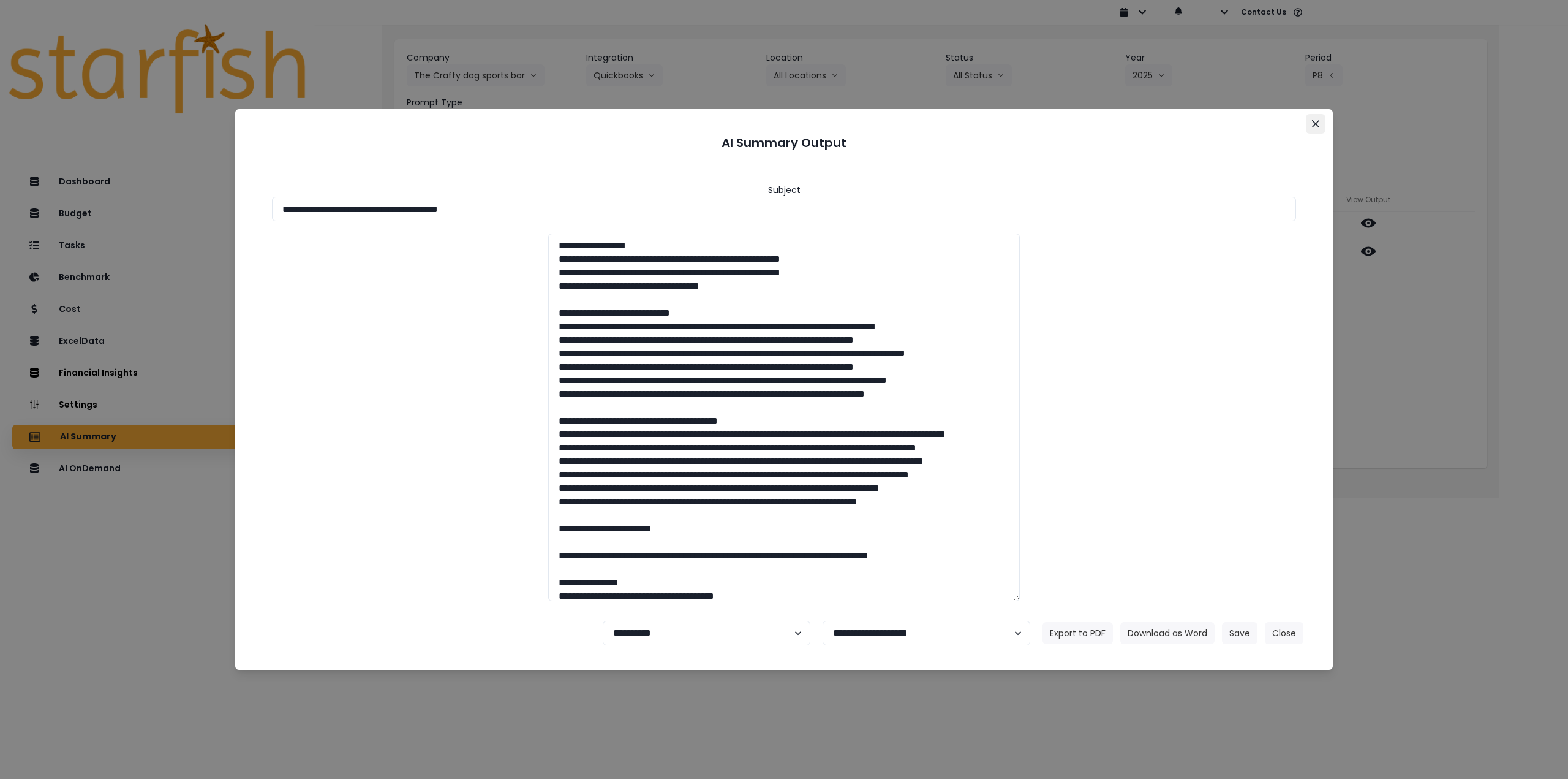
click at [1318, 130] on button "Close" at bounding box center [1316, 124] width 20 height 20
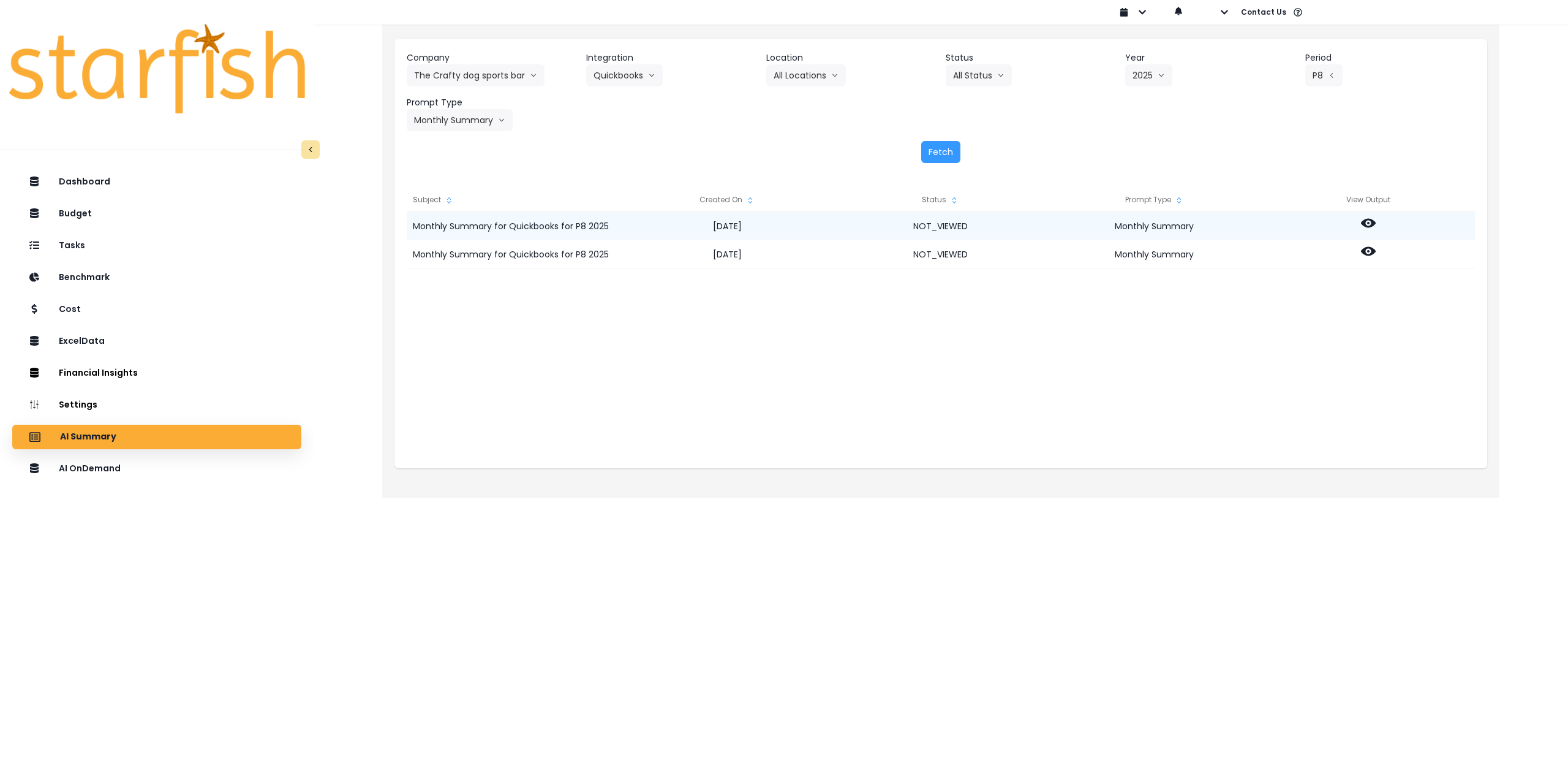
click at [1366, 222] on icon at bounding box center [1368, 223] width 14 height 14
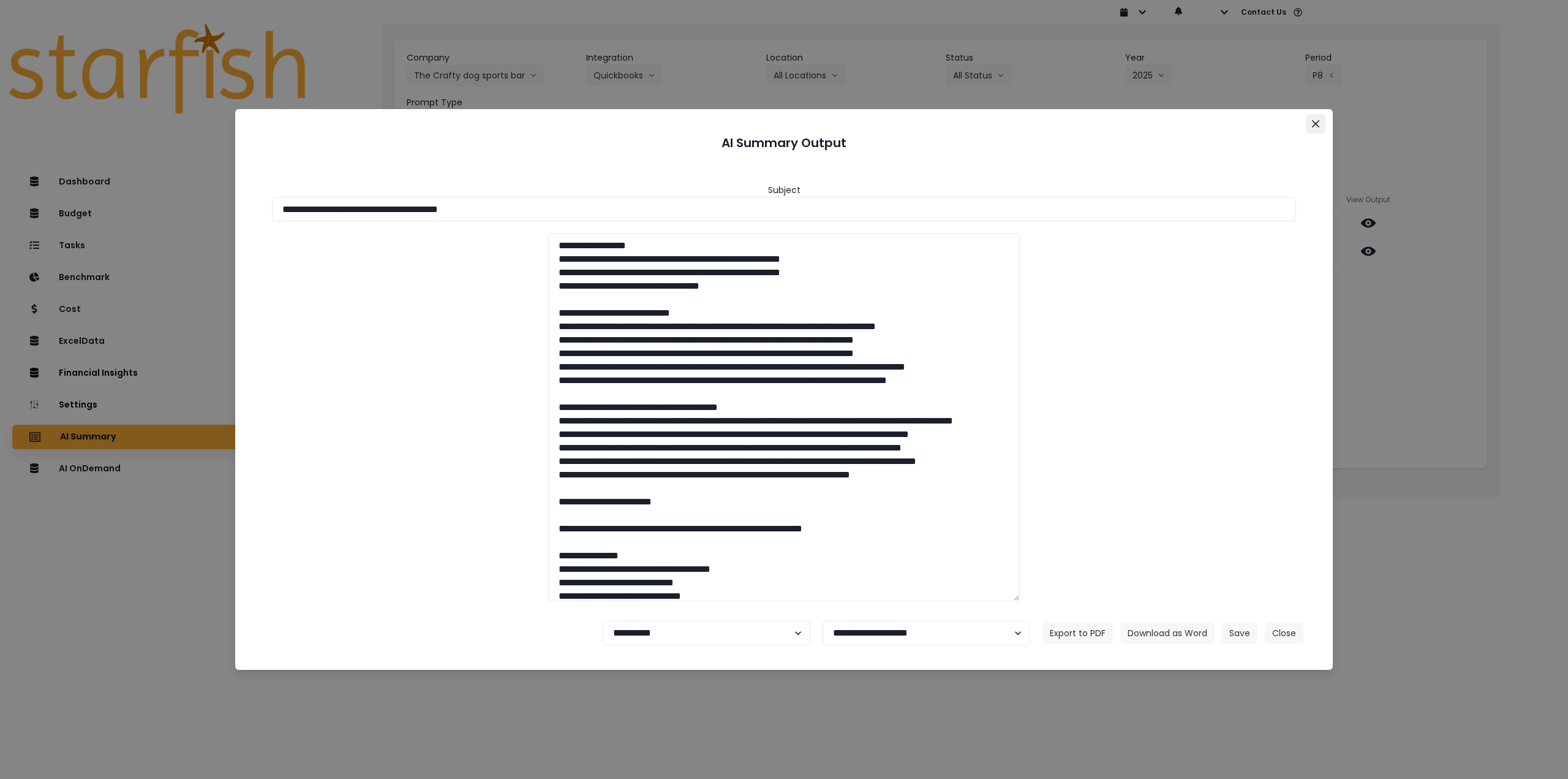
click at [1316, 124] on icon "Close" at bounding box center [1316, 123] width 7 height 7
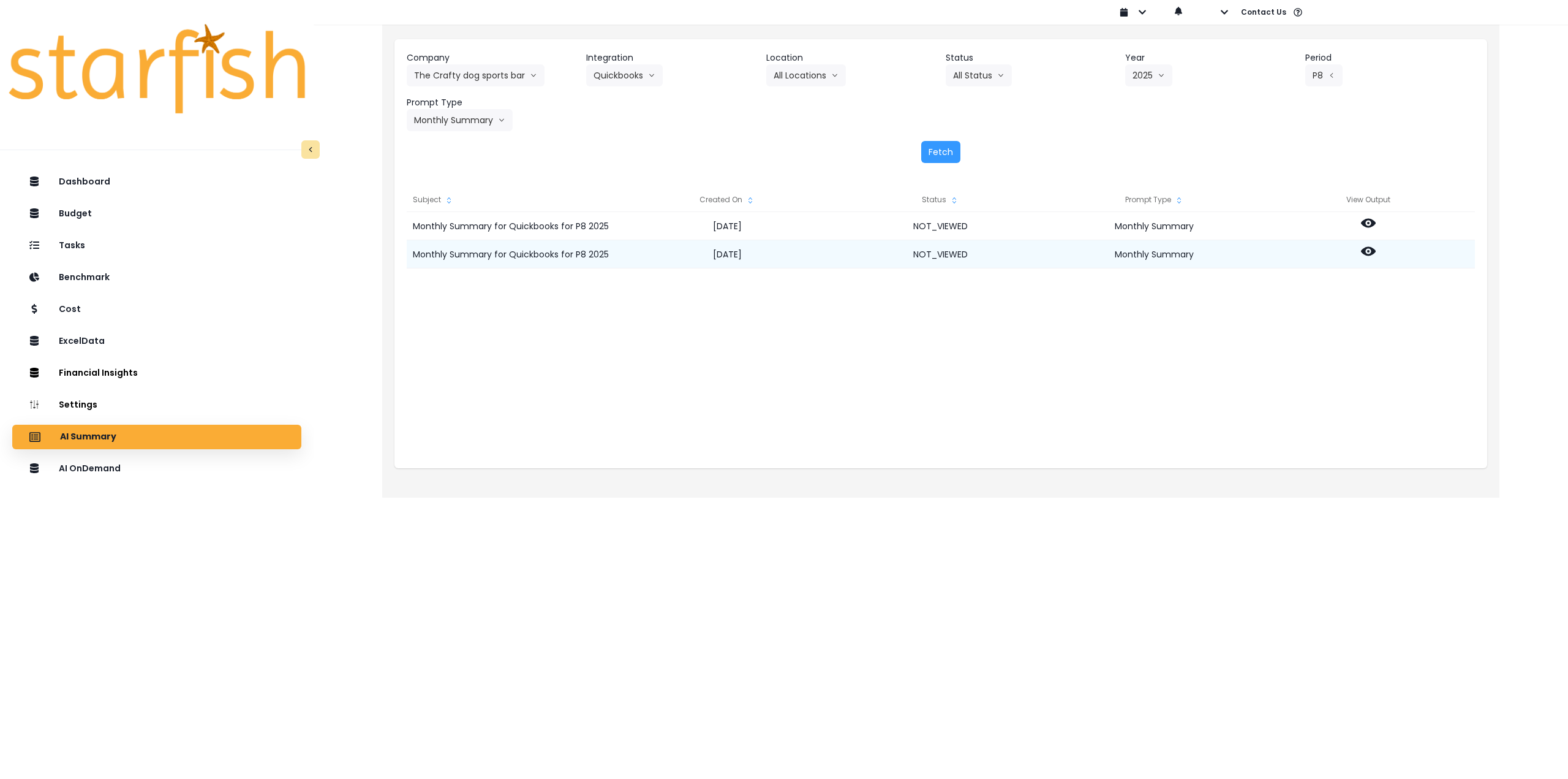
click at [1368, 254] on icon at bounding box center [1368, 251] width 14 height 9
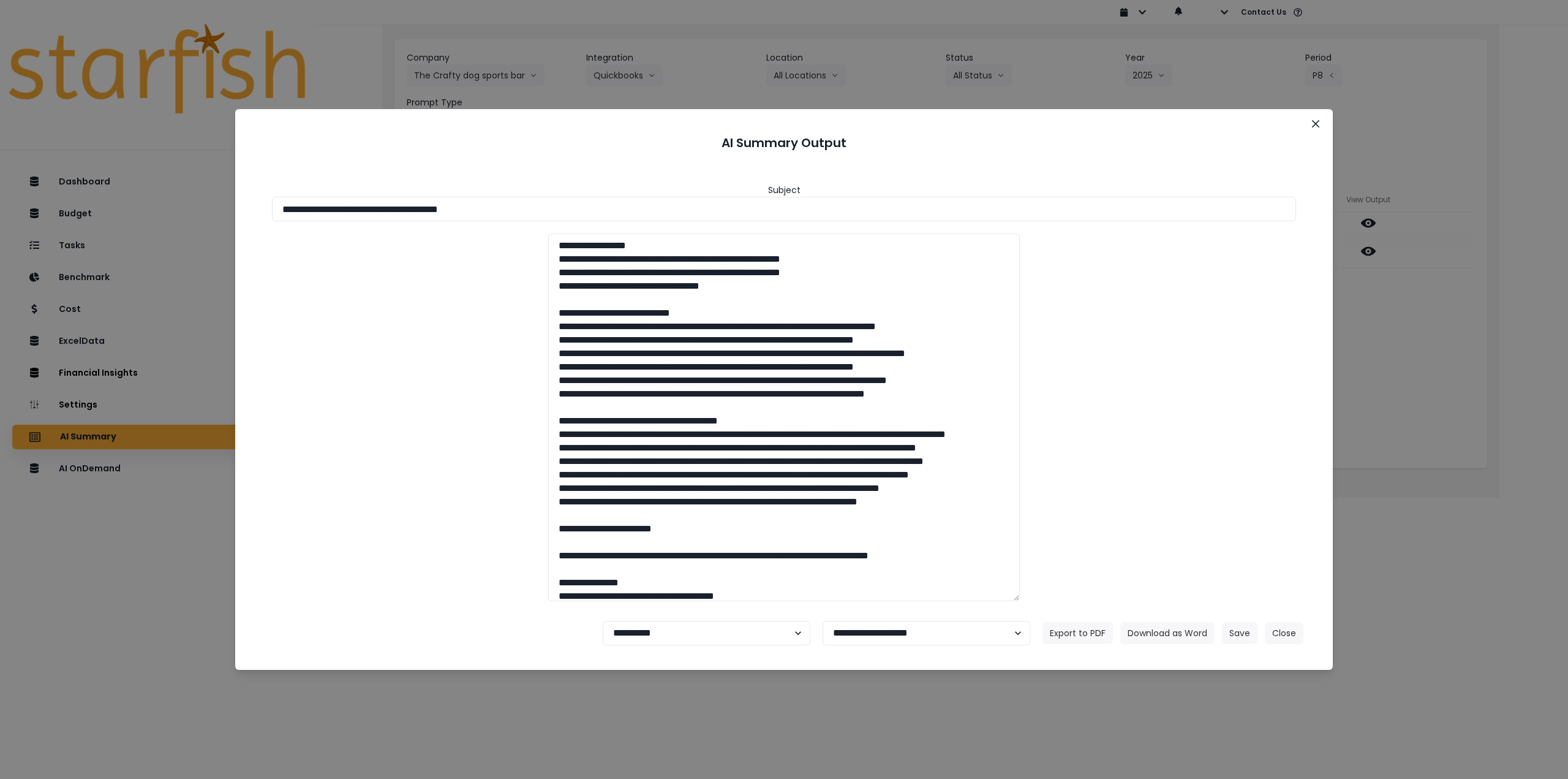
drag, startPoint x: 465, startPoint y: 206, endPoint x: 670, endPoint y: 222, distance: 205.6
click at [640, 212] on input "**********" at bounding box center [784, 208] width 1024 height 24
click at [1176, 636] on button "Download as Word" at bounding box center [1167, 633] width 95 height 23
click at [1319, 123] on icon "Close" at bounding box center [1316, 123] width 7 height 7
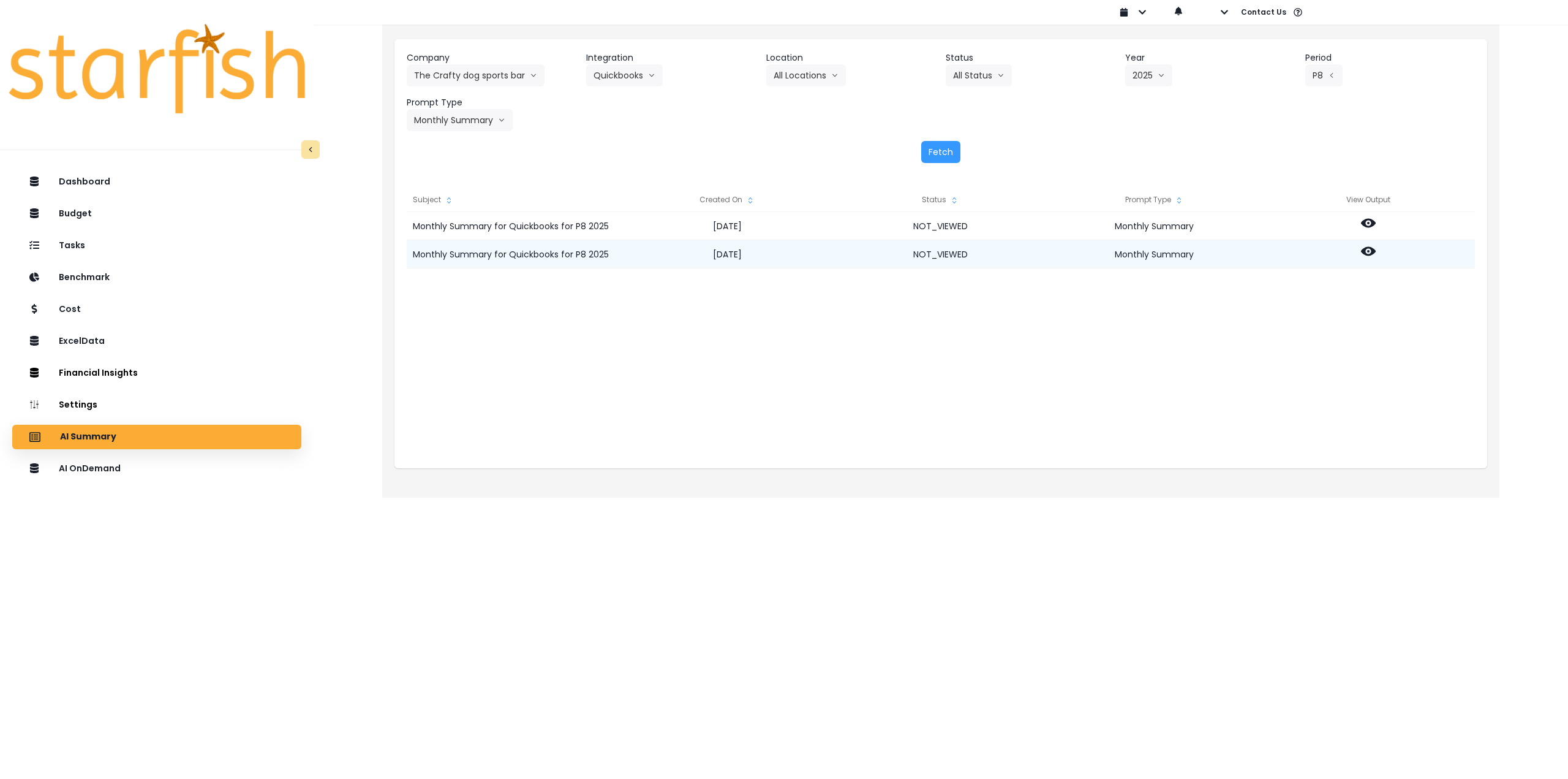
click at [1365, 253] on icon at bounding box center [1368, 251] width 14 height 9
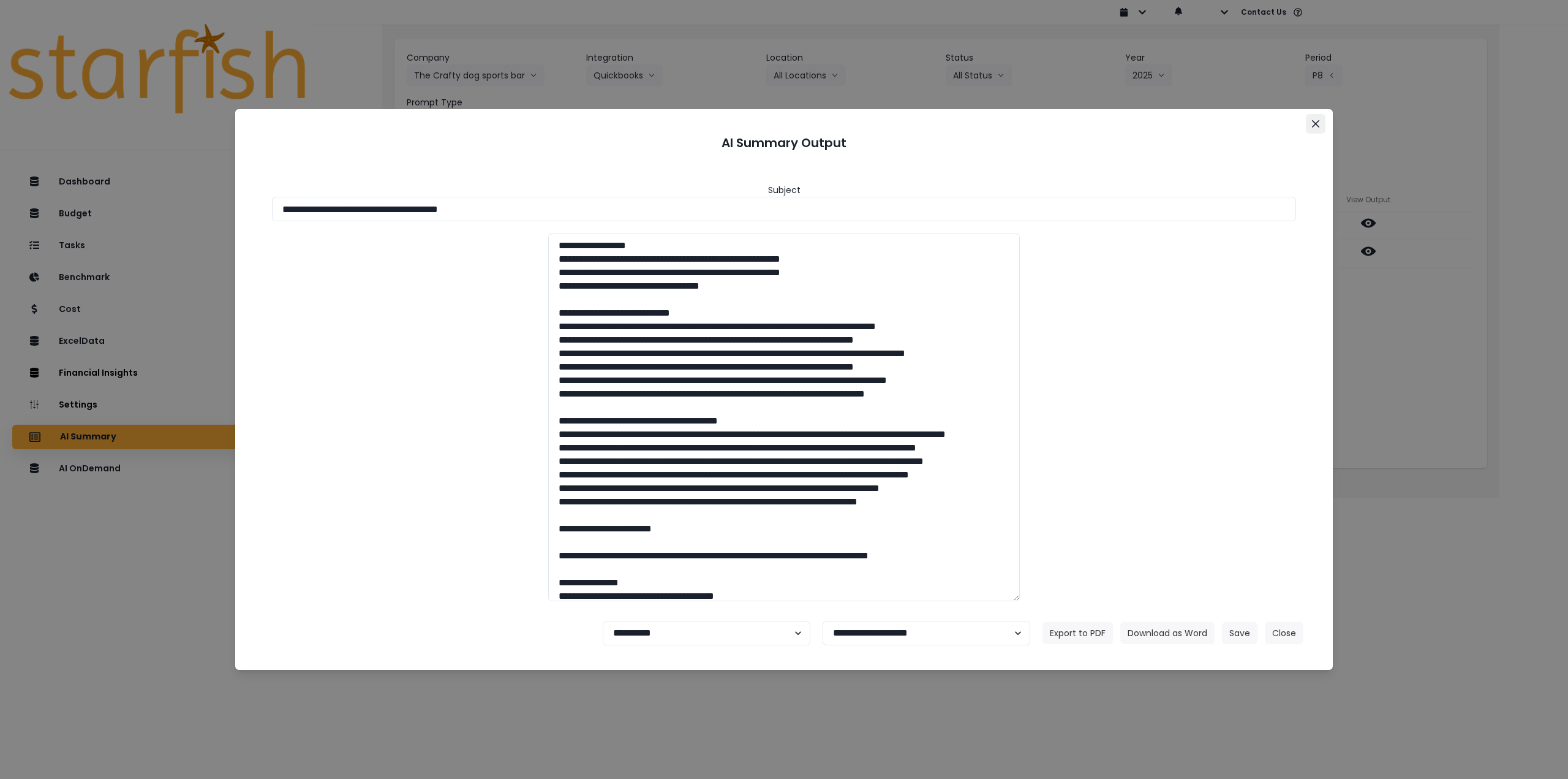
click at [1315, 122] on icon "Close" at bounding box center [1316, 123] width 7 height 7
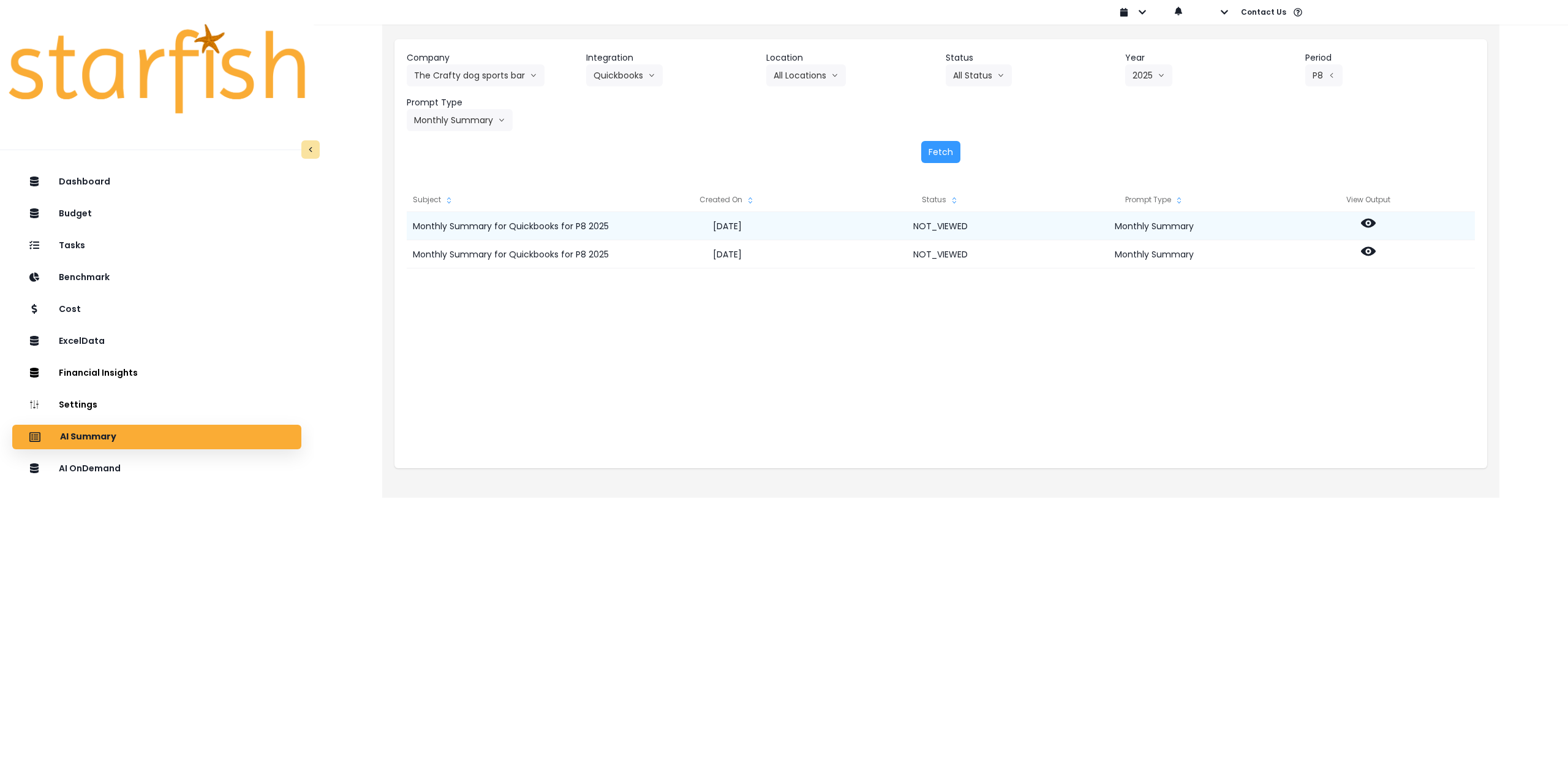
click at [1371, 221] on icon at bounding box center [1368, 223] width 14 height 9
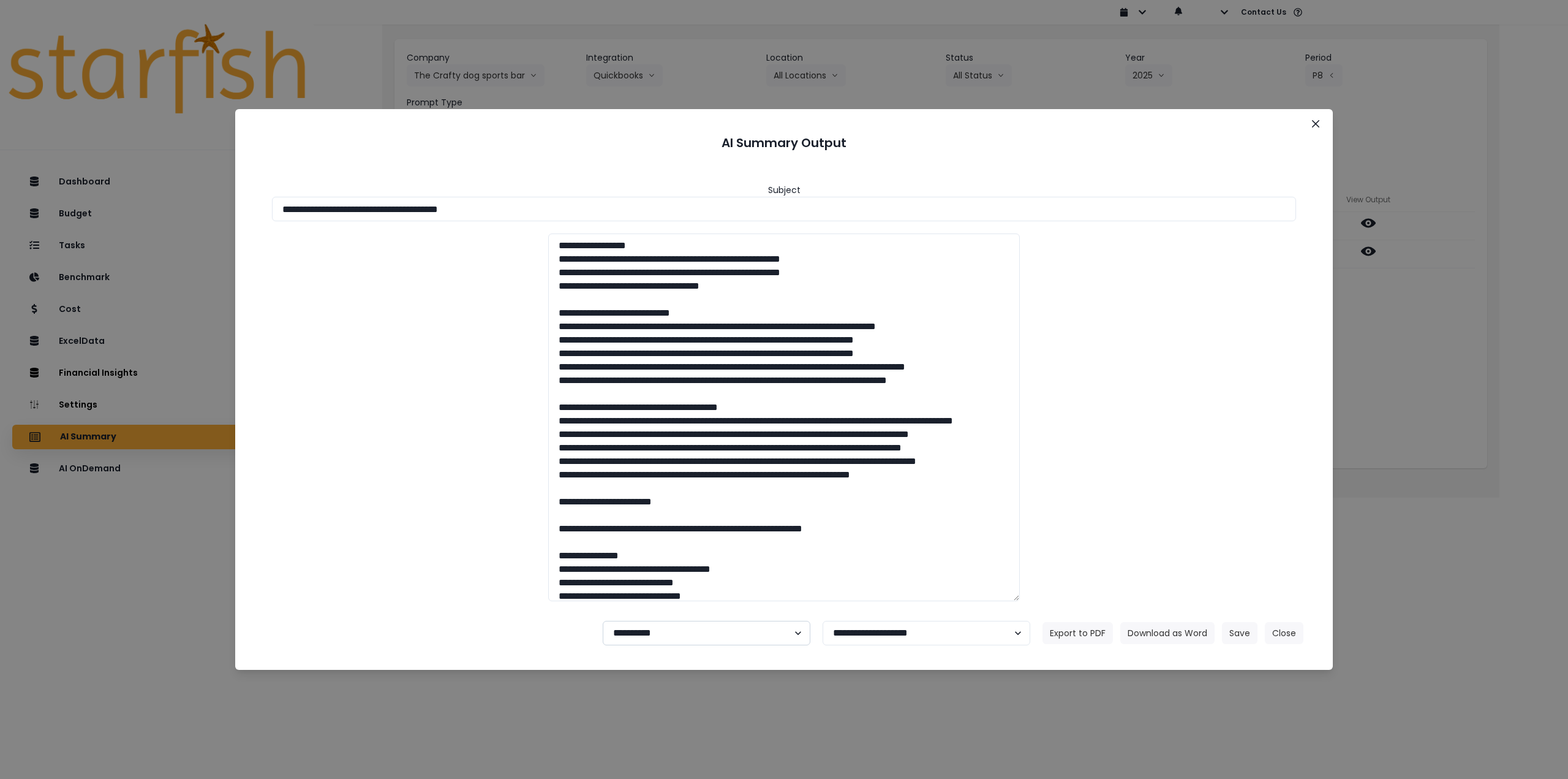
click at [688, 639] on select "**********" at bounding box center [707, 632] width 208 height 24
select select "********"
click at [603, 620] on select "**********" at bounding box center [707, 632] width 208 height 24
click at [1248, 629] on button "Save" at bounding box center [1239, 633] width 35 height 23
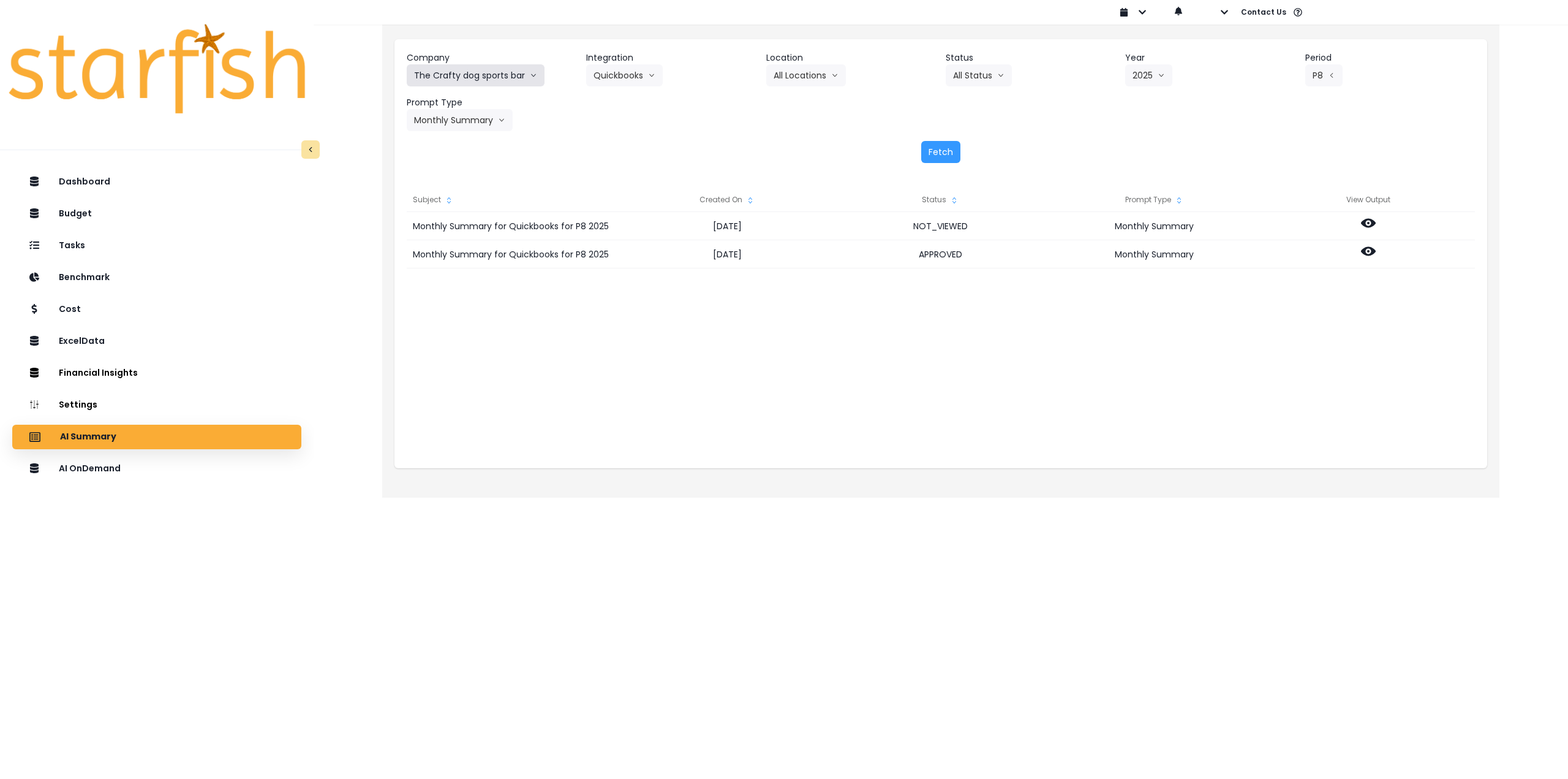
click at [490, 75] on button "The Crafty dog sports bar" at bounding box center [475, 75] width 138 height 23
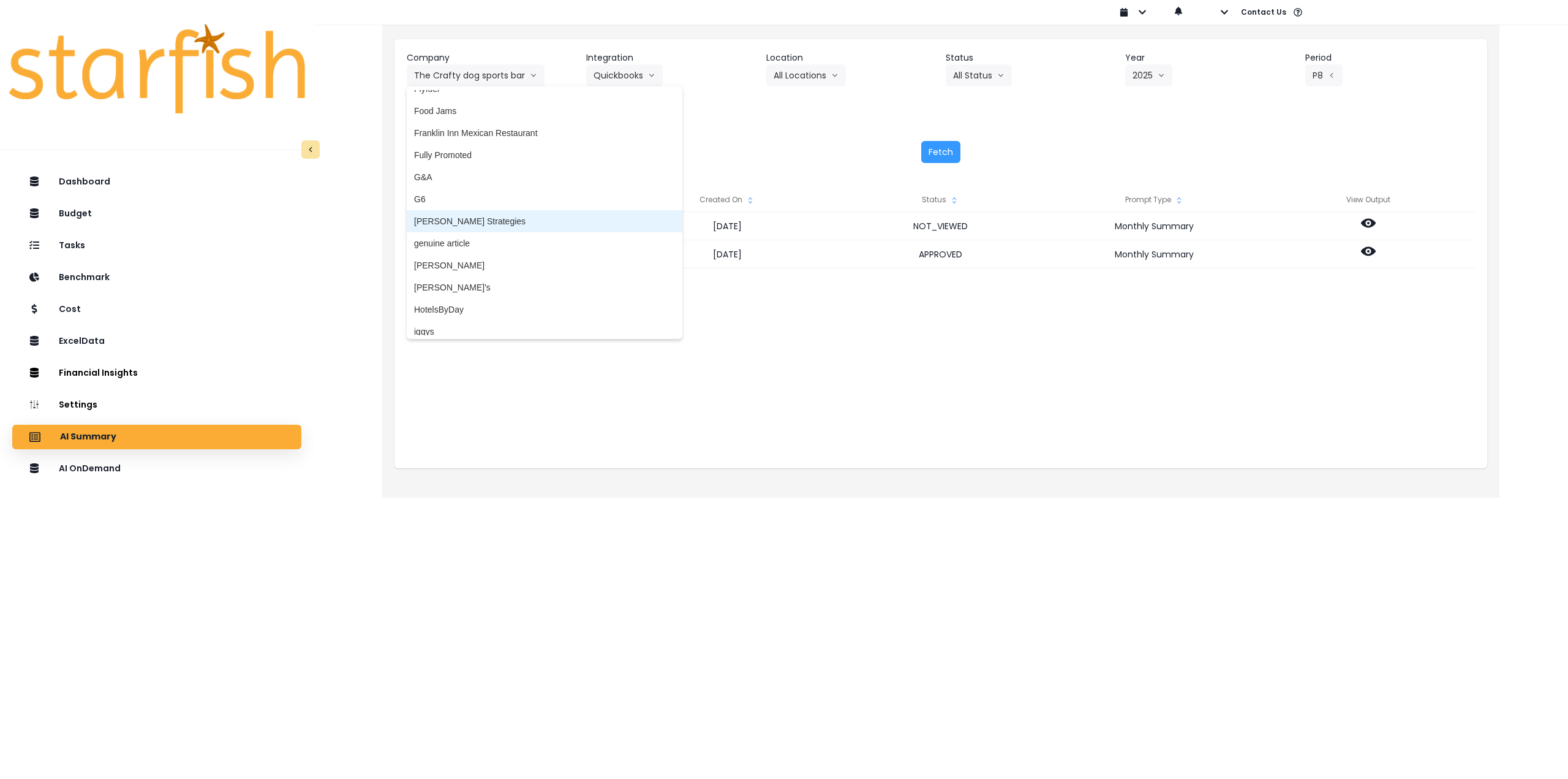
scroll to position [1073, 0]
click at [428, 194] on span "G6" at bounding box center [545, 197] width 261 height 13
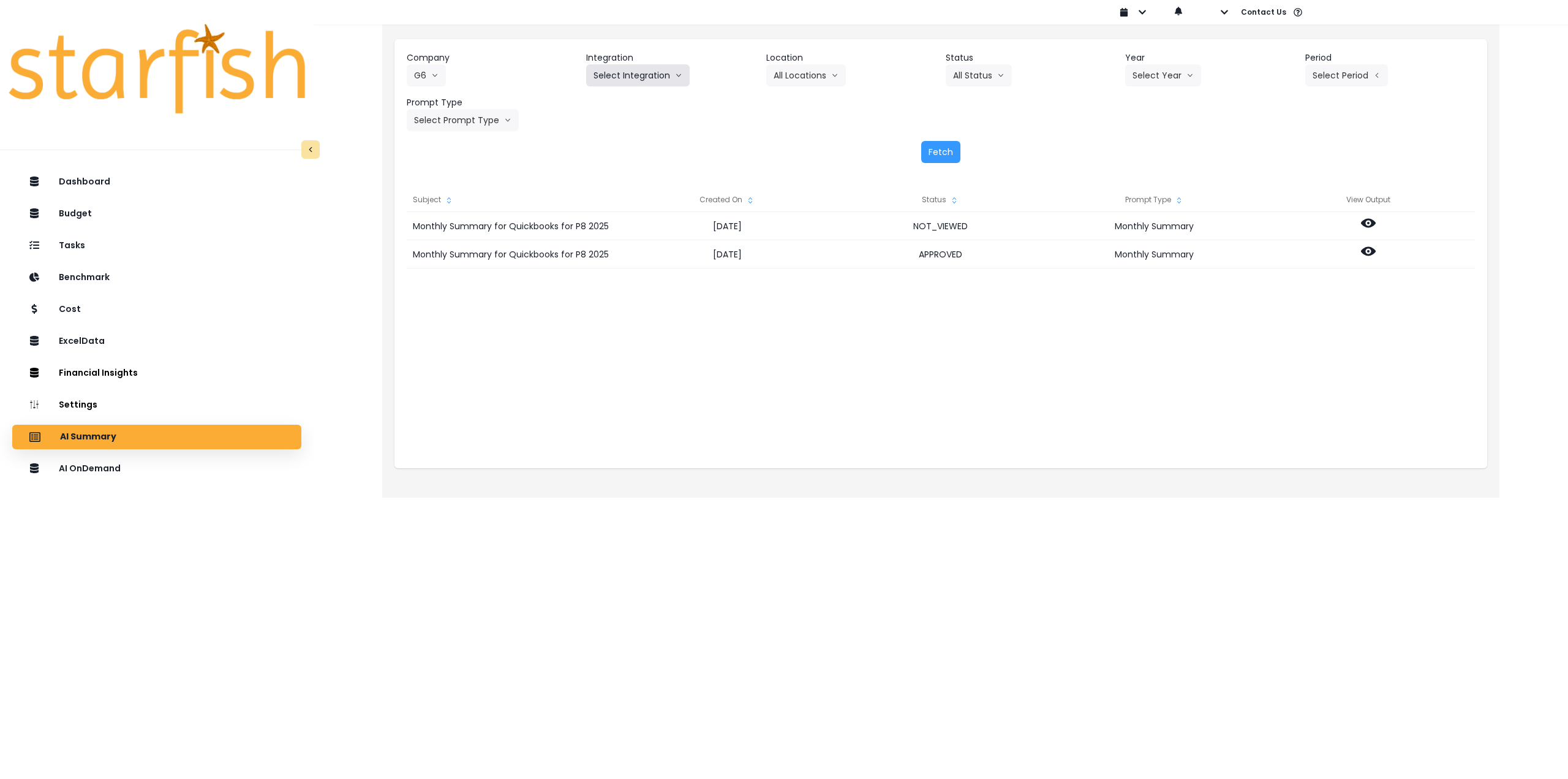
click at [613, 81] on button "Select Integration" at bounding box center [637, 75] width 104 height 23
click at [612, 118] on span "Hey Bagel" at bounding box center [629, 123] width 72 height 13
click at [805, 82] on button "Select Location" at bounding box center [812, 75] width 93 height 23
click at [1181, 74] on button "Select Year" at bounding box center [1163, 75] width 76 height 23
drag, startPoint x: 1140, startPoint y: 148, endPoint x: 1273, endPoint y: 117, distance: 136.6
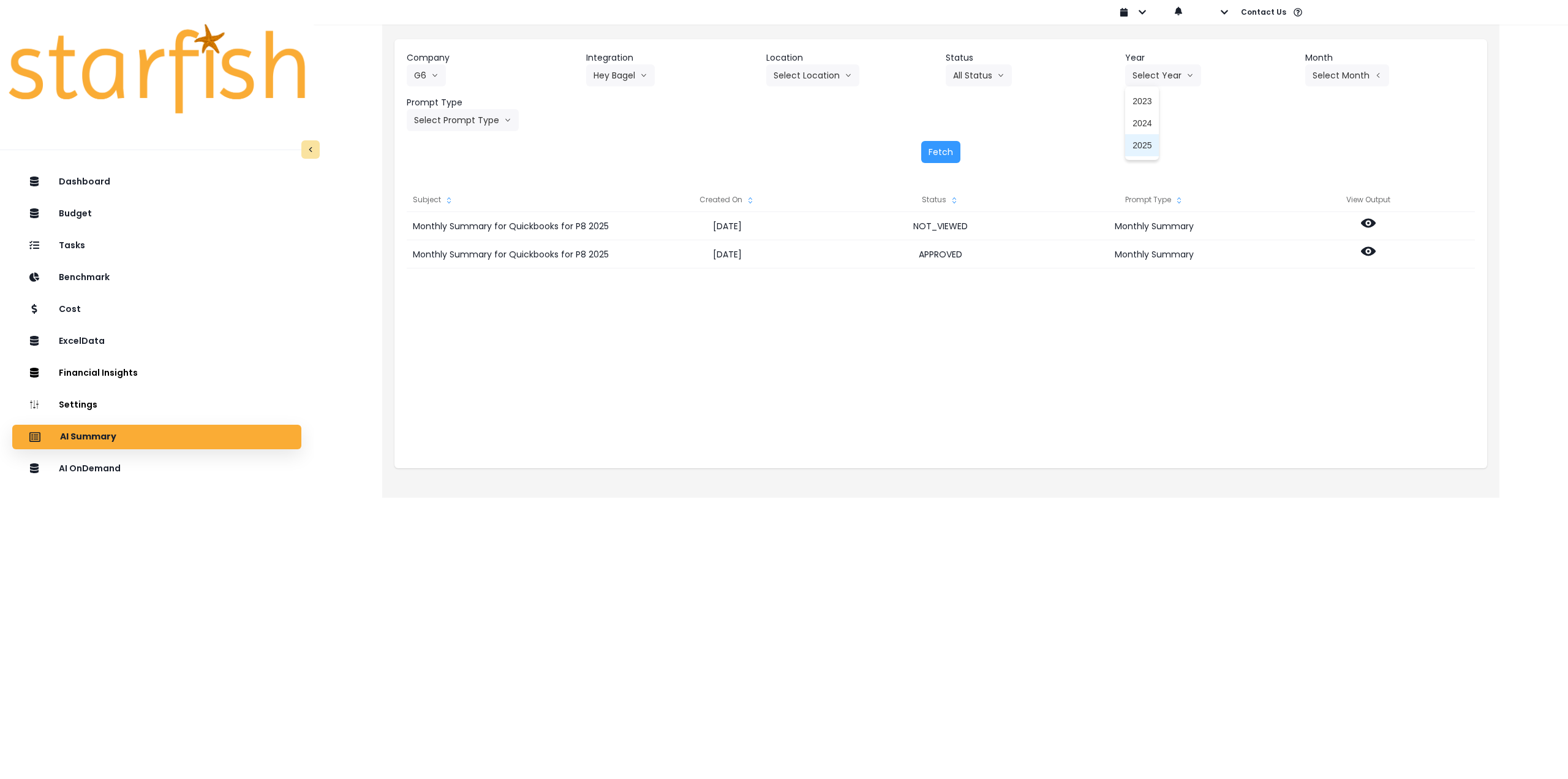
click at [1140, 147] on span "2025" at bounding box center [1141, 145] width 19 height 13
click at [1338, 86] on div "Company G6 86 Costs Asti Bagel Cafe Balance Grille Bald Ginger Bar Business Pod…" at bounding box center [941, 91] width 1068 height 79
click at [1345, 74] on button "Select Month" at bounding box center [1347, 75] width 84 height 23
click at [1275, 210] on span "July" at bounding box center [1286, 212] width 24 height 13
click at [435, 118] on button "Select Prompt Type" at bounding box center [463, 120] width 113 height 23
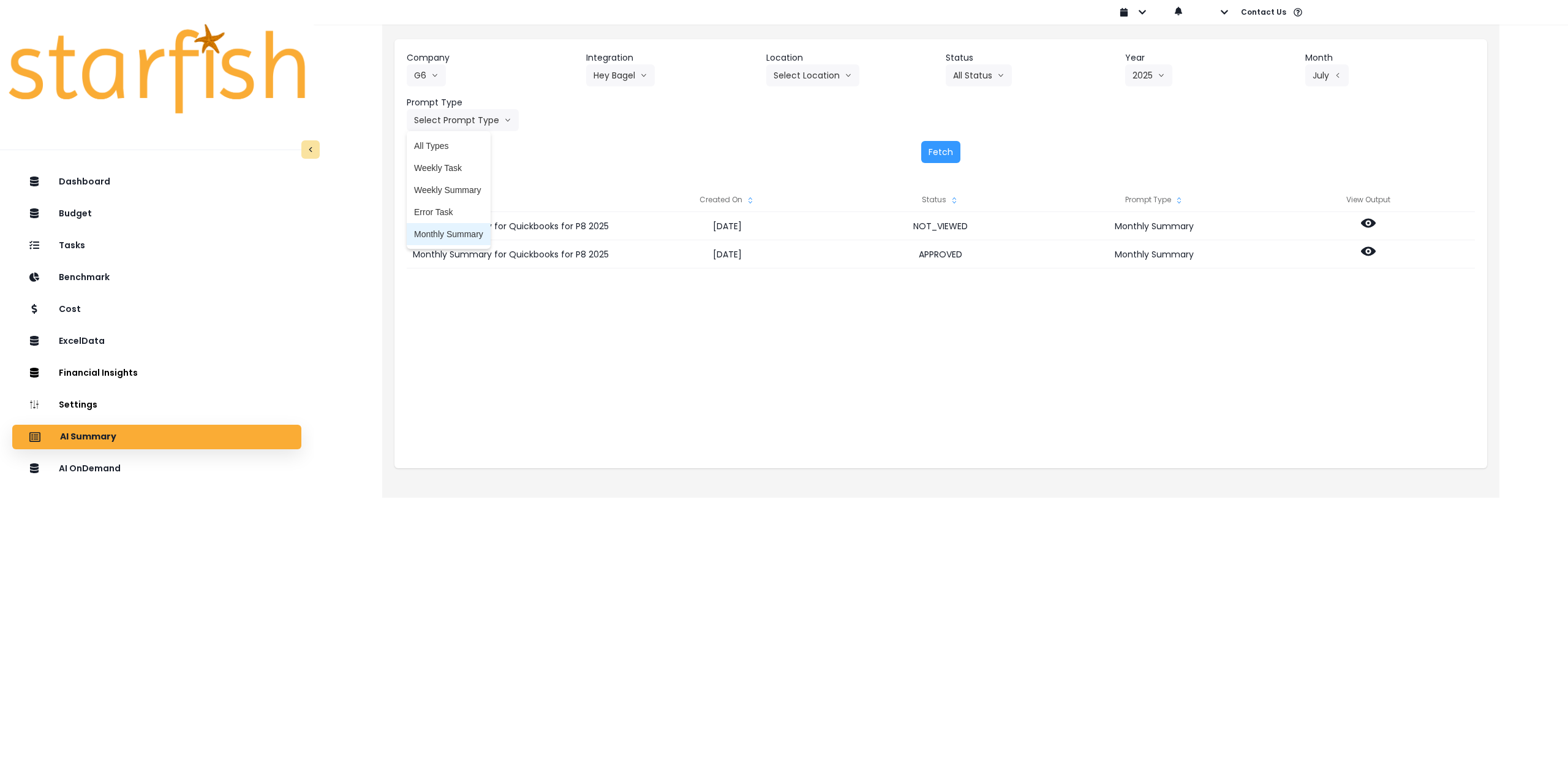
click at [437, 233] on span "Monthly Summary" at bounding box center [448, 234] width 69 height 13
click at [950, 147] on button "Fetch" at bounding box center [942, 152] width 40 height 23
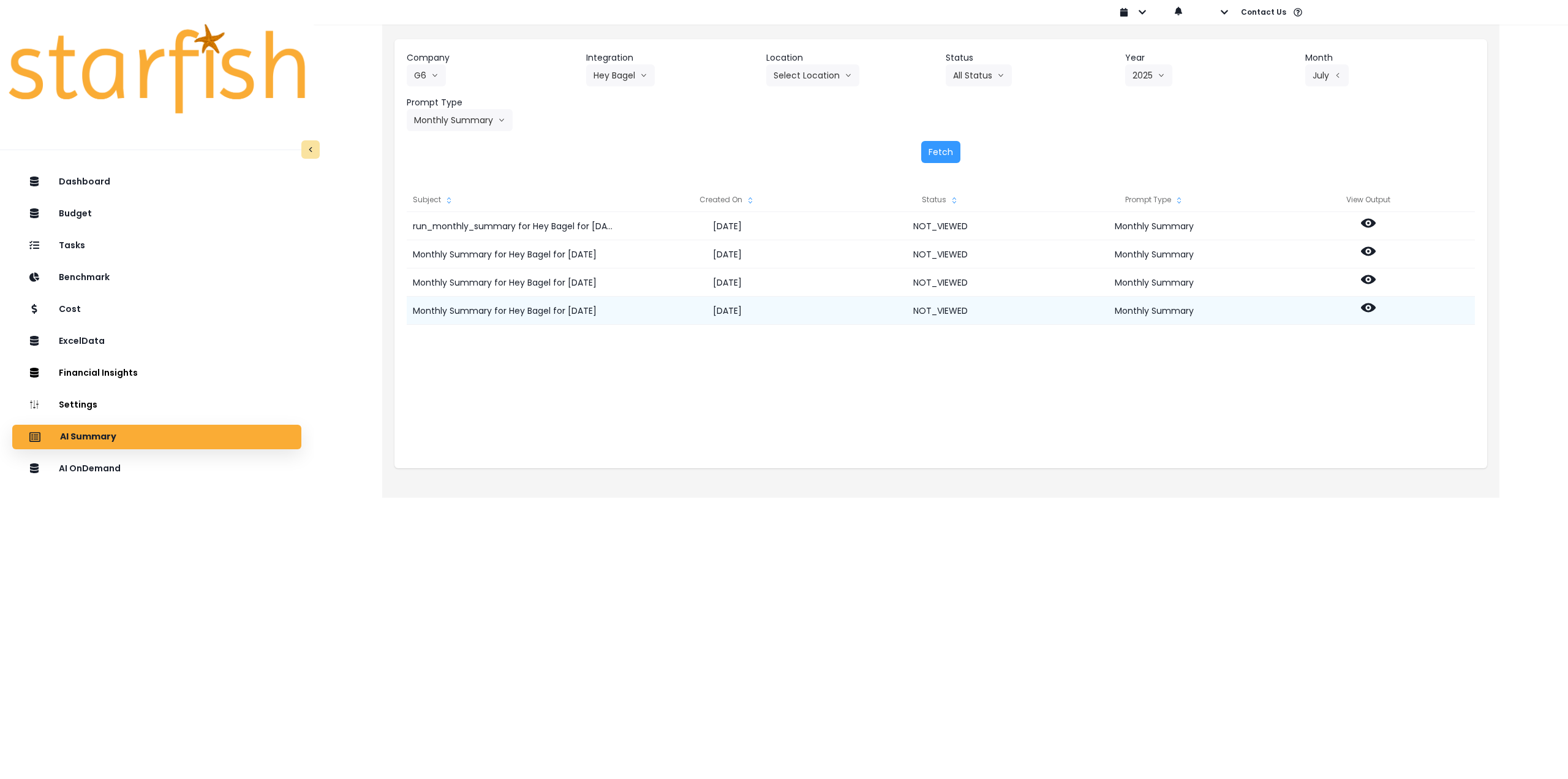
click at [1366, 310] on icon at bounding box center [1368, 308] width 14 height 9
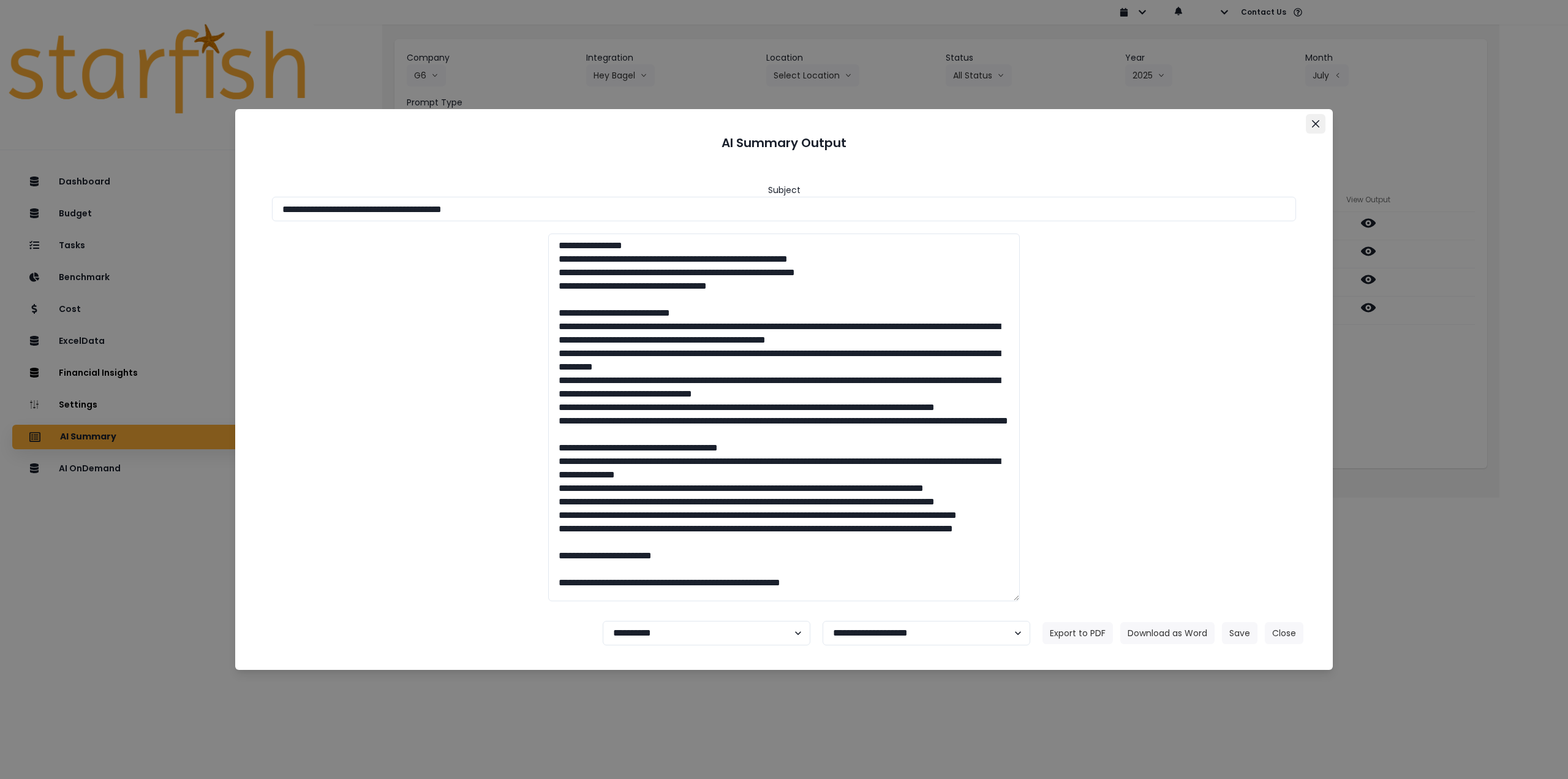
click at [1318, 122] on icon "Close" at bounding box center [1316, 123] width 7 height 7
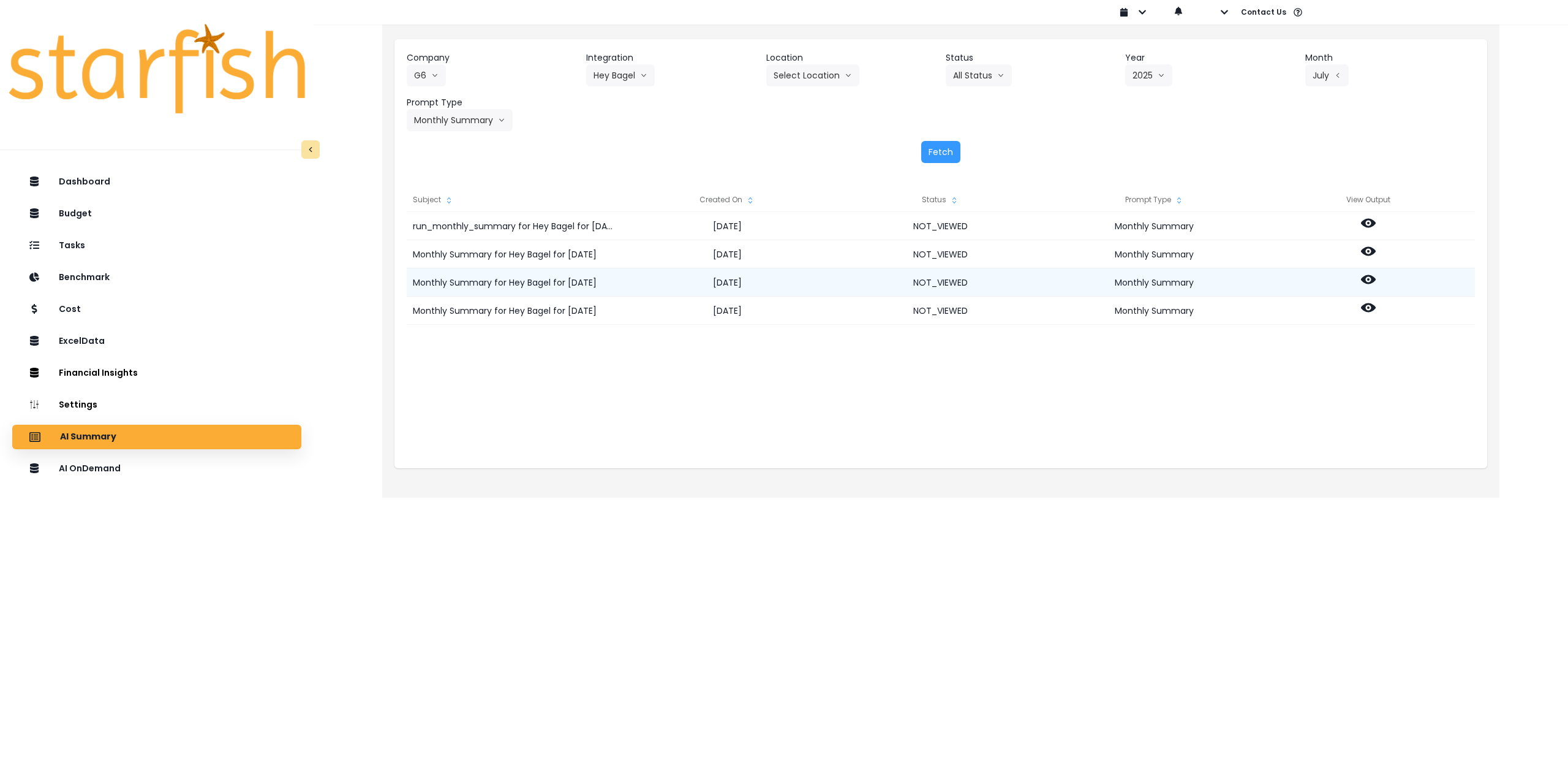
click at [1367, 276] on icon at bounding box center [1368, 280] width 14 height 9
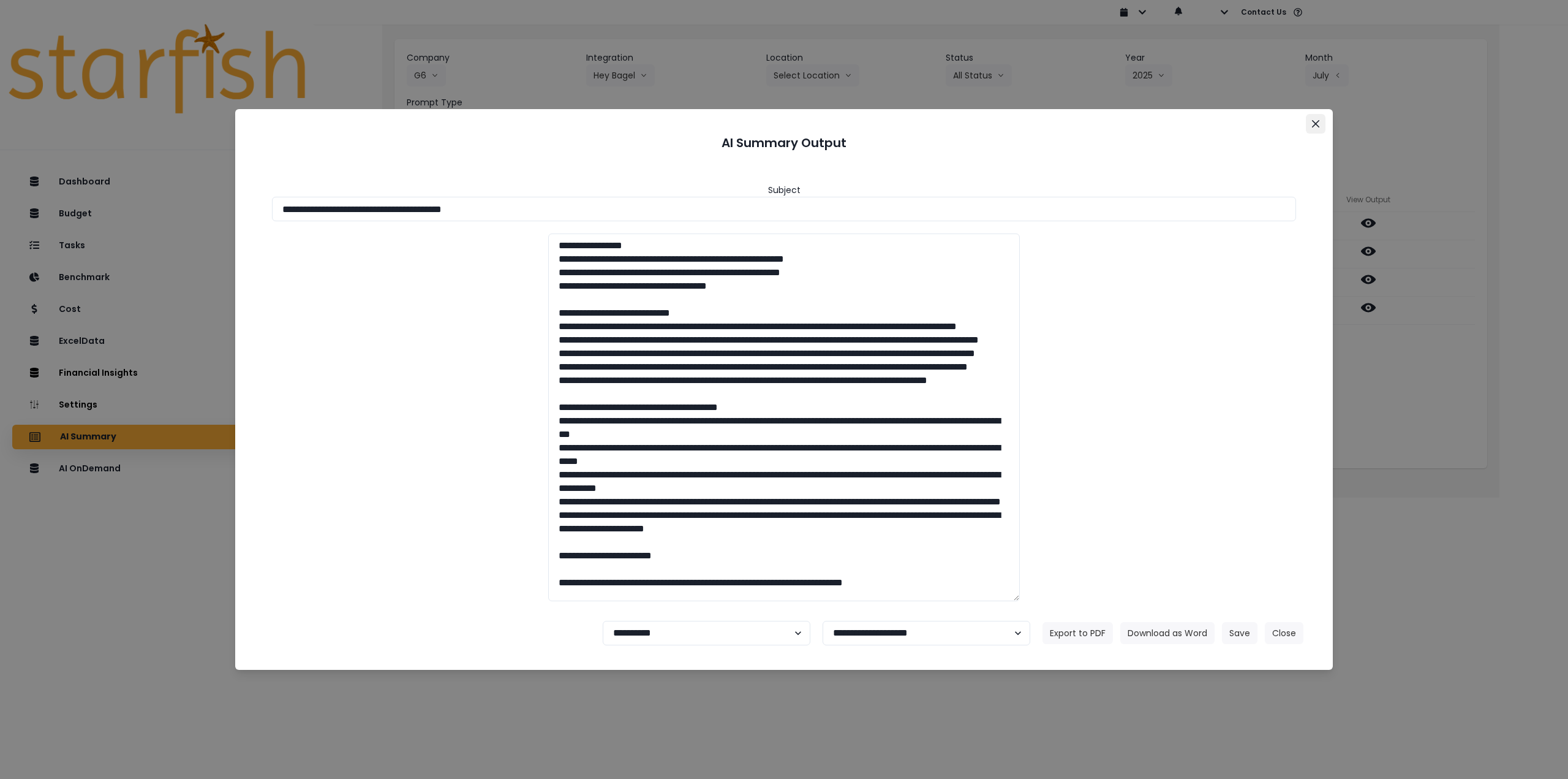
click at [1318, 123] on icon "Close" at bounding box center [1316, 123] width 7 height 7
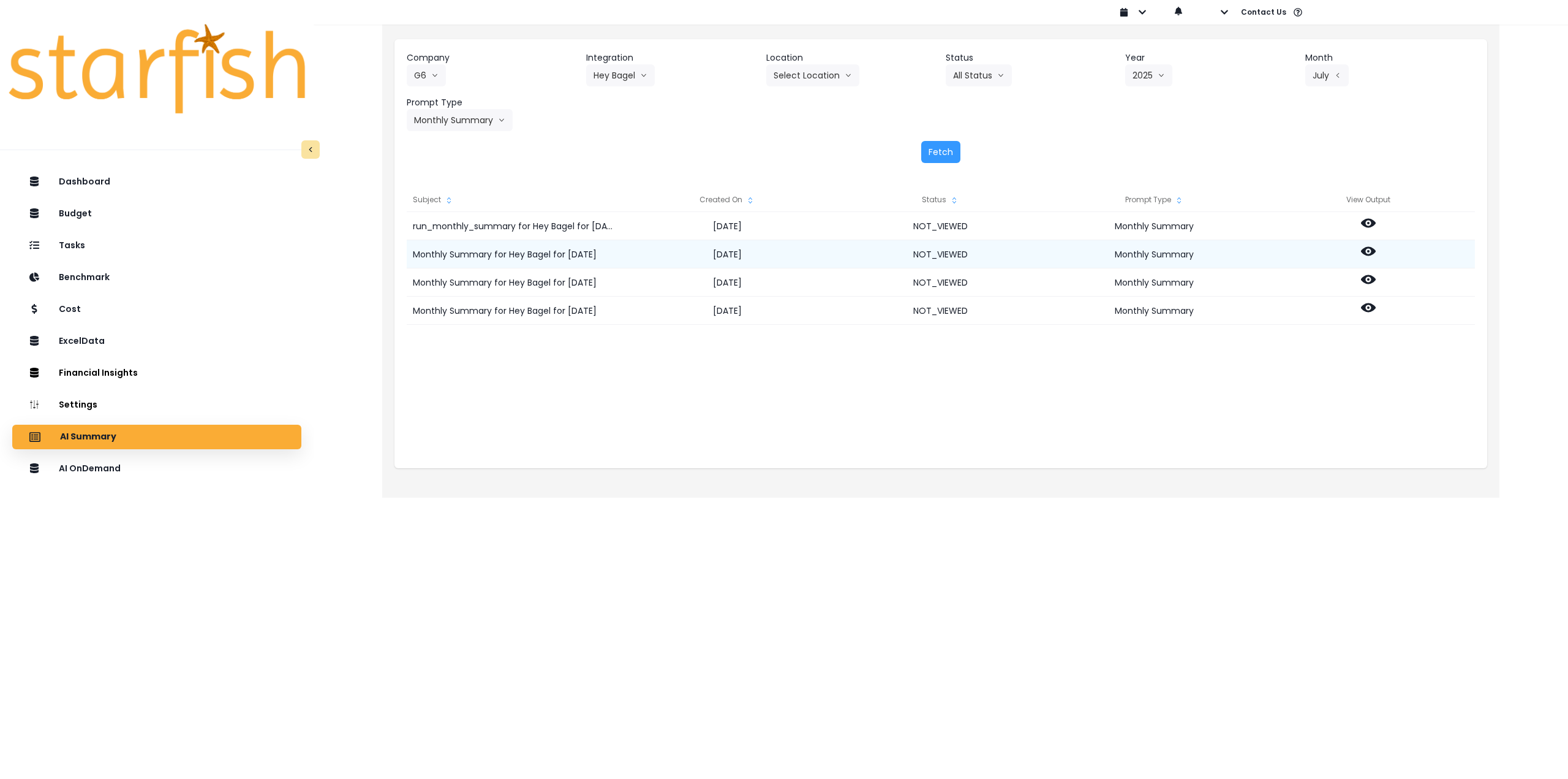
click at [1367, 247] on icon at bounding box center [1368, 251] width 14 height 9
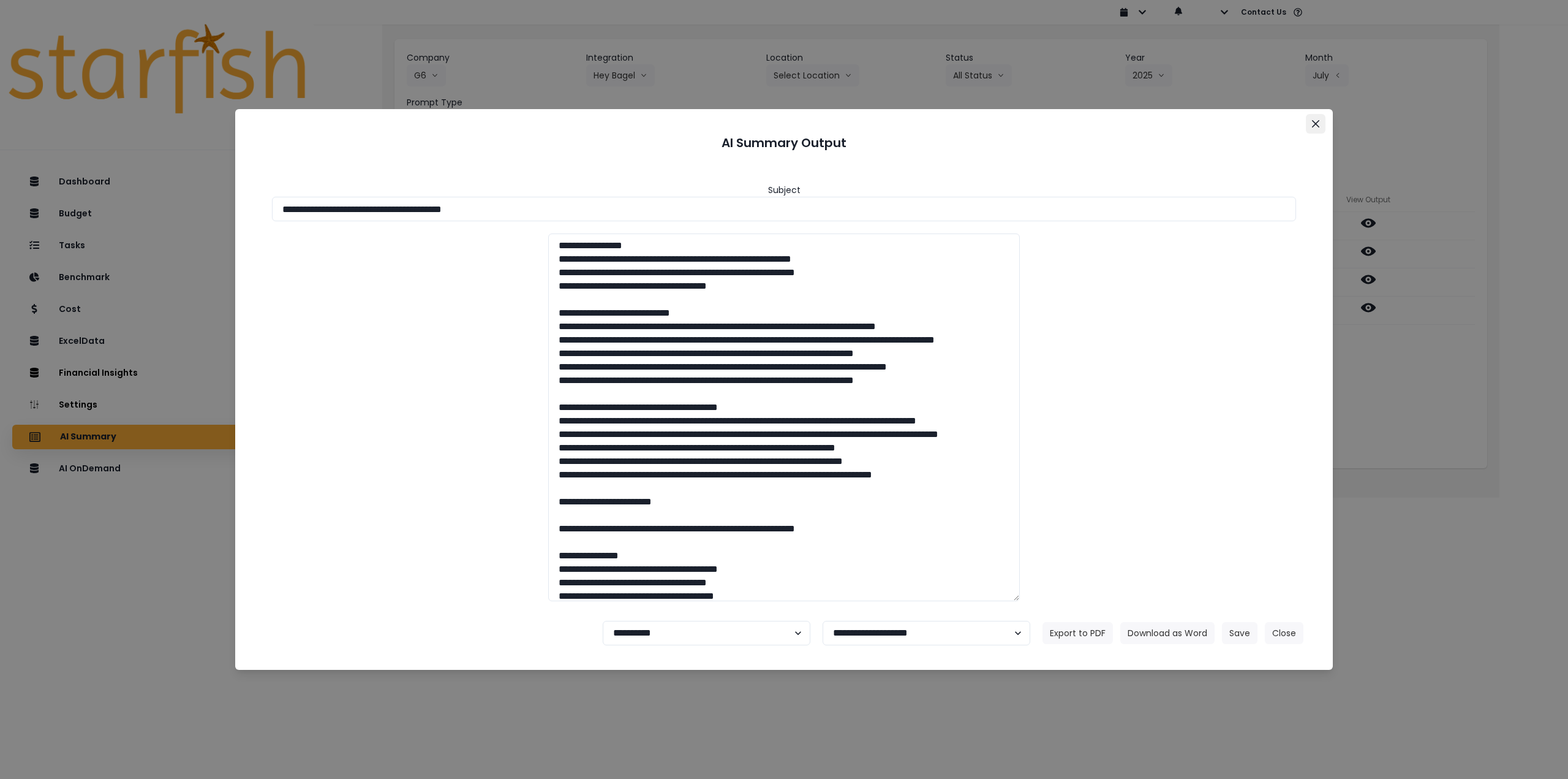
click at [1320, 127] on button "Close" at bounding box center [1316, 124] width 20 height 20
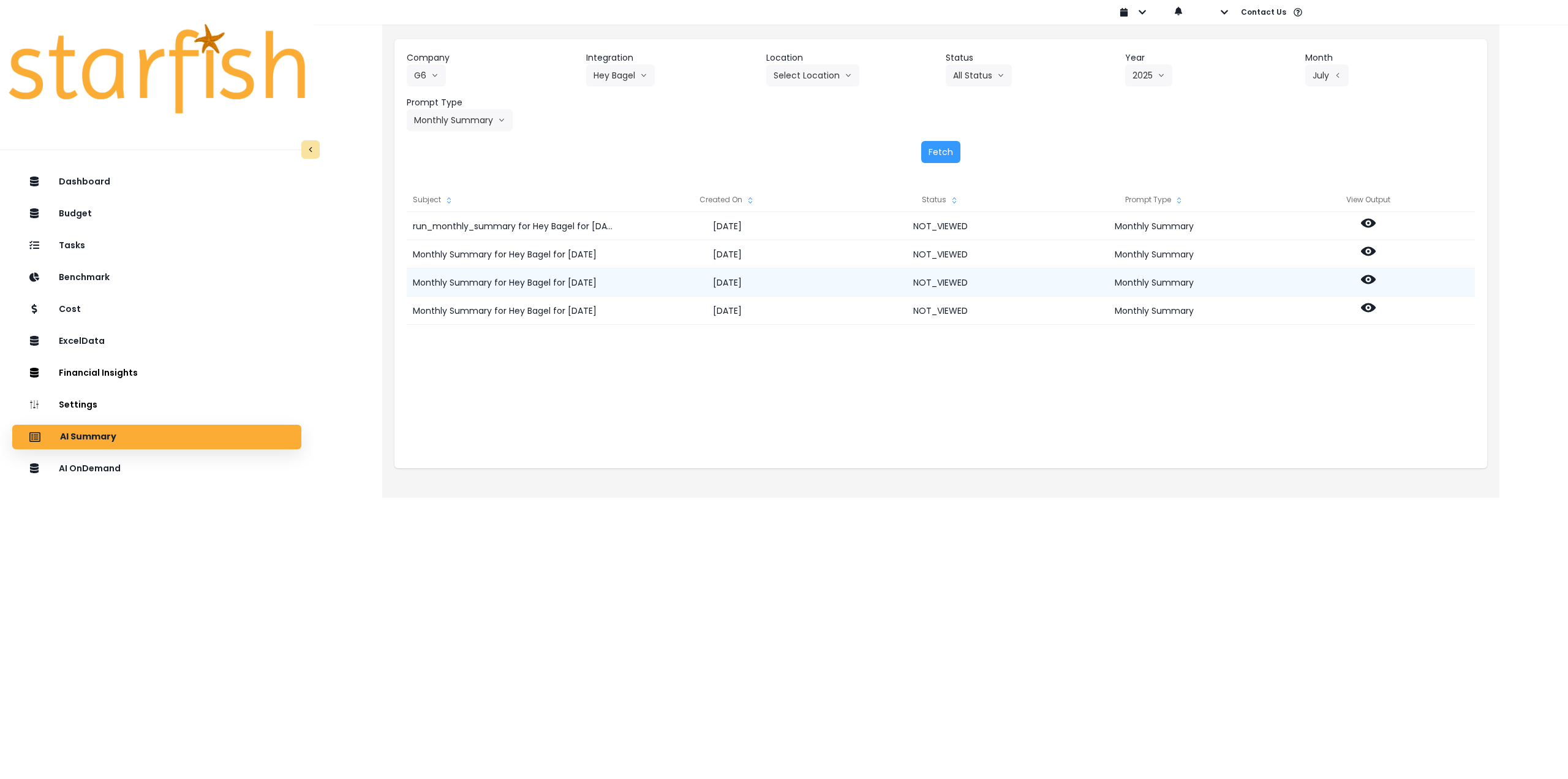
click at [1369, 280] on circle at bounding box center [1368, 279] width 3 height 3
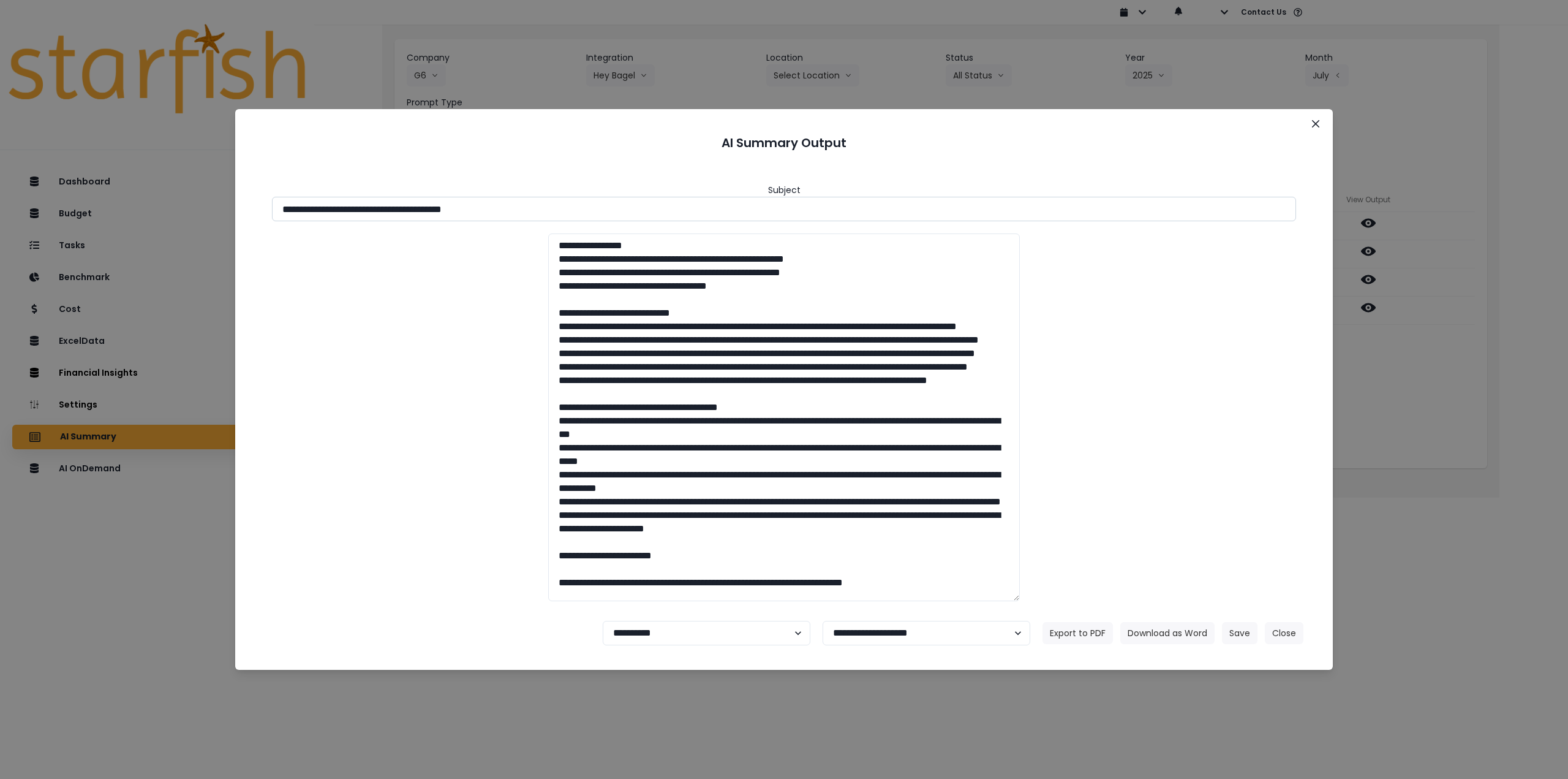
drag, startPoint x: 391, startPoint y: 210, endPoint x: 583, endPoint y: 214, distance: 192.0
click at [583, 214] on input "**********" at bounding box center [784, 208] width 1024 height 24
click at [1171, 630] on button "Download as Word" at bounding box center [1167, 633] width 95 height 23
click at [1447, 403] on div "**********" at bounding box center [784, 389] width 1568 height 779
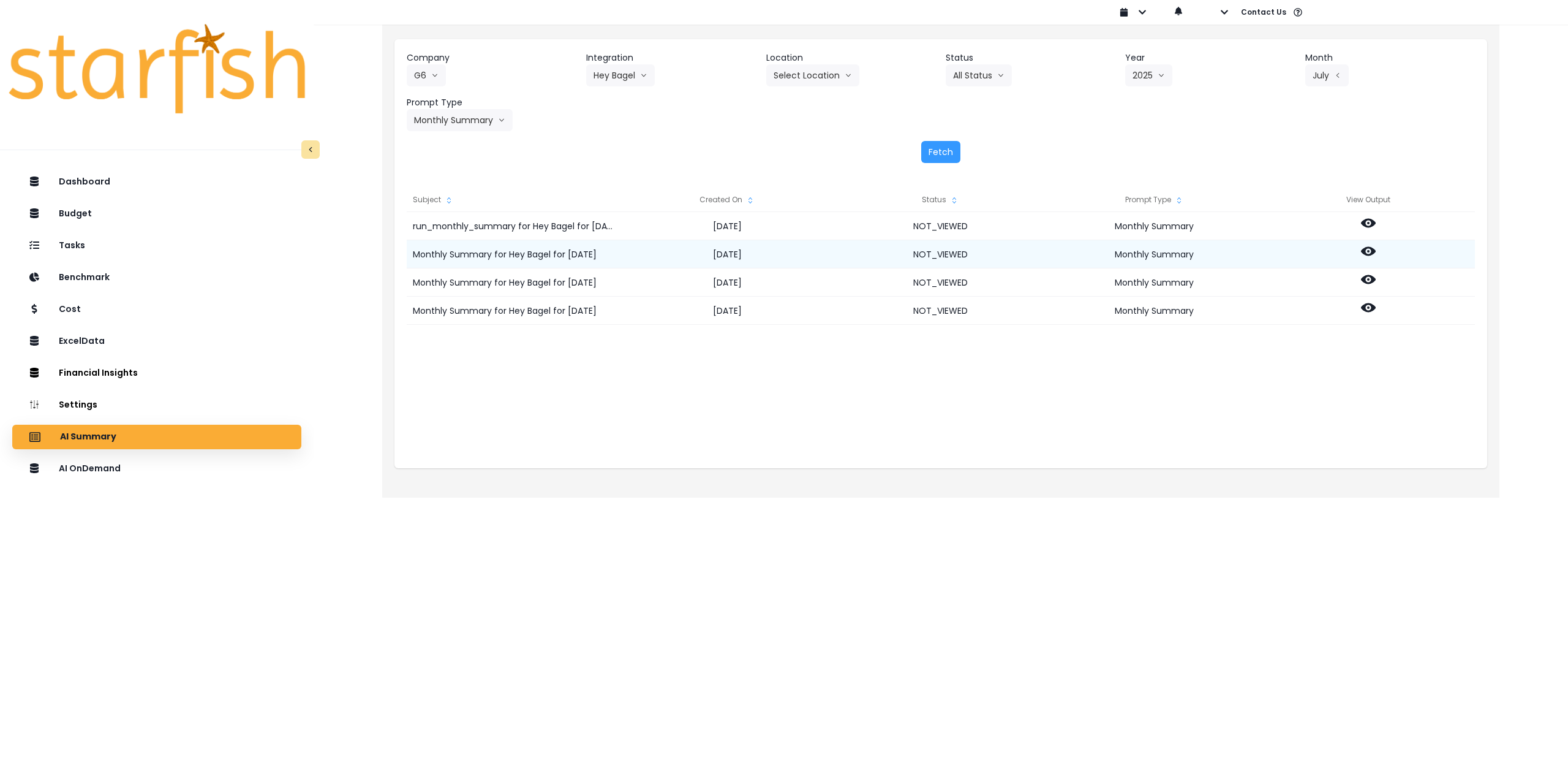
click at [1365, 252] on icon at bounding box center [1368, 251] width 14 height 9
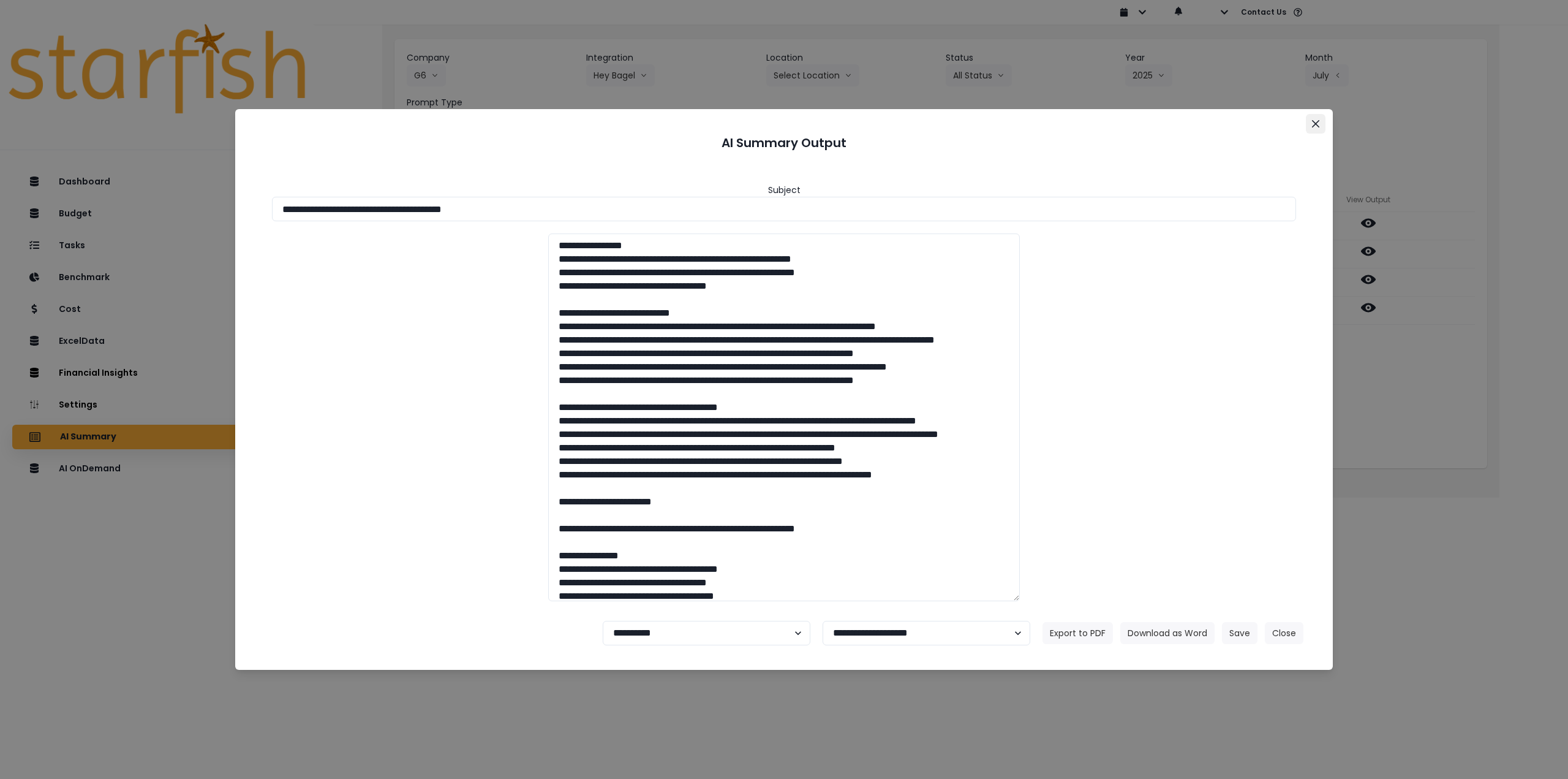
click at [1314, 123] on icon "Close" at bounding box center [1316, 123] width 7 height 7
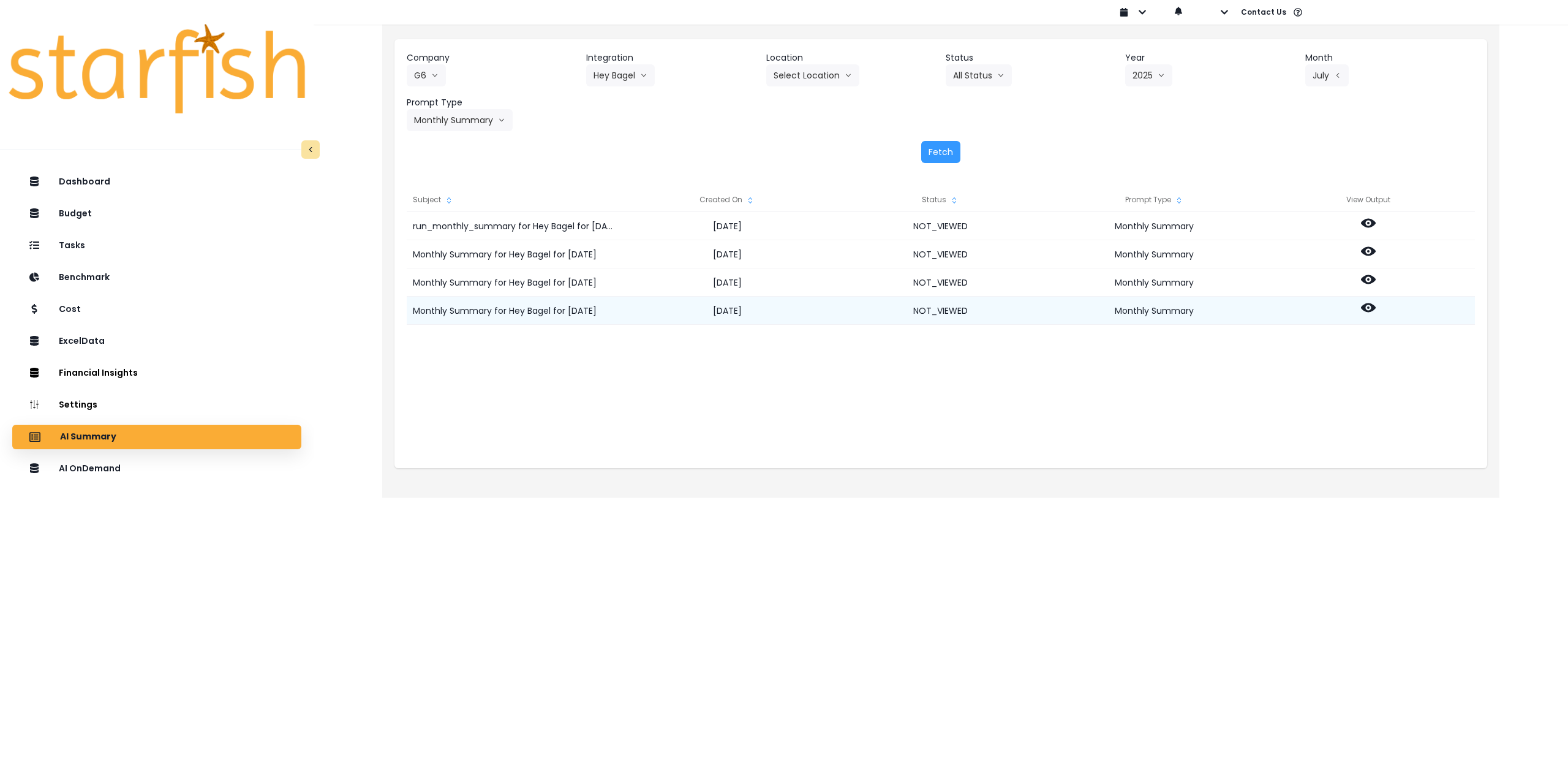
click at [1368, 308] on circle at bounding box center [1368, 307] width 3 height 3
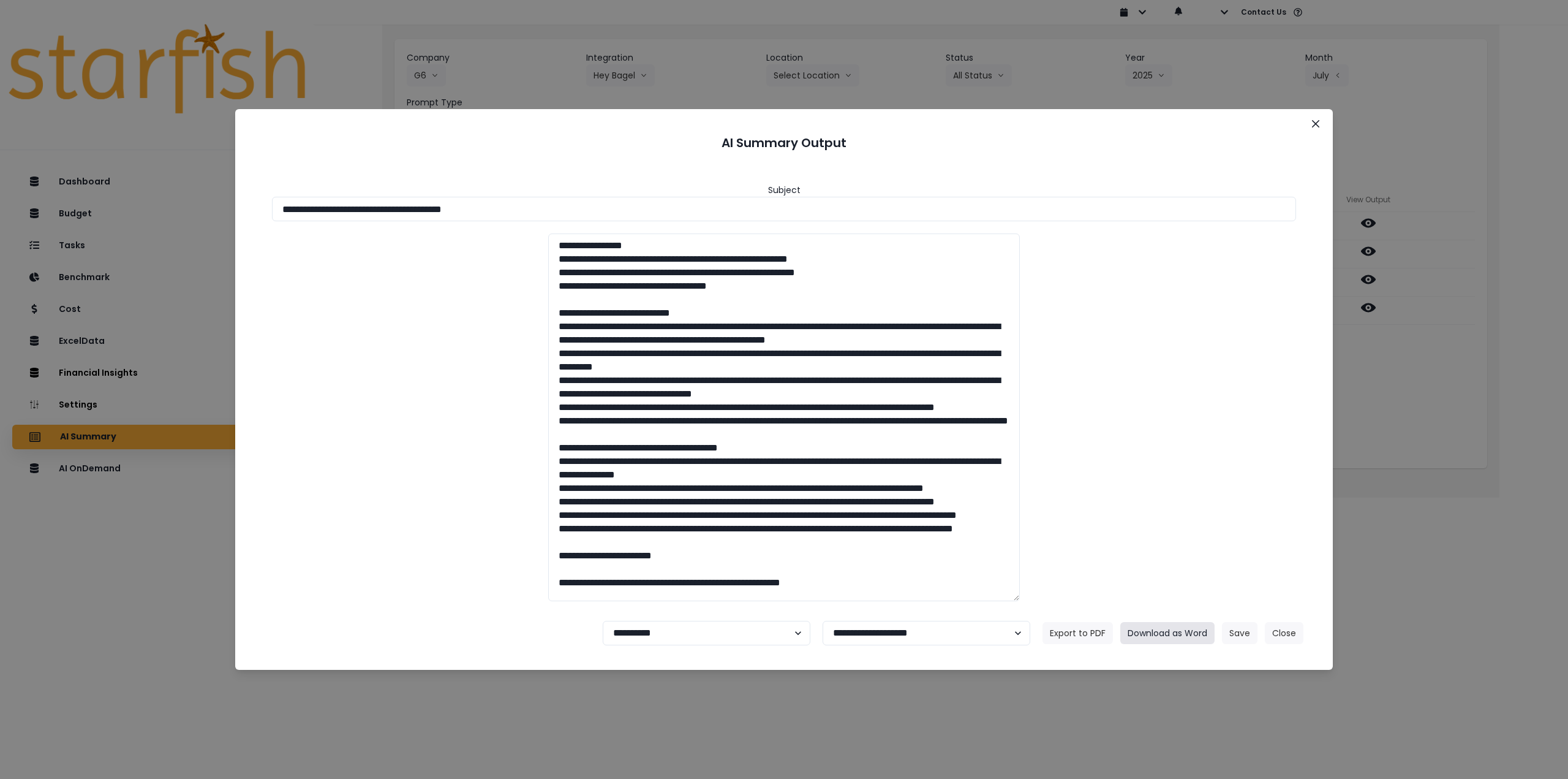
click at [1173, 636] on button "Download as Word" at bounding box center [1167, 633] width 95 height 23
click at [1317, 128] on button "Close" at bounding box center [1316, 124] width 20 height 20
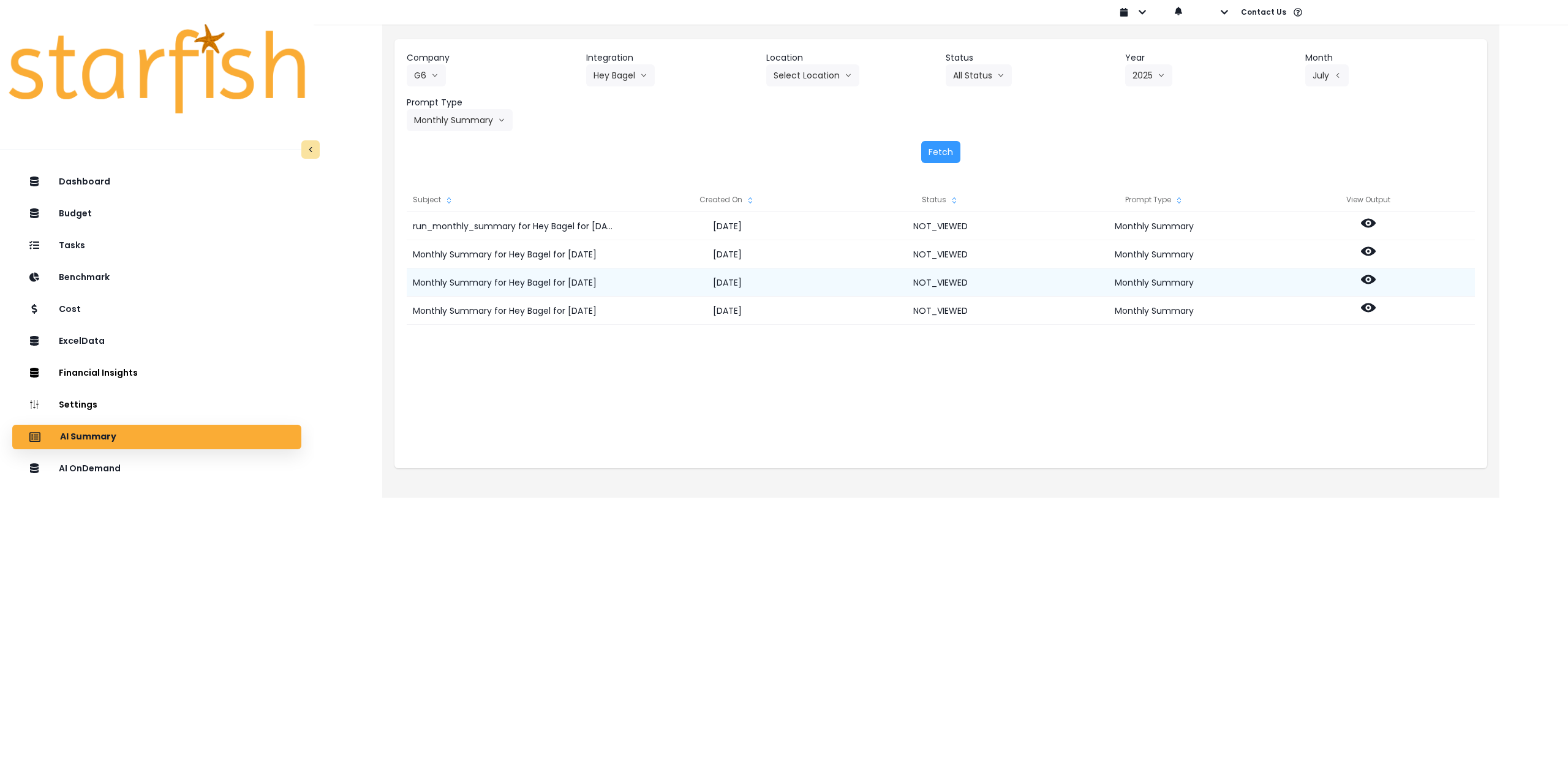
click at [1369, 276] on icon at bounding box center [1368, 280] width 14 height 9
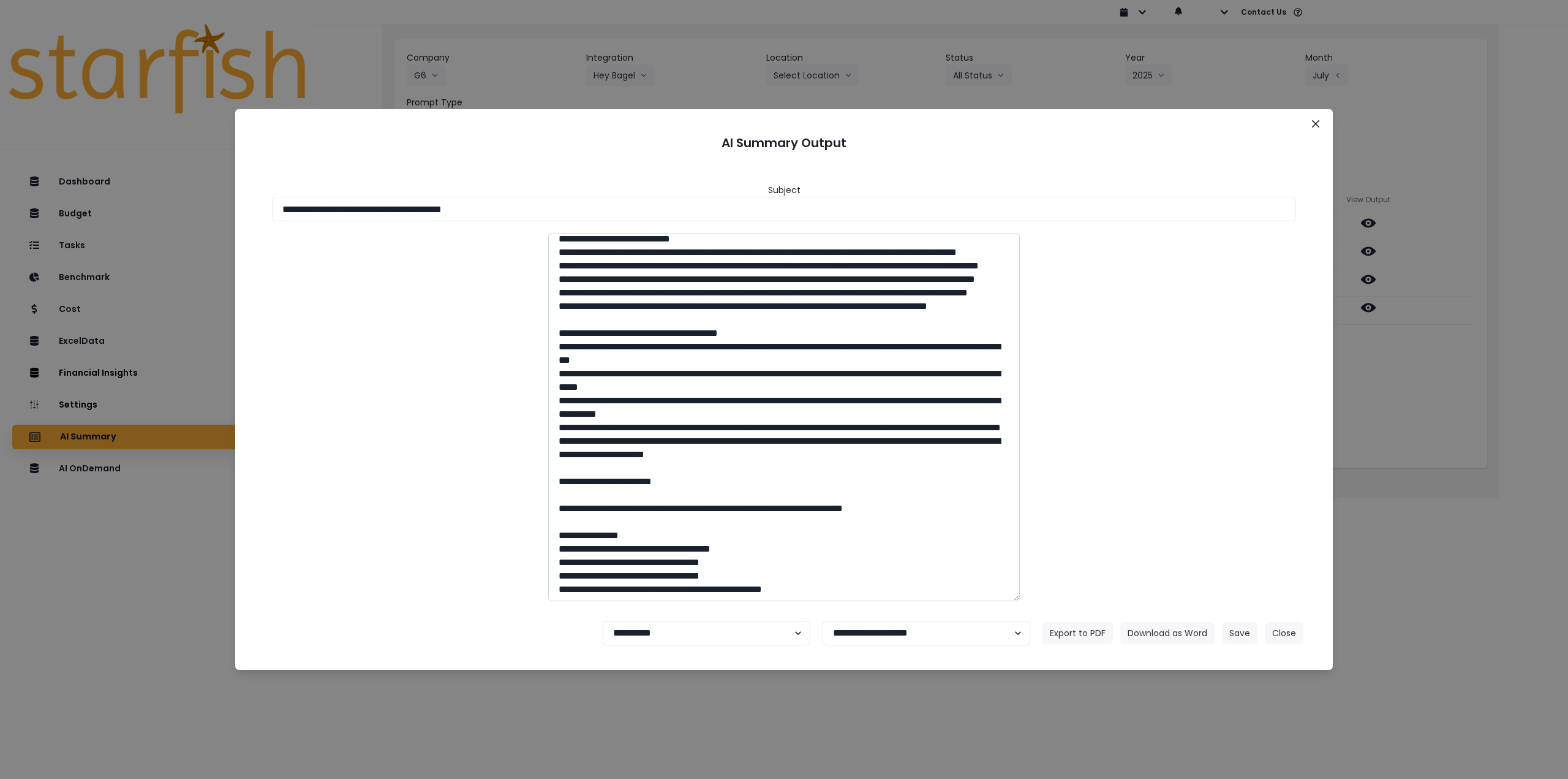
scroll to position [122, 0]
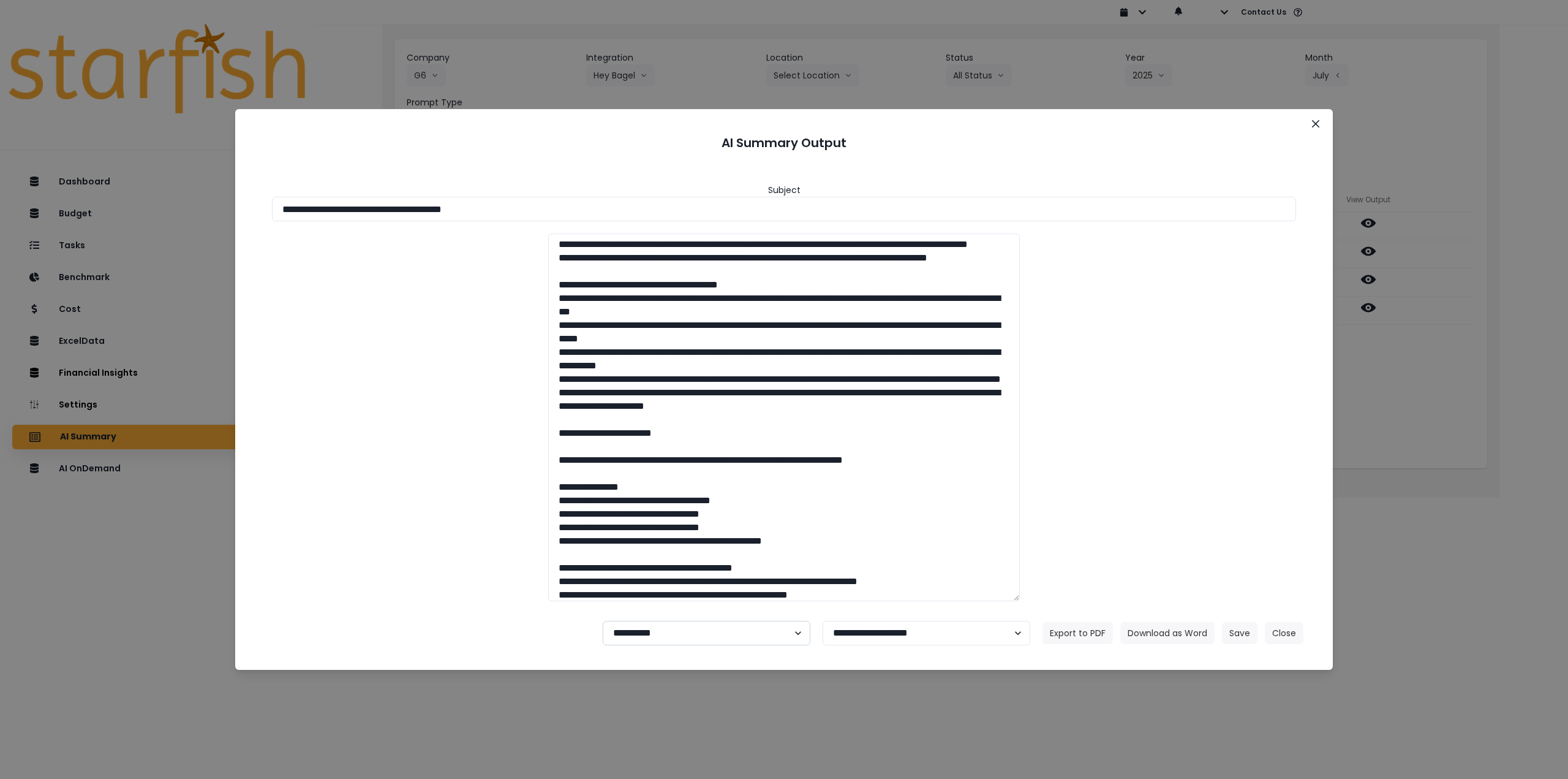
click at [693, 625] on select "**********" at bounding box center [707, 632] width 208 height 24
select select "********"
click at [603, 620] on select "**********" at bounding box center [707, 632] width 208 height 24
click at [1230, 632] on button "Save" at bounding box center [1239, 633] width 35 height 23
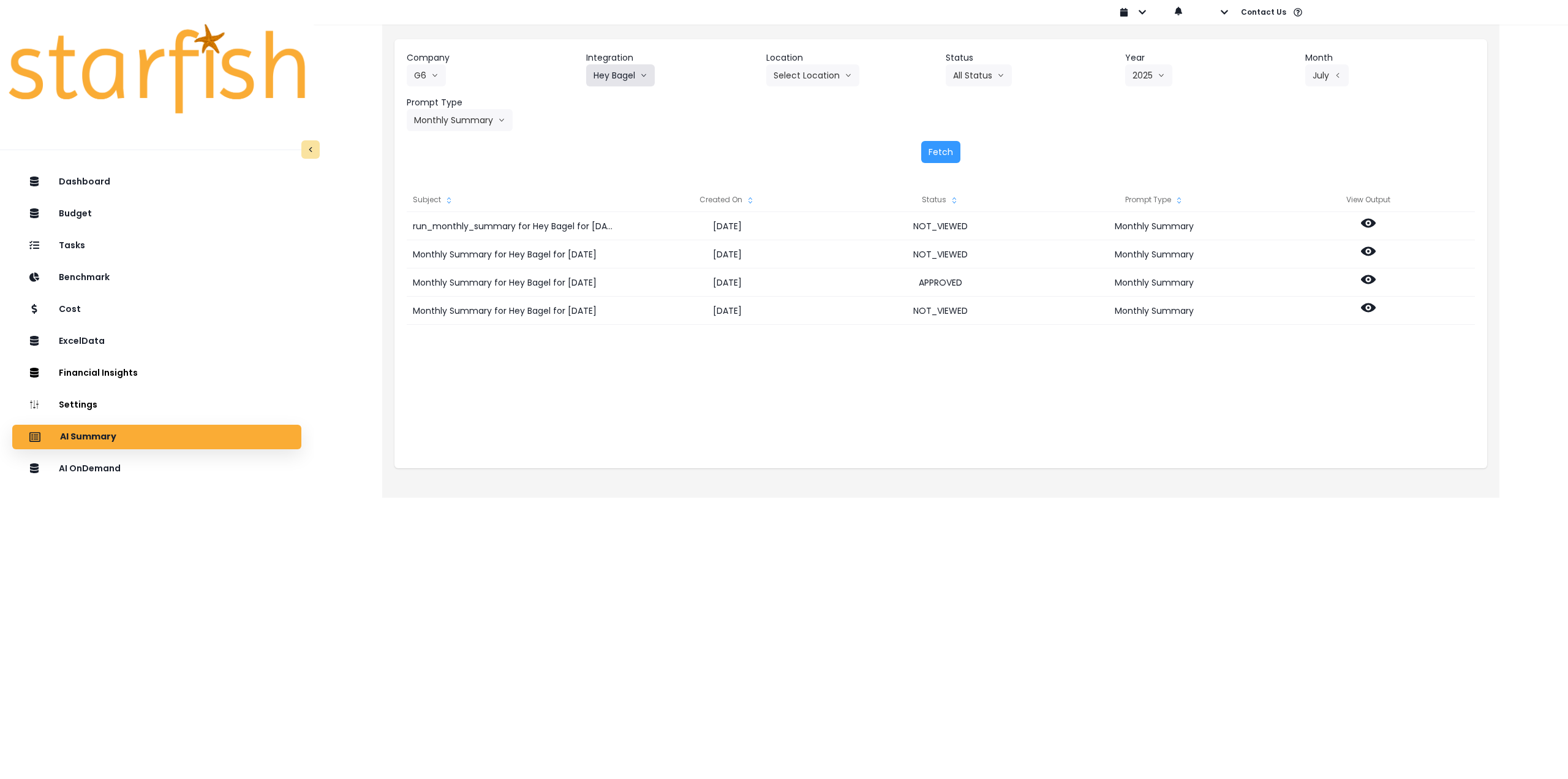
click at [608, 77] on button "Hey Bagel" at bounding box center [620, 75] width 68 height 23
click at [632, 166] on span "Portal West Coffee" at bounding box center [629, 168] width 72 height 13
click at [1185, 73] on button "Select Year" at bounding box center [1163, 75] width 76 height 23
click at [1142, 143] on span "2025" at bounding box center [1141, 145] width 19 height 13
click at [1367, 70] on button "Select Month" at bounding box center [1347, 75] width 84 height 23
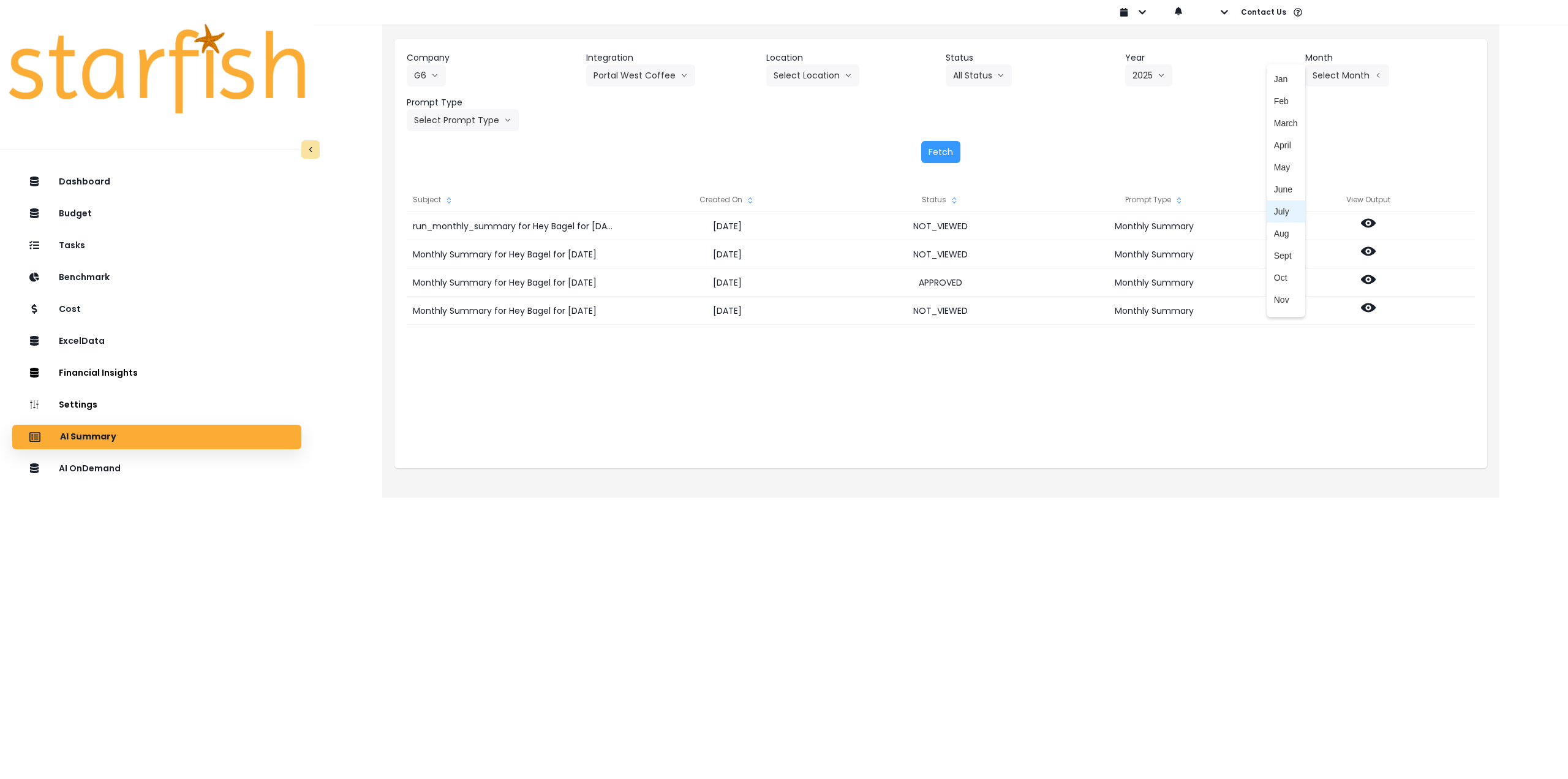
click at [1275, 212] on span "July" at bounding box center [1286, 212] width 24 height 13
click at [474, 123] on button "Select Prompt Type" at bounding box center [463, 120] width 113 height 23
click at [452, 237] on span "Monthly Summary" at bounding box center [448, 234] width 69 height 13
click at [943, 147] on button "Fetch" at bounding box center [942, 152] width 40 height 23
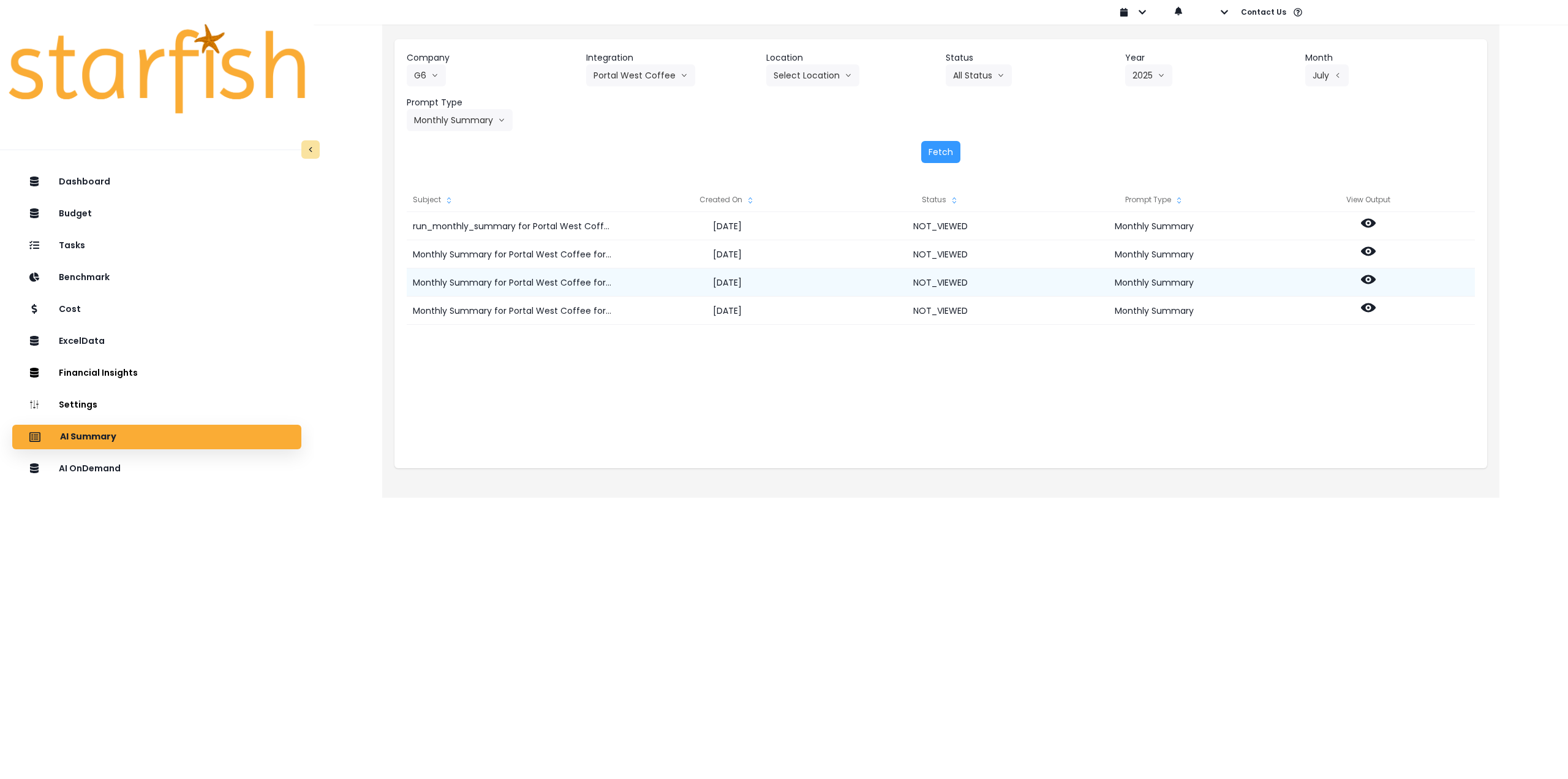
click at [1365, 284] on icon at bounding box center [1368, 279] width 14 height 14
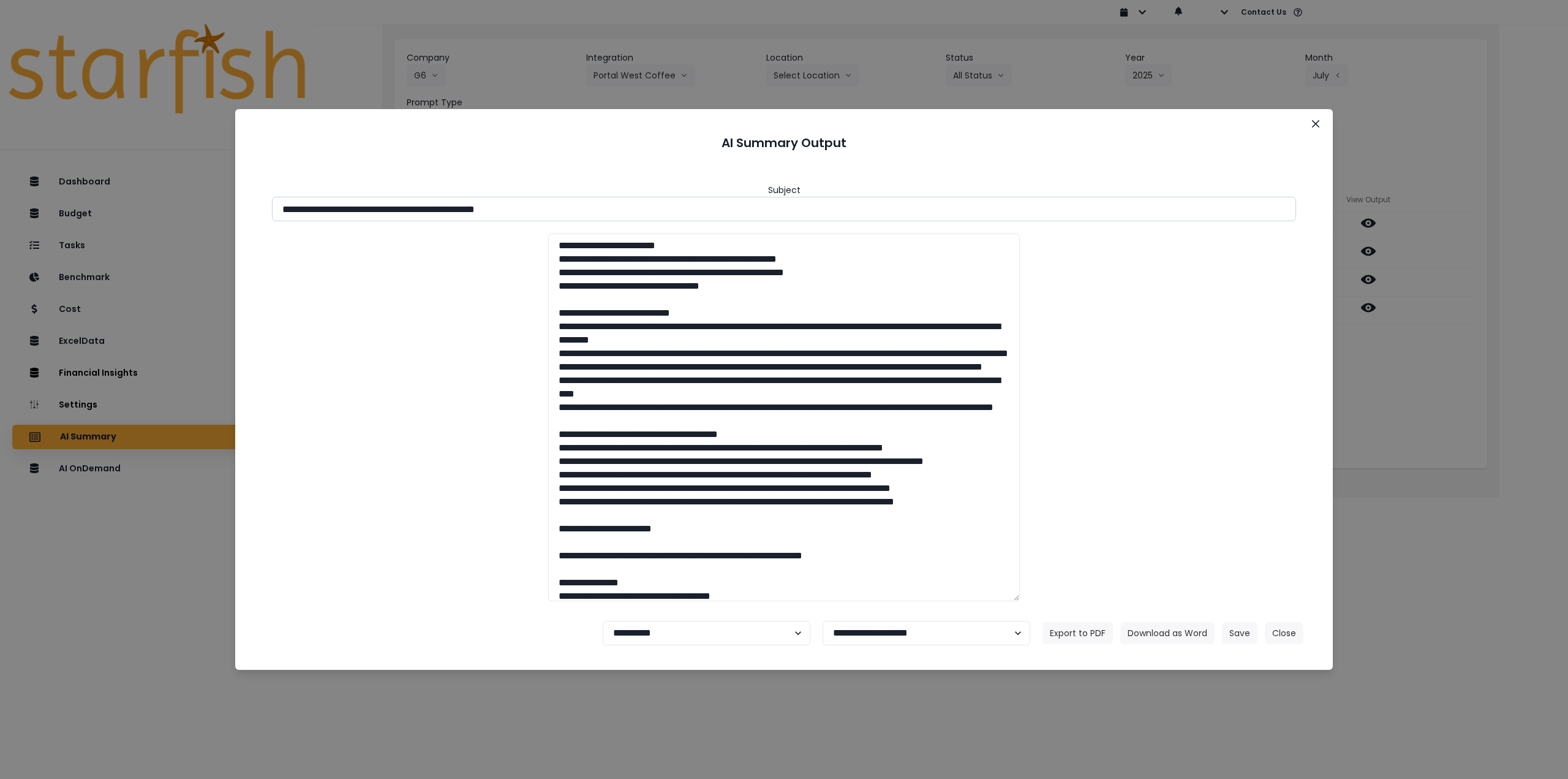
drag, startPoint x: 390, startPoint y: 208, endPoint x: 635, endPoint y: 210, distance: 245.0
click at [635, 210] on input "**********" at bounding box center [784, 208] width 1024 height 24
click at [1162, 631] on button "Download as Word" at bounding box center [1167, 633] width 95 height 23
click at [1414, 335] on div "**********" at bounding box center [784, 389] width 1568 height 779
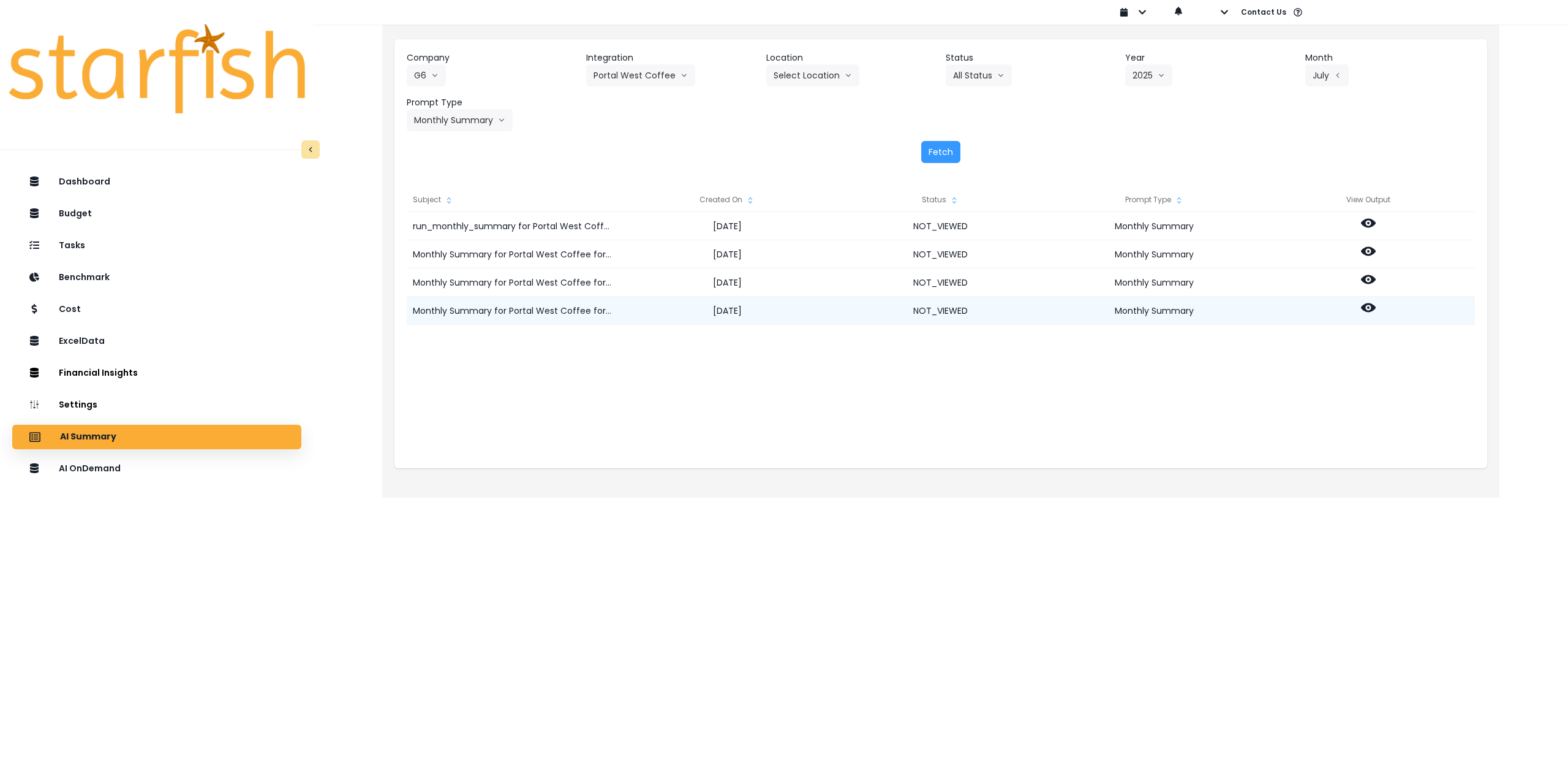
click at [1365, 306] on icon at bounding box center [1368, 308] width 14 height 9
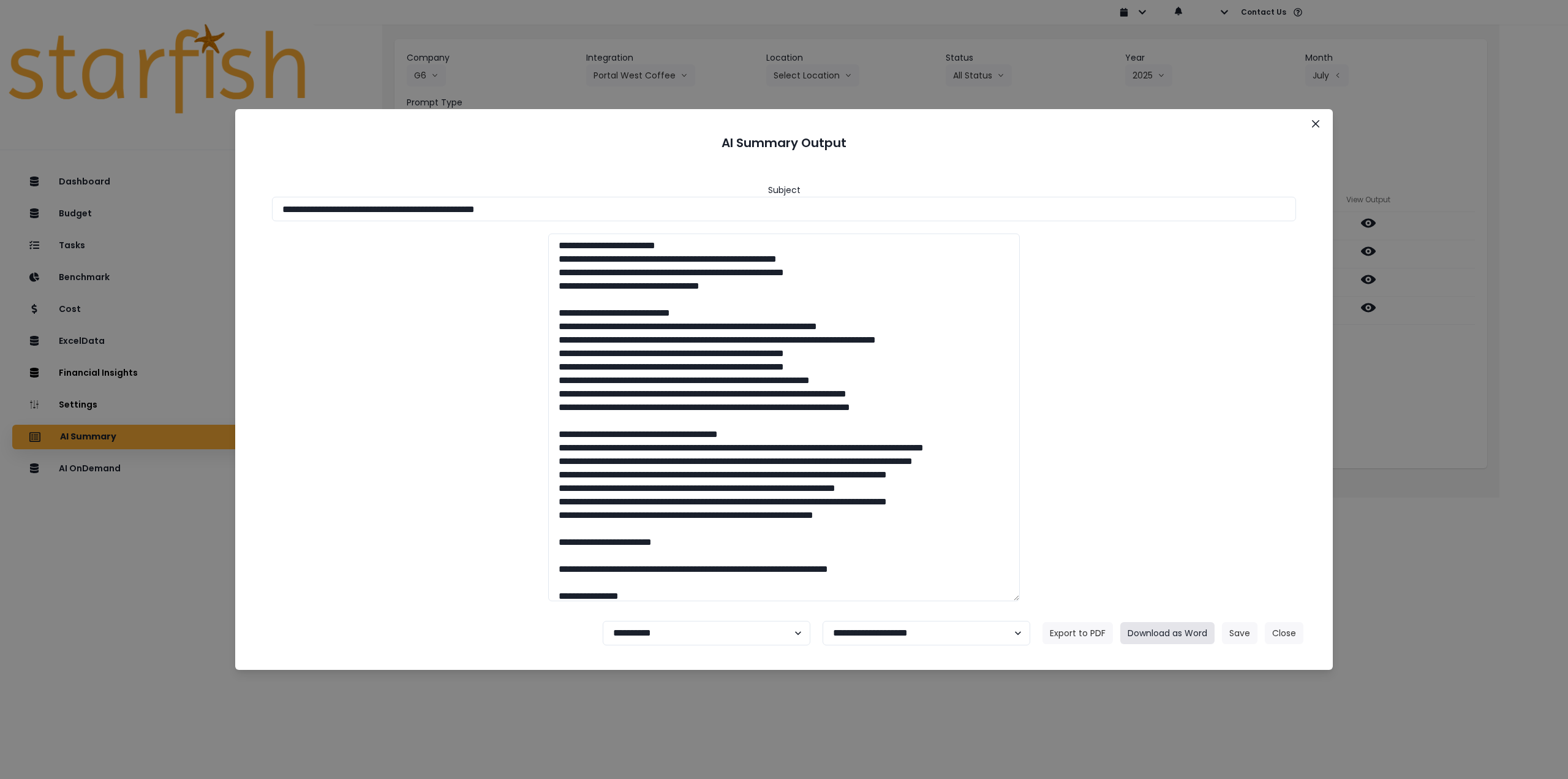
click at [1167, 638] on button "Download as Word" at bounding box center [1167, 633] width 95 height 23
